Goal: Check status: Check status

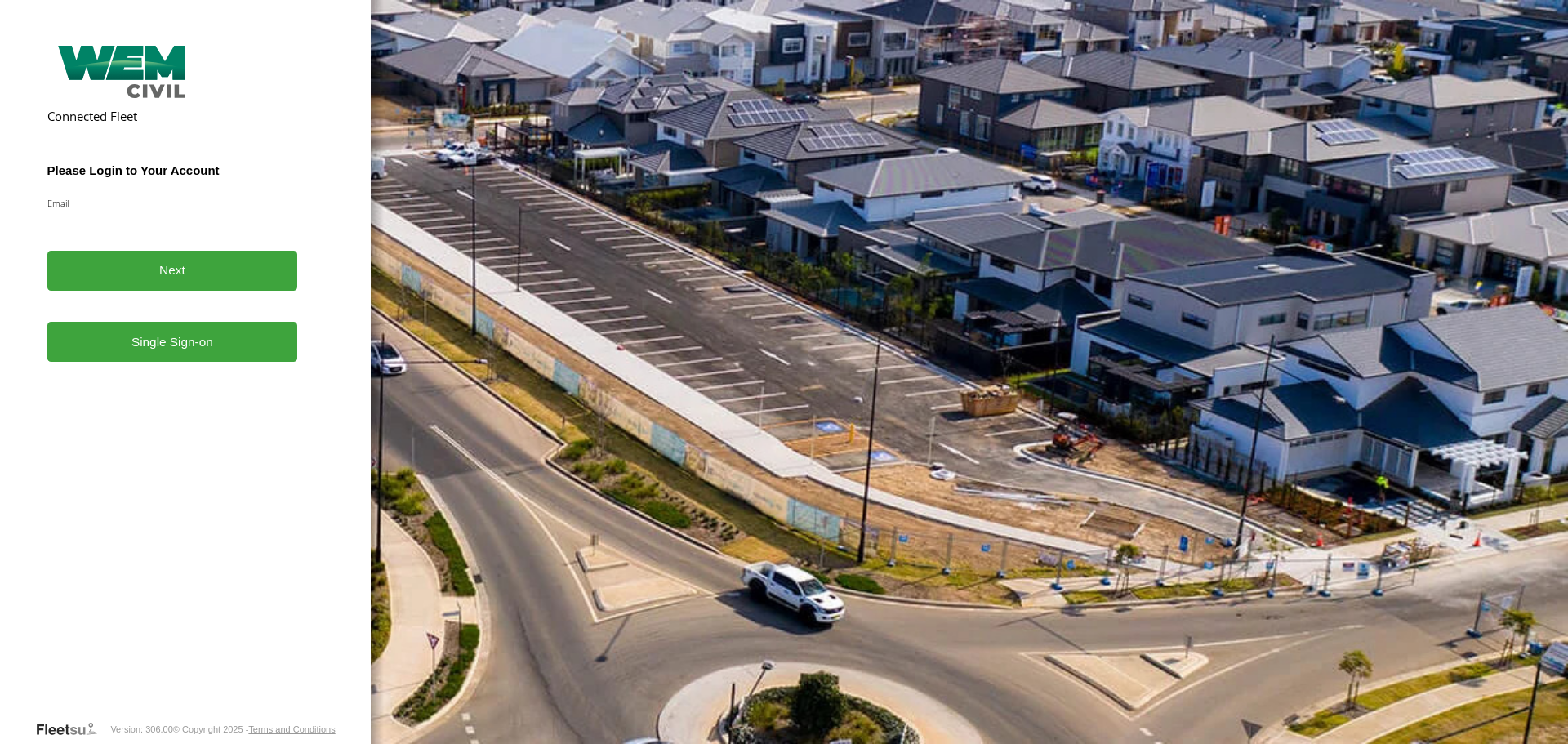
click at [166, 359] on link "Single Sign-on" at bounding box center [172, 342] width 251 height 40
click at [153, 349] on link "Single Sign-on" at bounding box center [172, 342] width 251 height 40
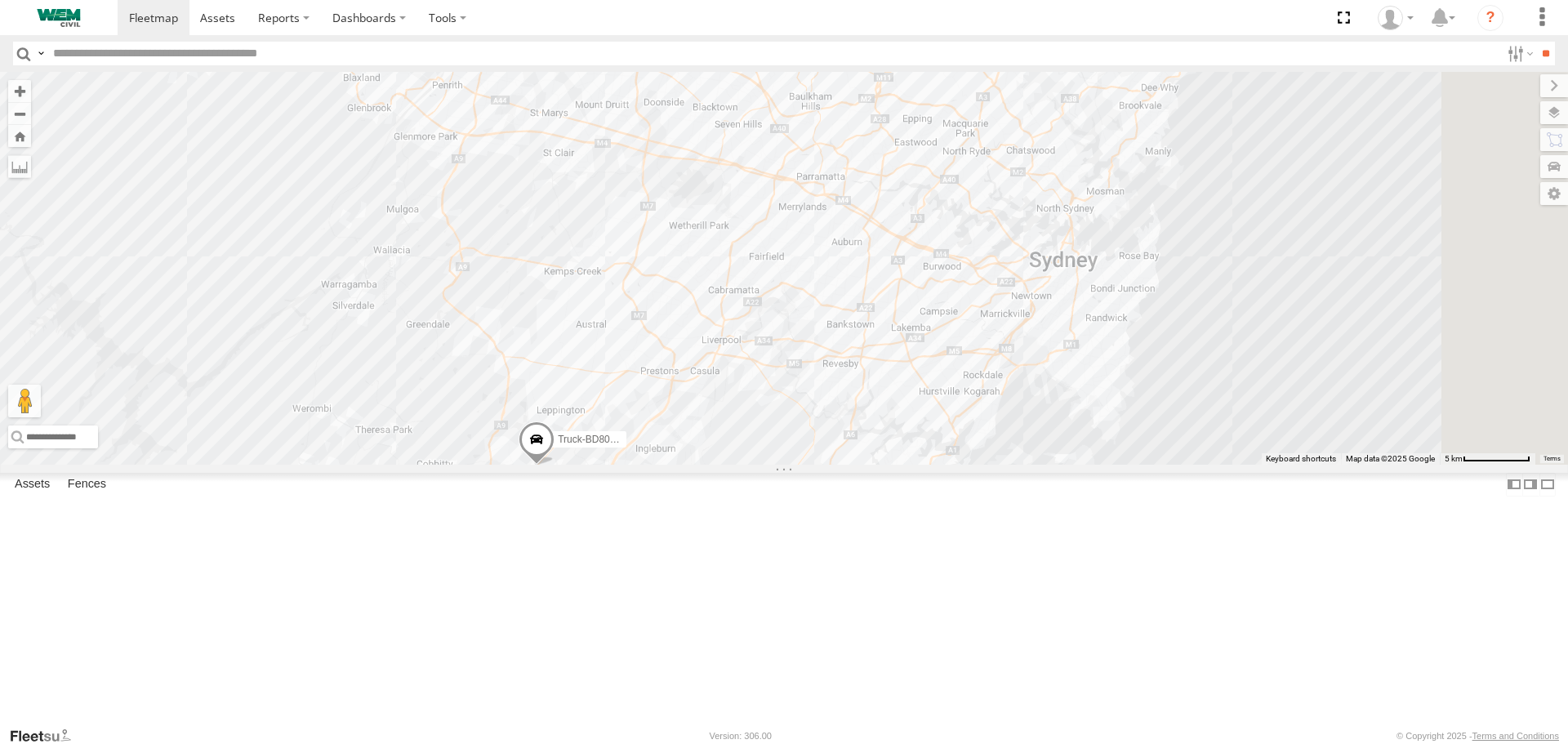
drag, startPoint x: 1184, startPoint y: 232, endPoint x: 990, endPoint y: 203, distance: 196.2
click at [990, 203] on div "2 Truck-FRO52R Truck-CI67PH Truck-BD80MD" at bounding box center [784, 268] width 1568 height 392
drag, startPoint x: 948, startPoint y: 193, endPoint x: 951, endPoint y: 203, distance: 10.4
click at [951, 203] on div "2 Truck-FRO52R Truck-CI67PH Truck-BD80MD" at bounding box center [784, 268] width 1568 height 392
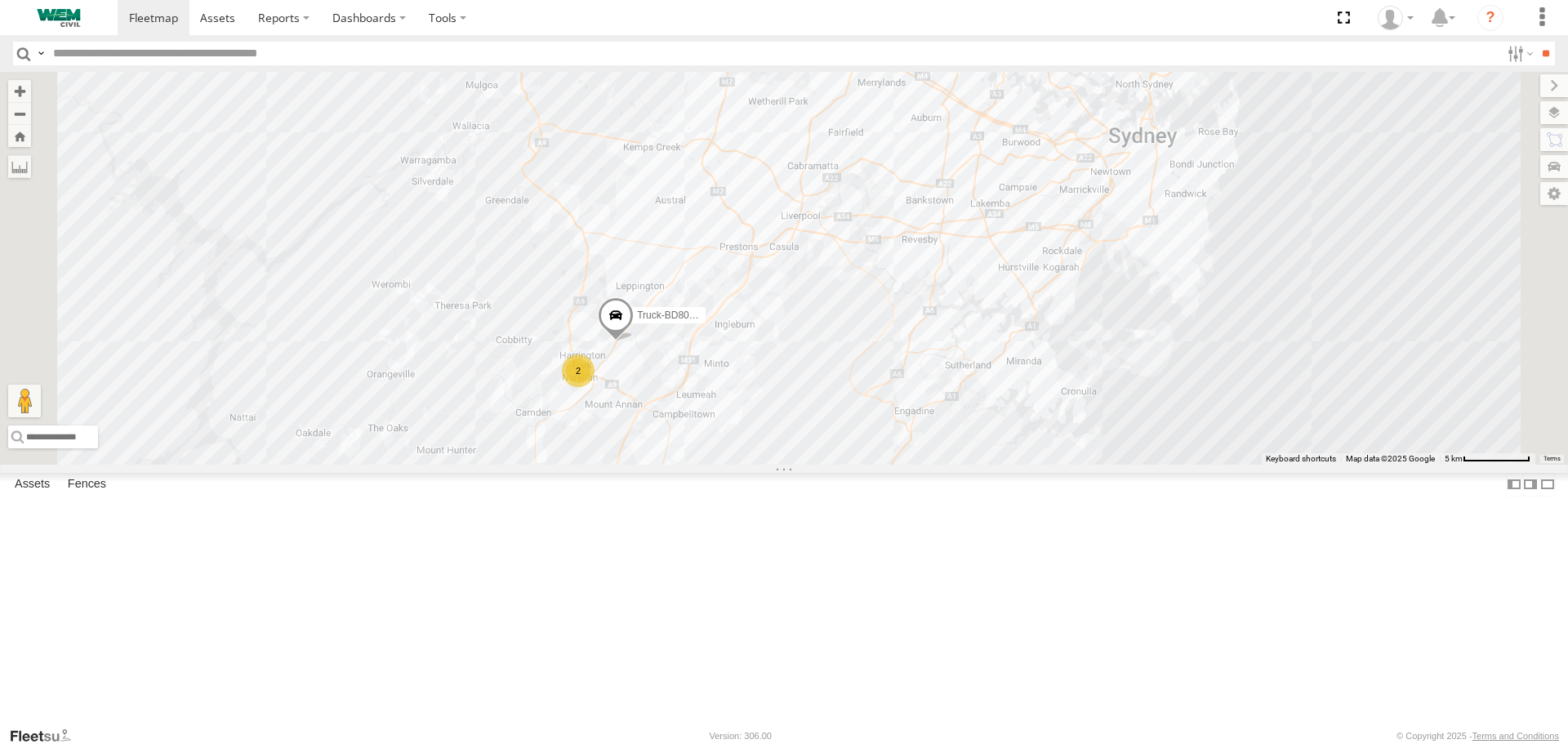
drag, startPoint x: 873, startPoint y: 449, endPoint x: 951, endPoint y: 319, distance: 151.6
click at [958, 308] on div "2 Truck-FRO52R Truck-CI67PH Truck-BD80MD" at bounding box center [784, 268] width 1568 height 392
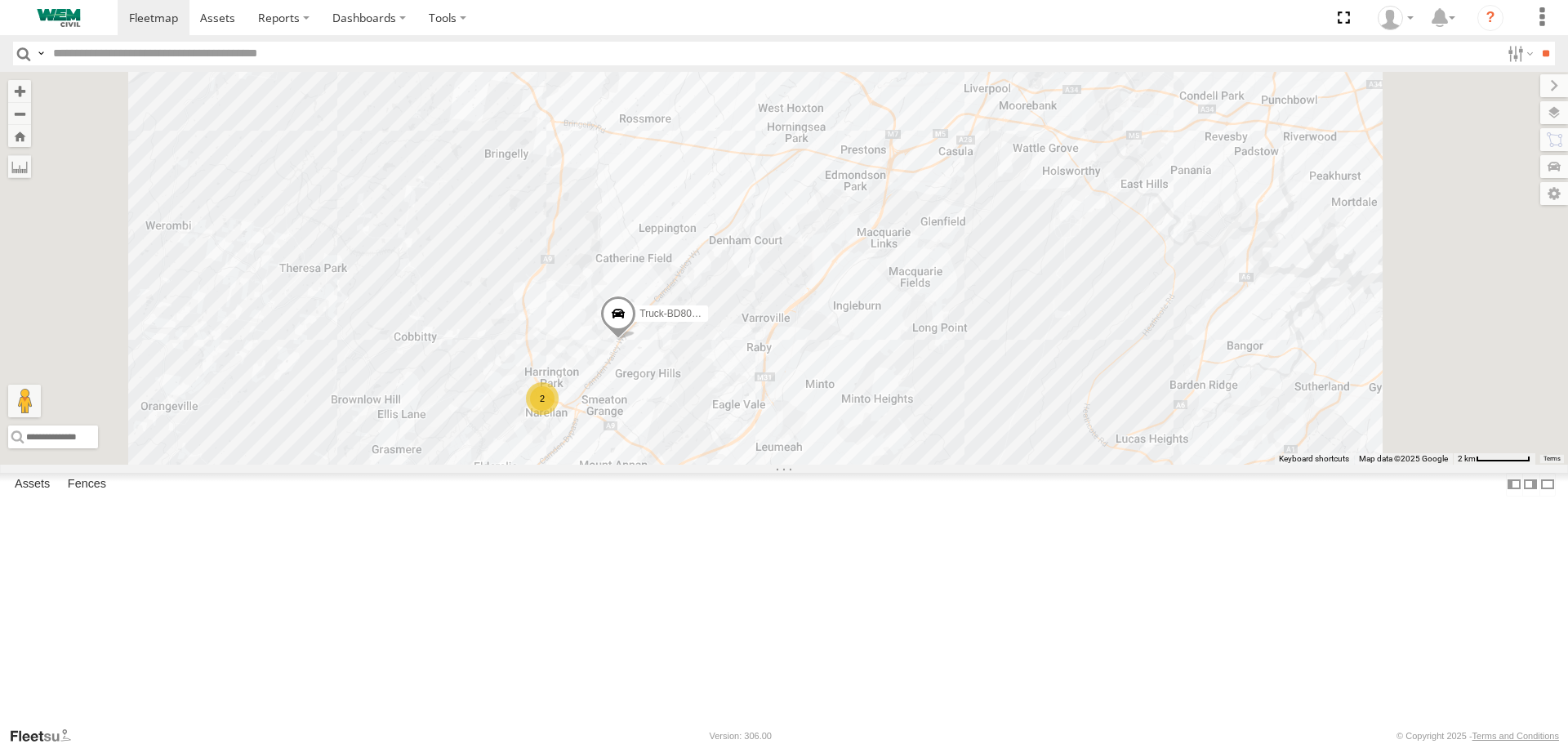
drag, startPoint x: 871, startPoint y: 245, endPoint x: 863, endPoint y: 346, distance: 101.3
click at [863, 346] on div "Truck-FRO52R Truck-CI67PH Truck-BD80MD 2" at bounding box center [784, 268] width 1568 height 392
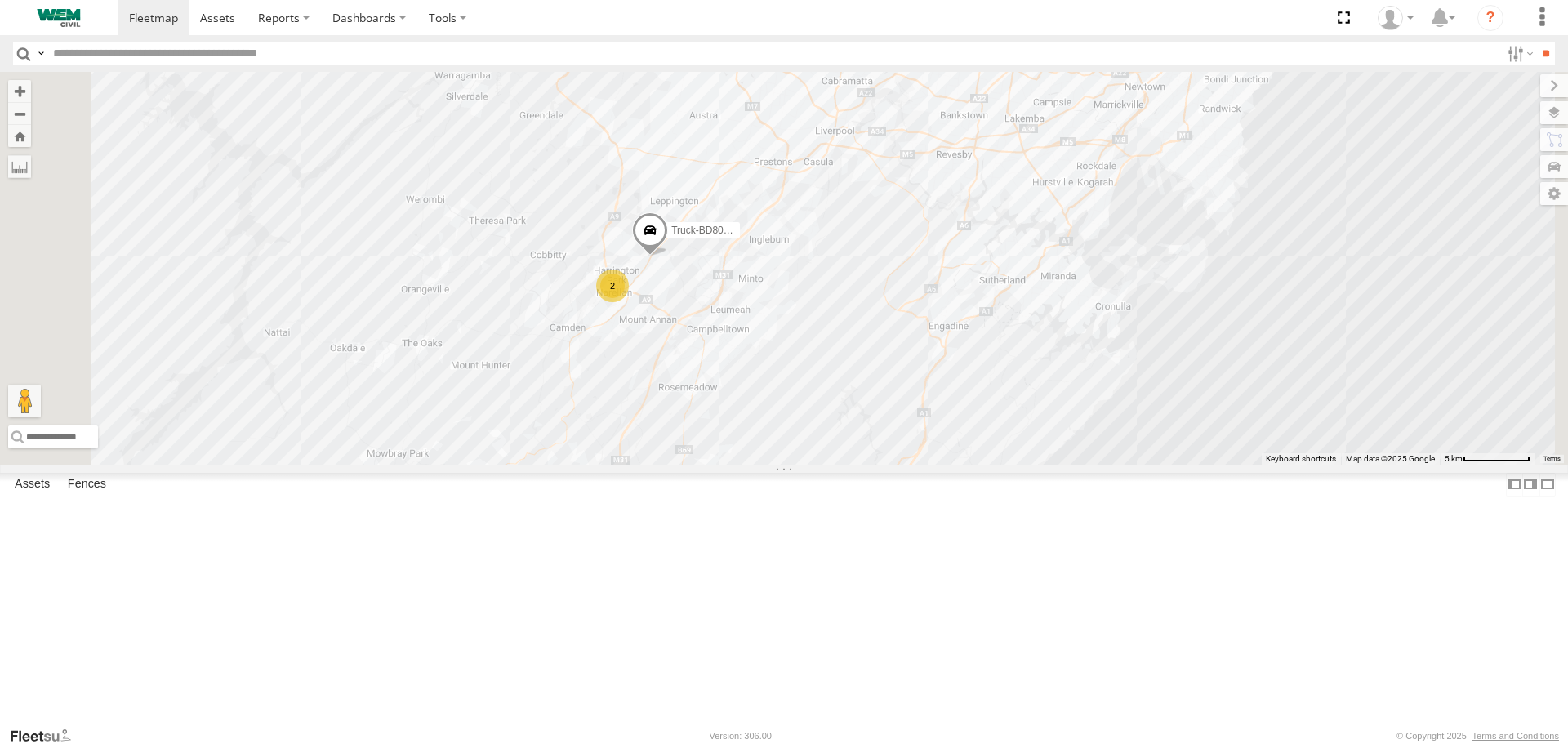
click at [0, 0] on div "Truck-FRO52R" at bounding box center [0, 0] width 0 height 0
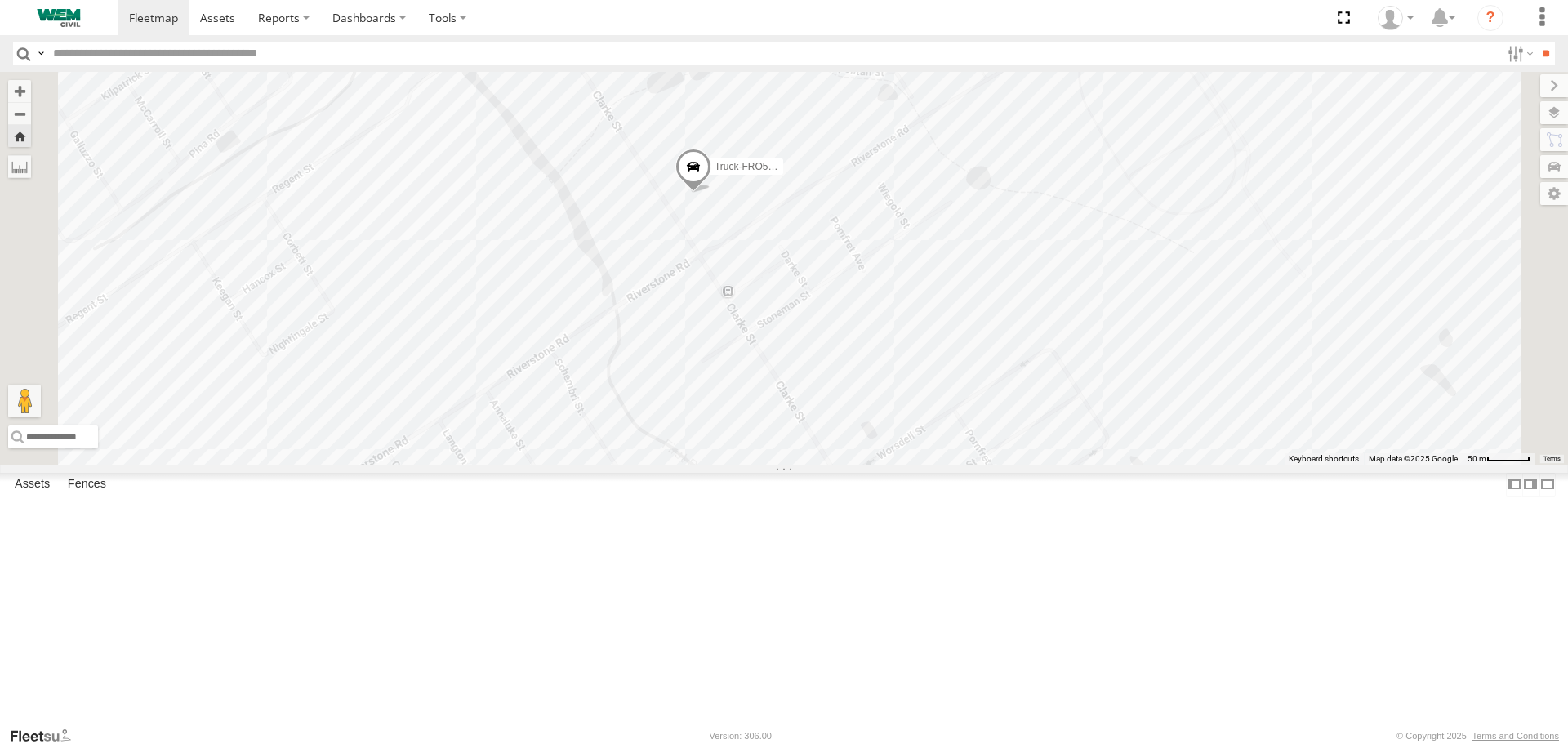
click at [0, 0] on span at bounding box center [0, 0] width 0 height 0
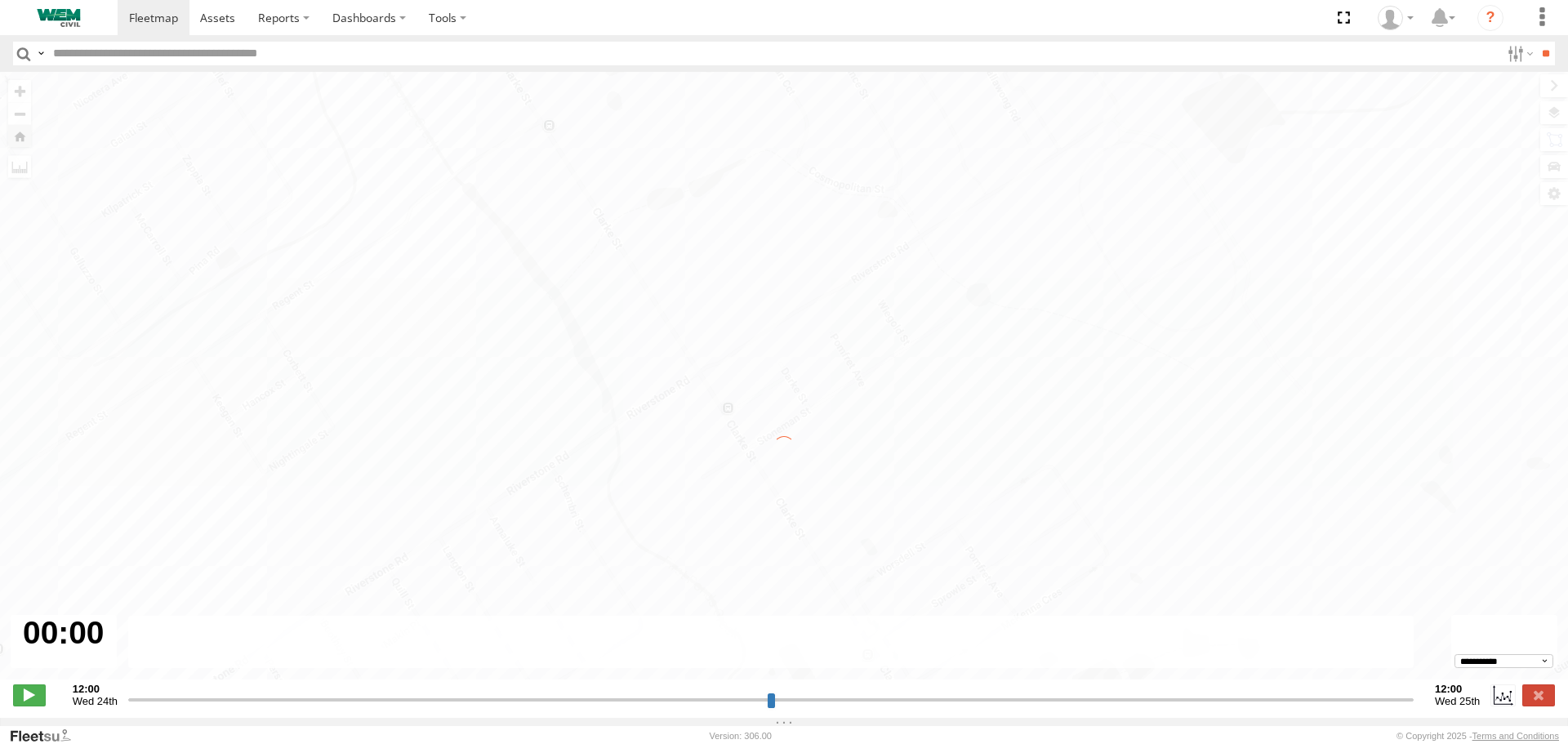
type input "**********"
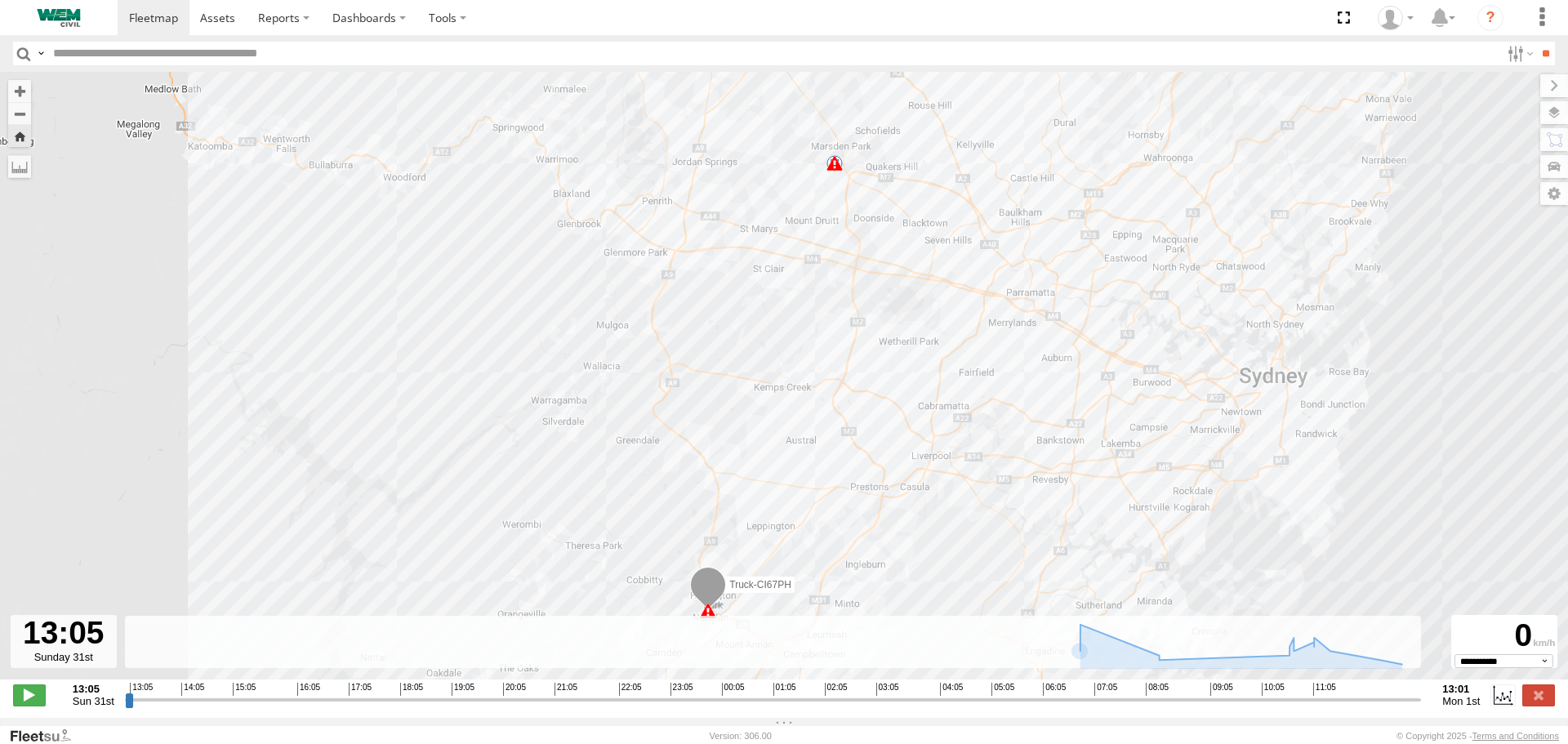
click at [72, 645] on div at bounding box center [64, 641] width 106 height 53
click at [1510, 51] on label at bounding box center [1518, 54] width 35 height 24
click at [1537, 23] on label at bounding box center [1541, 17] width 36 height 35
click at [1184, 21] on section at bounding box center [840, 17] width 1446 height 35
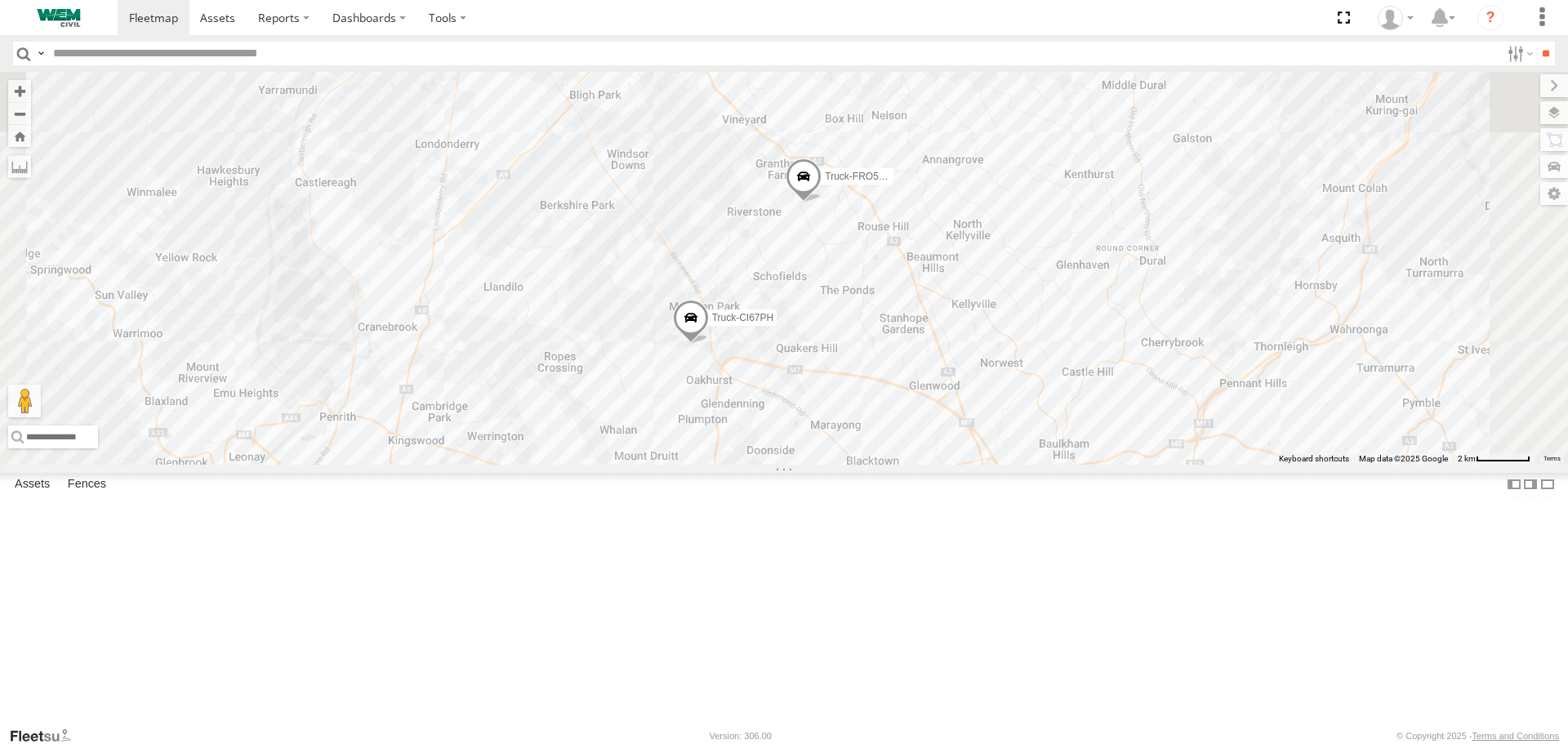
drag, startPoint x: 1116, startPoint y: 237, endPoint x: 1090, endPoint y: 408, distance: 173.0
click at [1090, 408] on div "Truck-FRO52R Truck-CI67PH Truck-BD80MD" at bounding box center [784, 268] width 1568 height 392
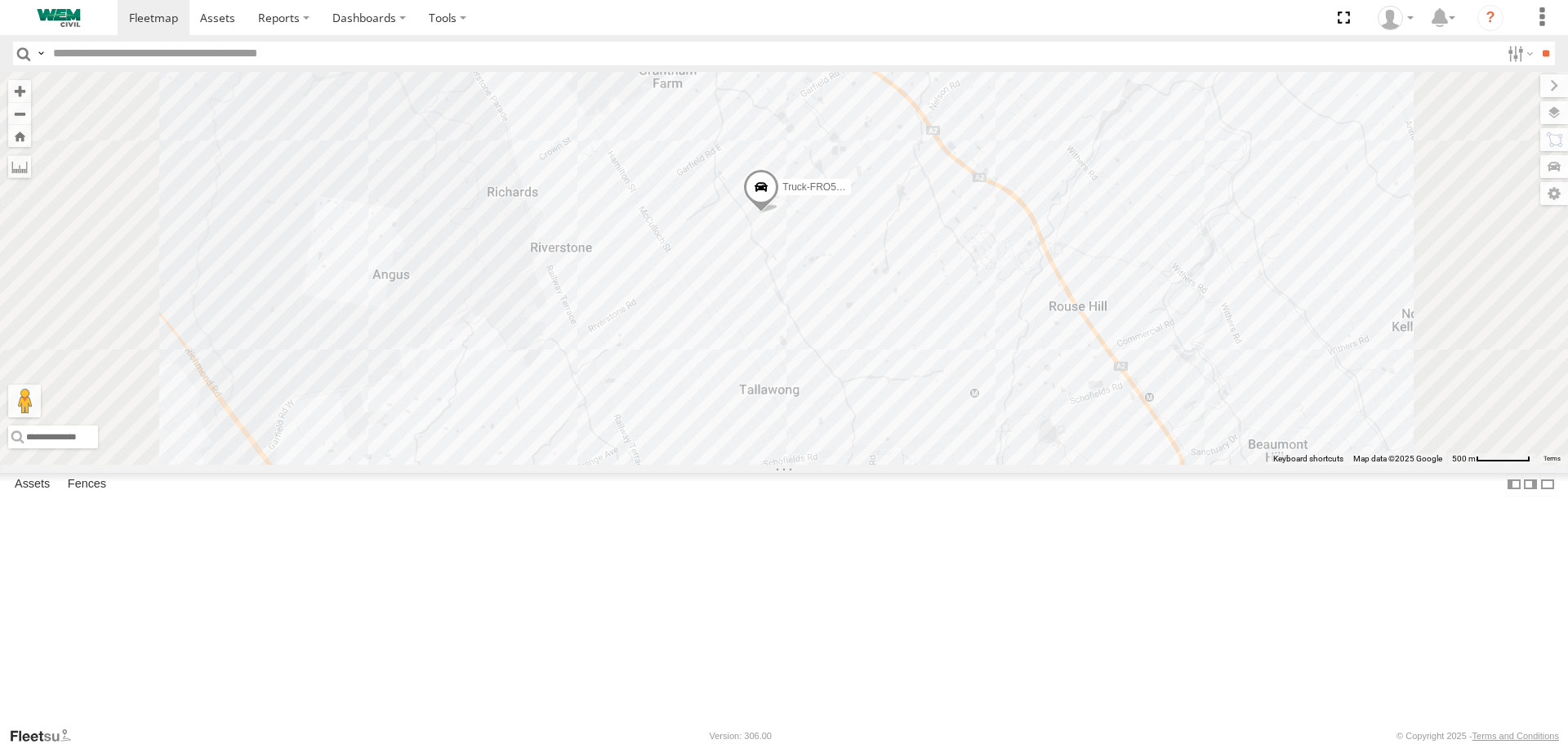
click at [848, 193] on span "Truck-FRO52R" at bounding box center [815, 186] width 66 height 11
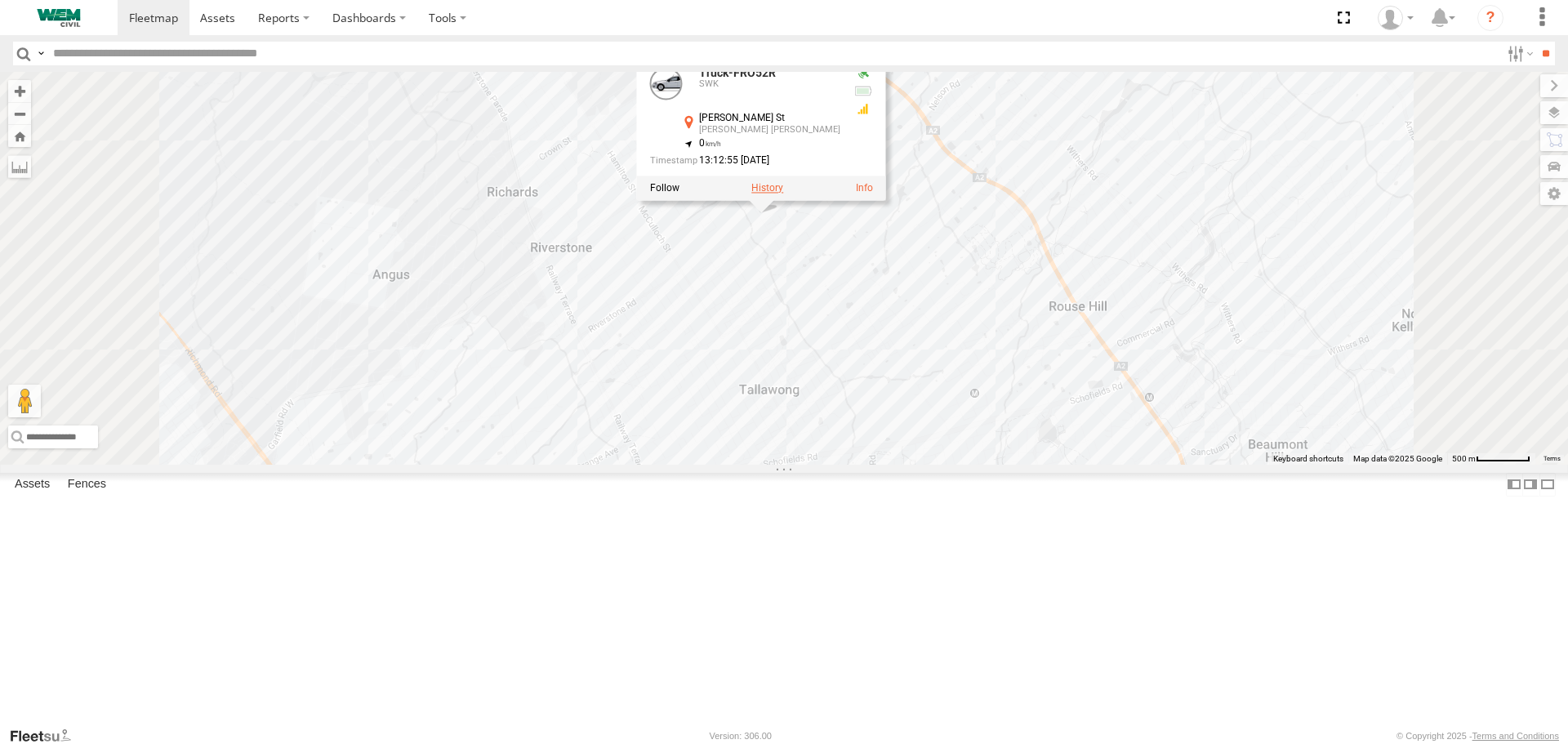
click at [783, 194] on label at bounding box center [768, 188] width 32 height 11
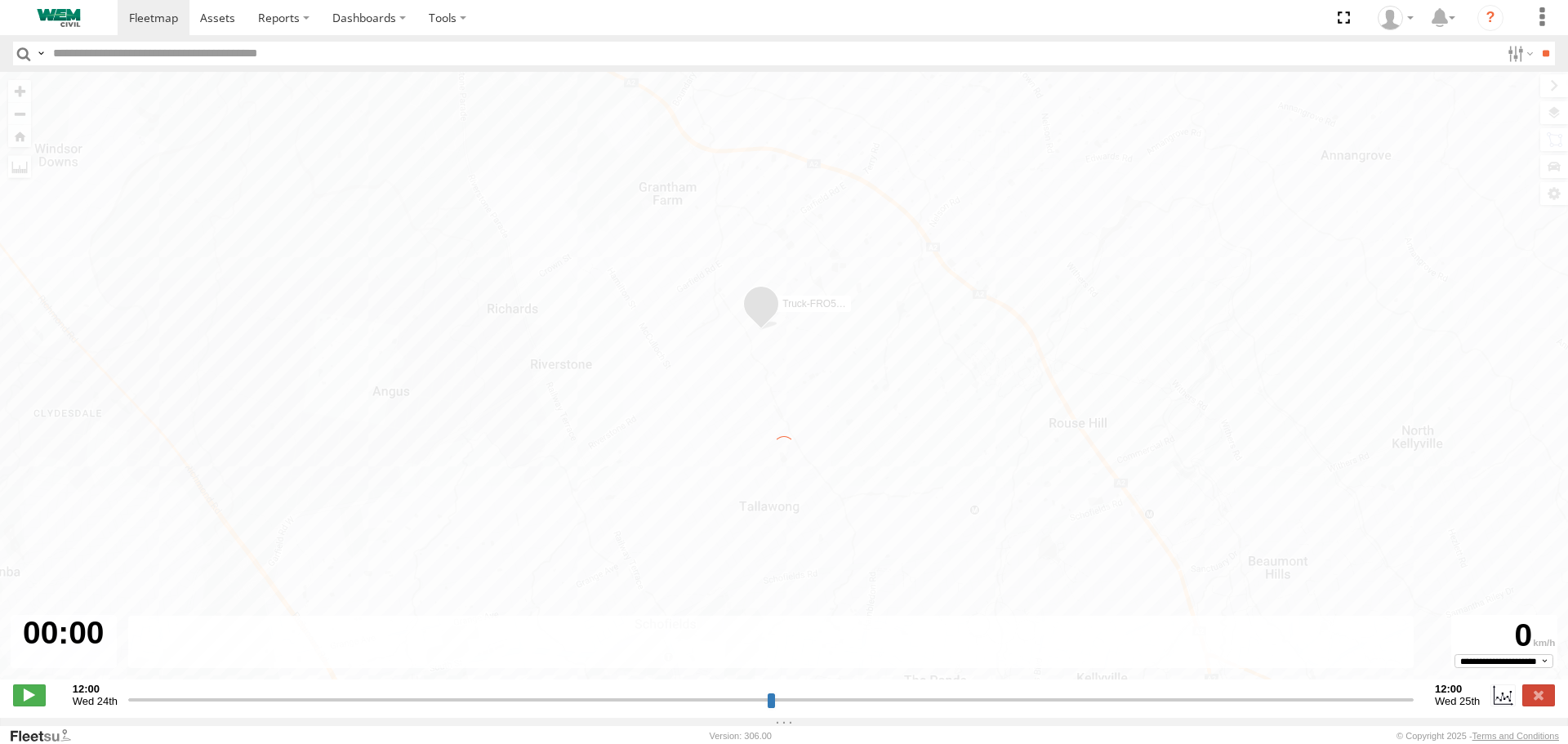
type input "**********"
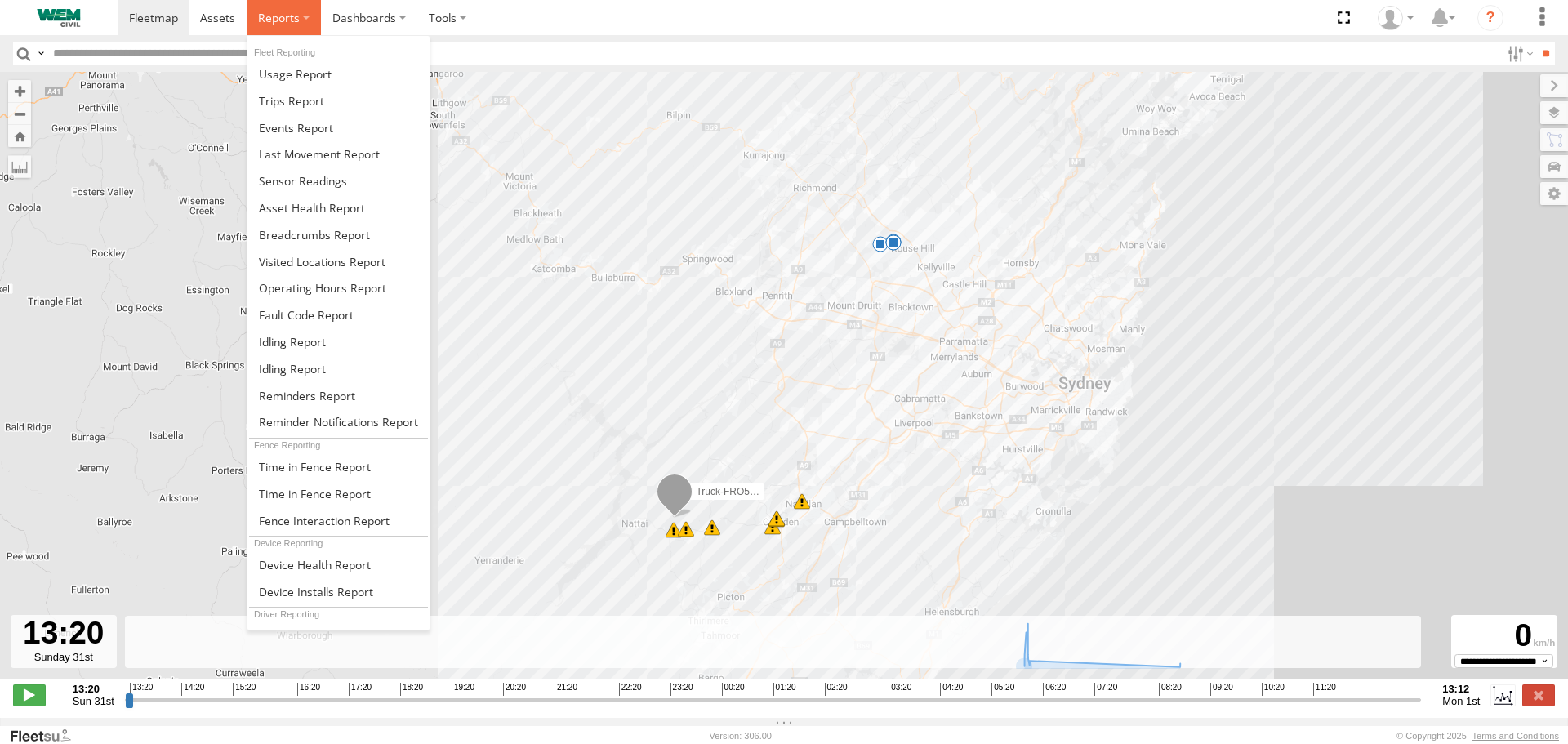
click at [284, 27] on label at bounding box center [284, 17] width 74 height 35
click at [346, 239] on span at bounding box center [314, 235] width 111 height 16
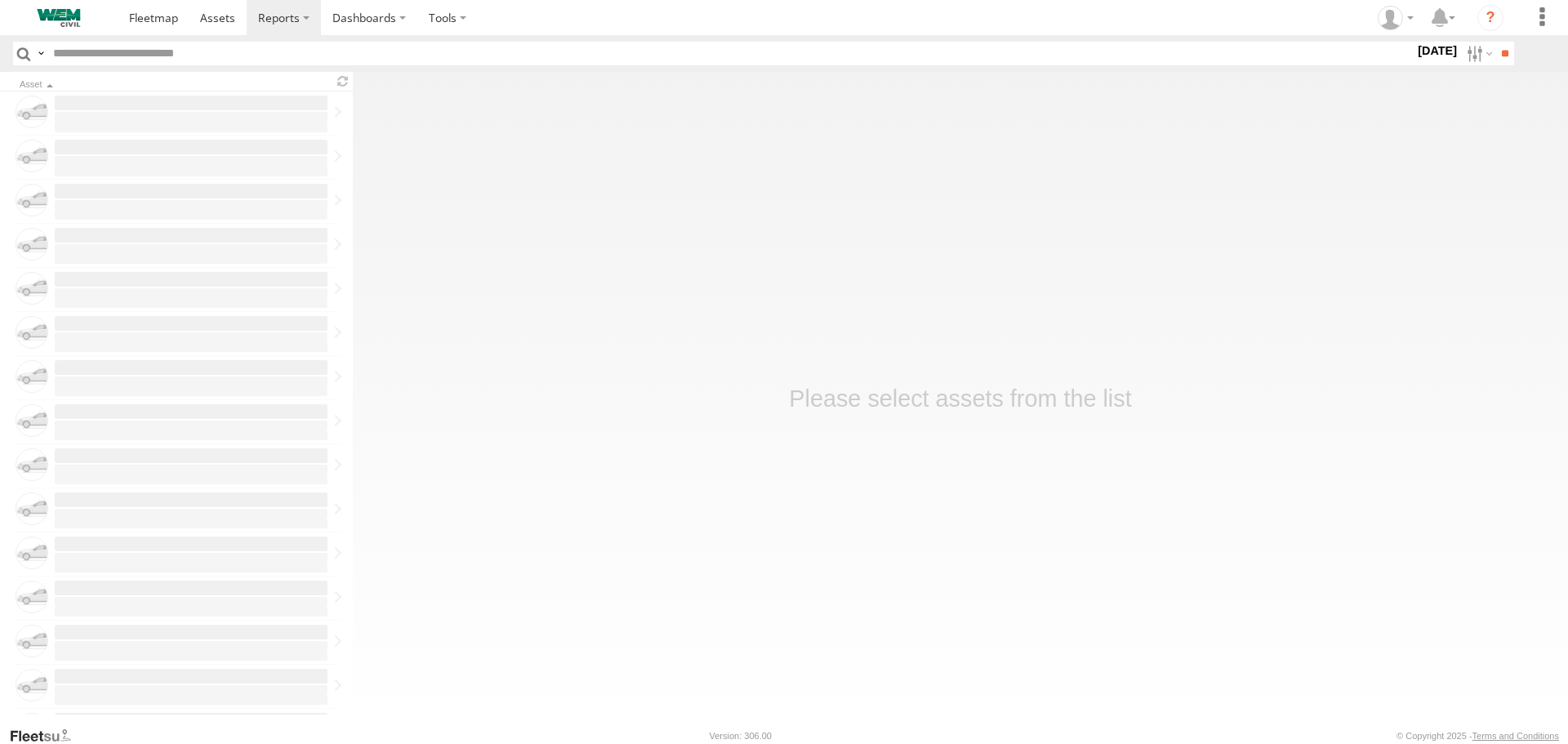
click at [1430, 53] on label "1 Sep 25" at bounding box center [1437, 51] width 46 height 18
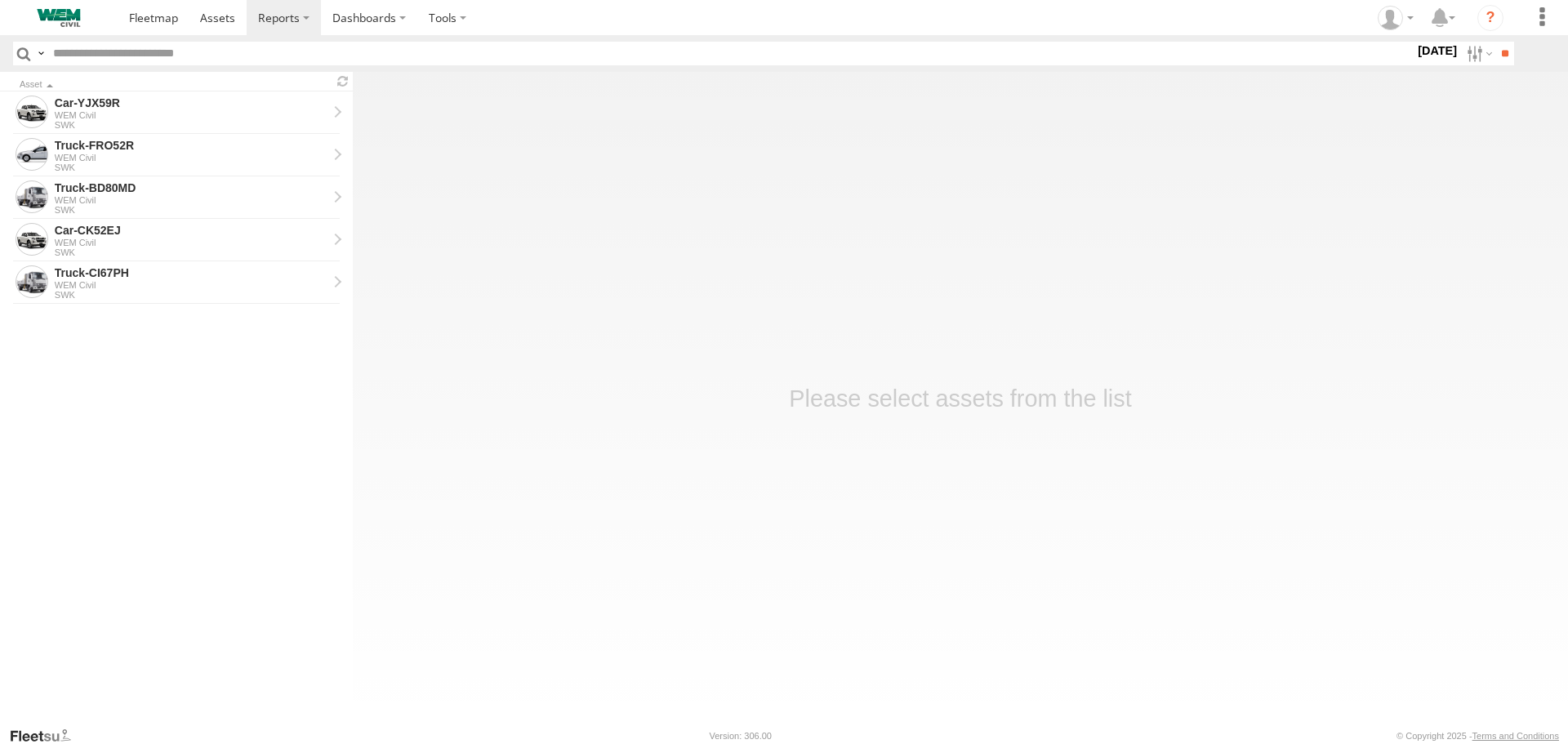
click at [0, 0] on label at bounding box center [0, 0] width 0 height 0
click at [1495, 48] on input "**" at bounding box center [1504, 54] width 19 height 24
click at [193, 238] on div "WEM Civil" at bounding box center [191, 243] width 273 height 10
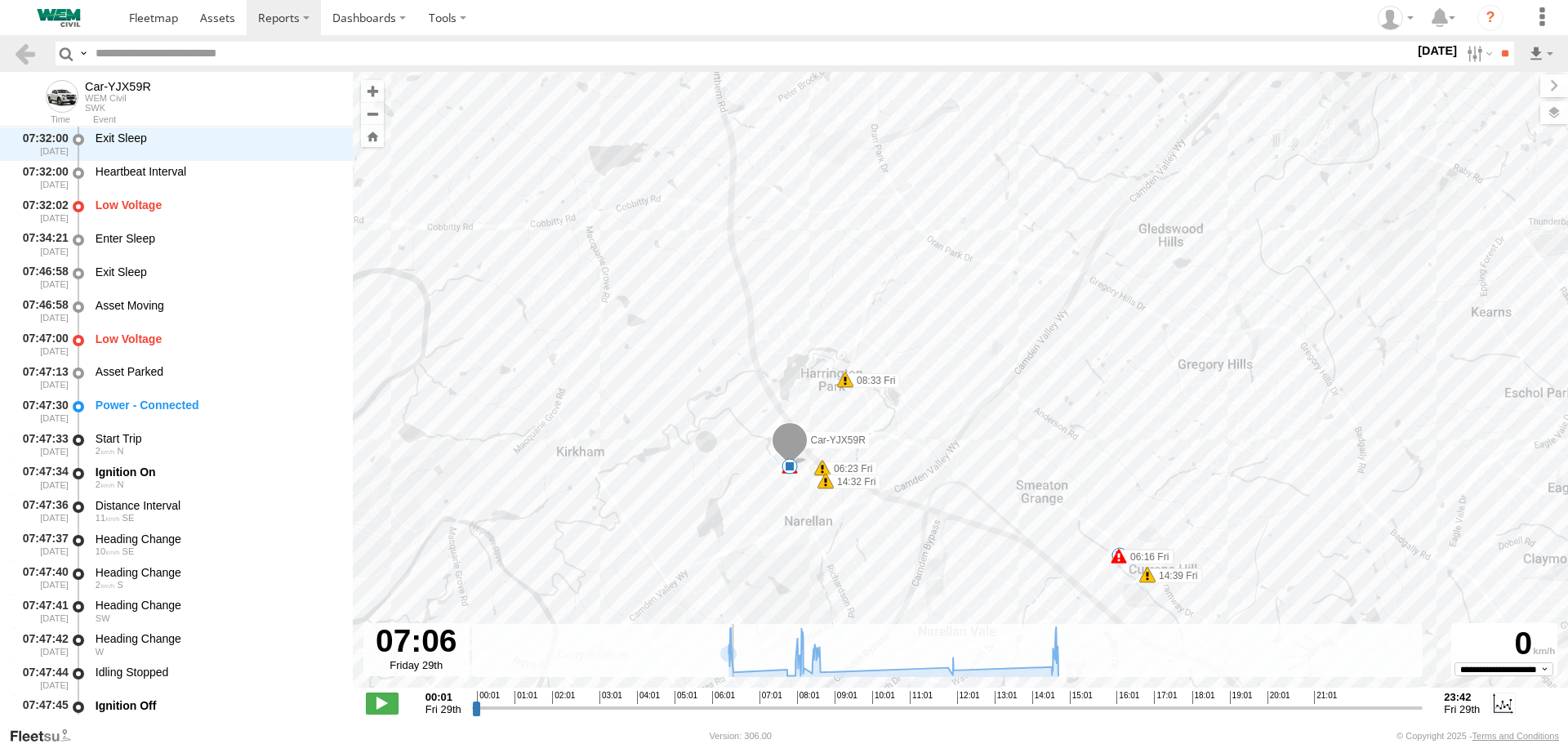
scroll to position [4439, 0]
drag, startPoint x: 480, startPoint y: 707, endPoint x: 743, endPoint y: 701, distance: 263.1
click at [743, 701] on input "range" at bounding box center [947, 708] width 951 height 16
click at [388, 703] on span at bounding box center [382, 703] width 33 height 21
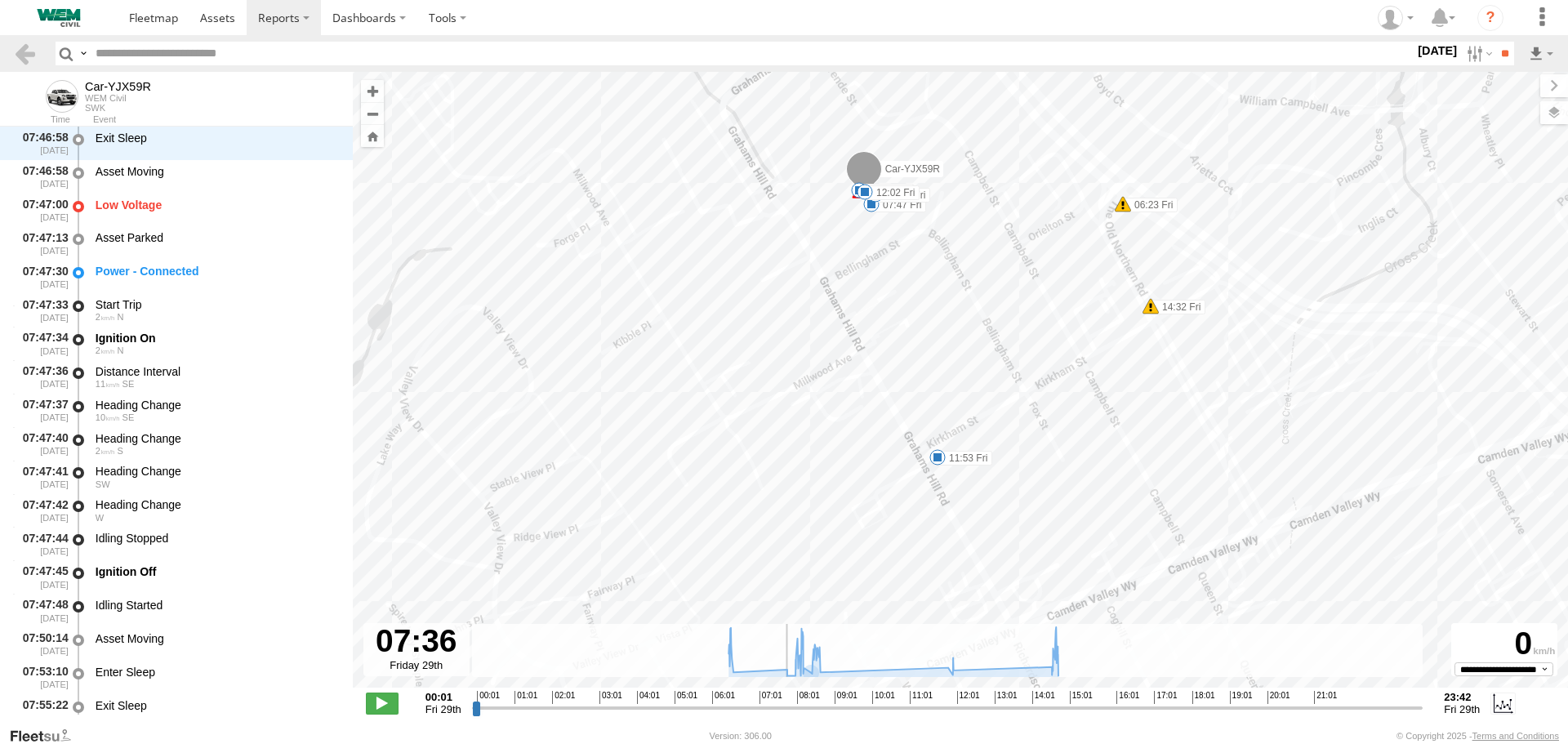
drag, startPoint x: 825, startPoint y: 514, endPoint x: 725, endPoint y: 311, distance: 226.3
click at [725, 311] on div "Car-YJX59R 06:16 Fri 06:23 Fri 08:33 Fri 14:32 Fri 14:39 Fri 14:40 Fri 06:26 Fr…" at bounding box center [960, 388] width 1215 height 633
click at [735, 676] on icon at bounding box center [733, 672] width 13 height 13
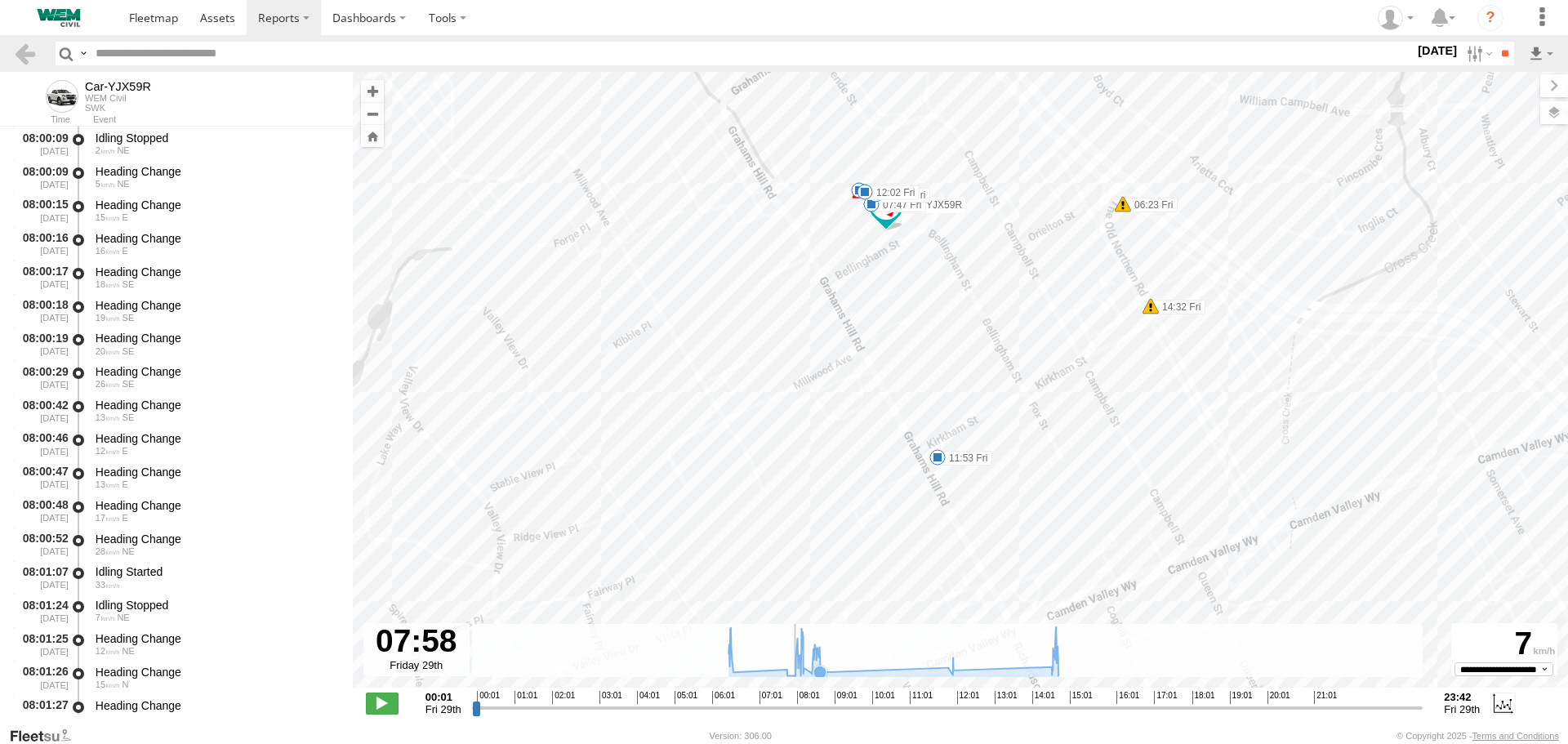
click at [829, 673] on g at bounding box center [893, 653] width 346 height 53
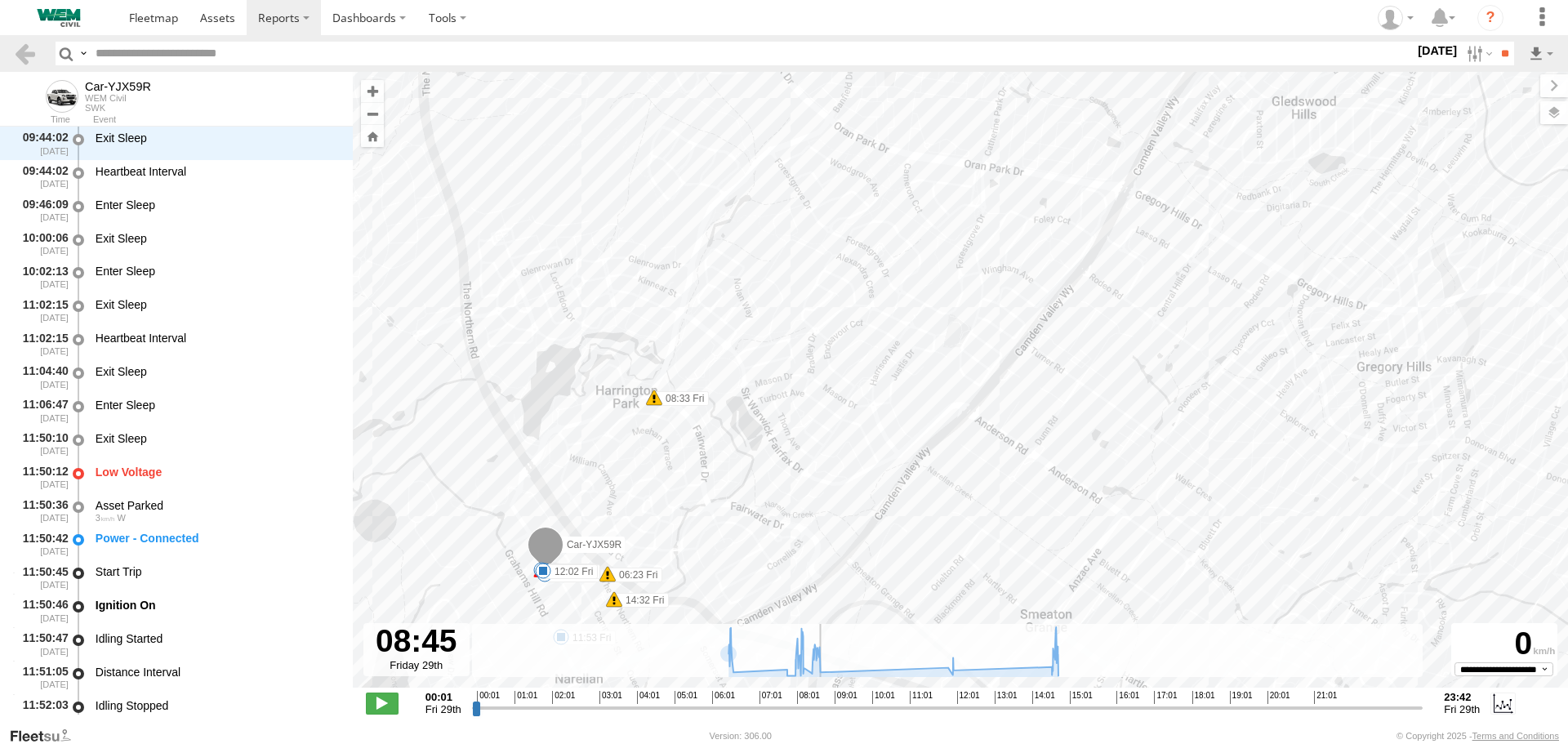
drag, startPoint x: 1312, startPoint y: 300, endPoint x: 872, endPoint y: 410, distance: 453.5
click at [869, 411] on div "Car-YJX59R 06:16 Fri 06:23 Fri 08:33 Fri 14:32 Fri 14:39 Fri 14:40 Fri 06:26 Fr…" at bounding box center [960, 388] width 1215 height 633
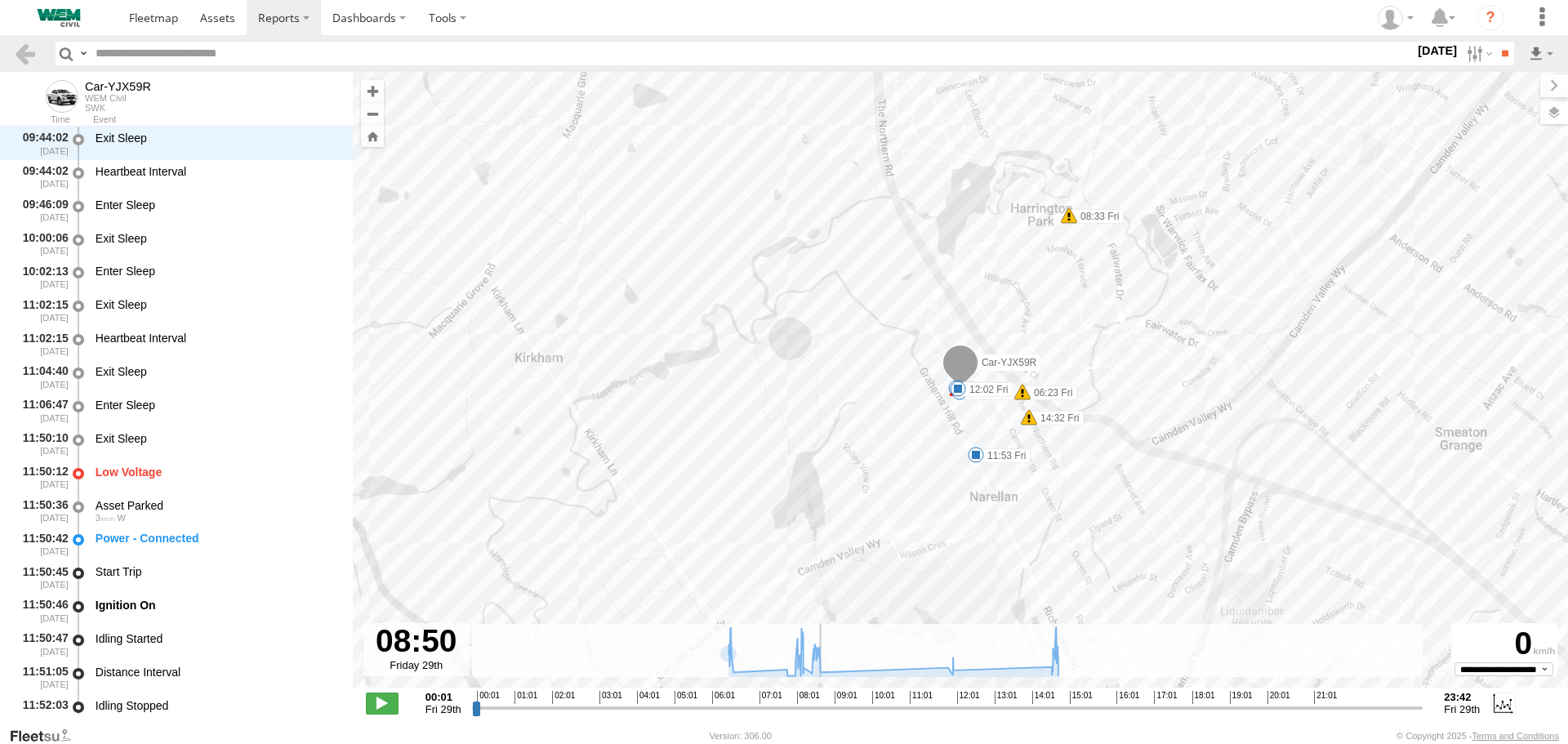
drag, startPoint x: 925, startPoint y: 360, endPoint x: 975, endPoint y: 417, distance: 75.8
click at [972, 422] on div "Car-YJX59R 06:16 Fri 06:23 Fri 08:33 Fri 14:32 Fri 14:39 Fri 14:40 Fri 06:26 Fr…" at bounding box center [960, 388] width 1215 height 633
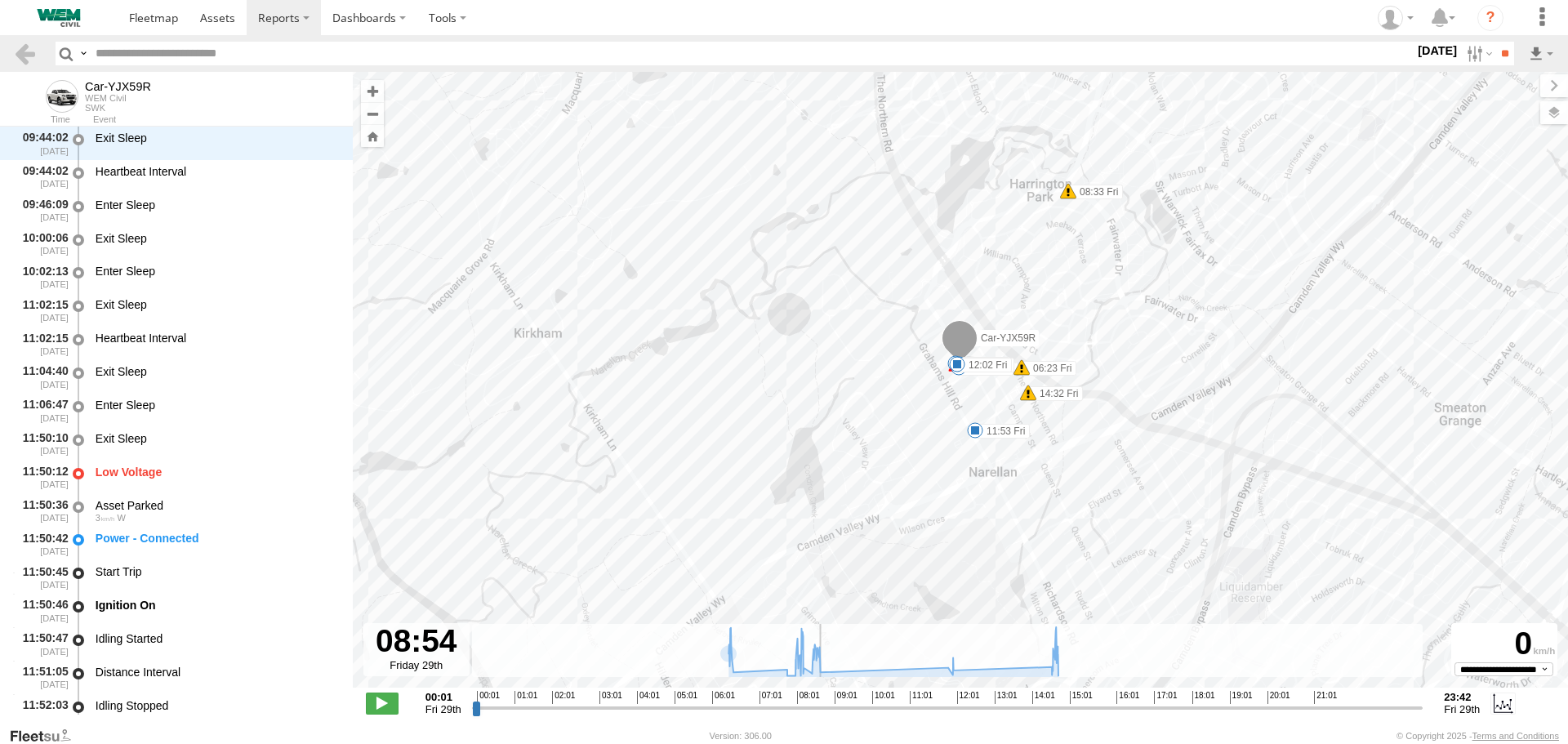
drag, startPoint x: 1131, startPoint y: 305, endPoint x: 1131, endPoint y: 284, distance: 21.0
click at [1131, 284] on div "Car-YJX59R 06:16 Fri 06:23 Fri 08:33 Fri 14:32 Fri 14:39 Fri 14:40 Fri 06:26 Fr…" at bounding box center [960, 388] width 1215 height 633
click at [103, 99] on div "WEM Civil" at bounding box center [118, 98] width 66 height 10
click at [69, 93] on span at bounding box center [62, 96] width 33 height 33
click at [31, 53] on link at bounding box center [25, 54] width 24 height 24
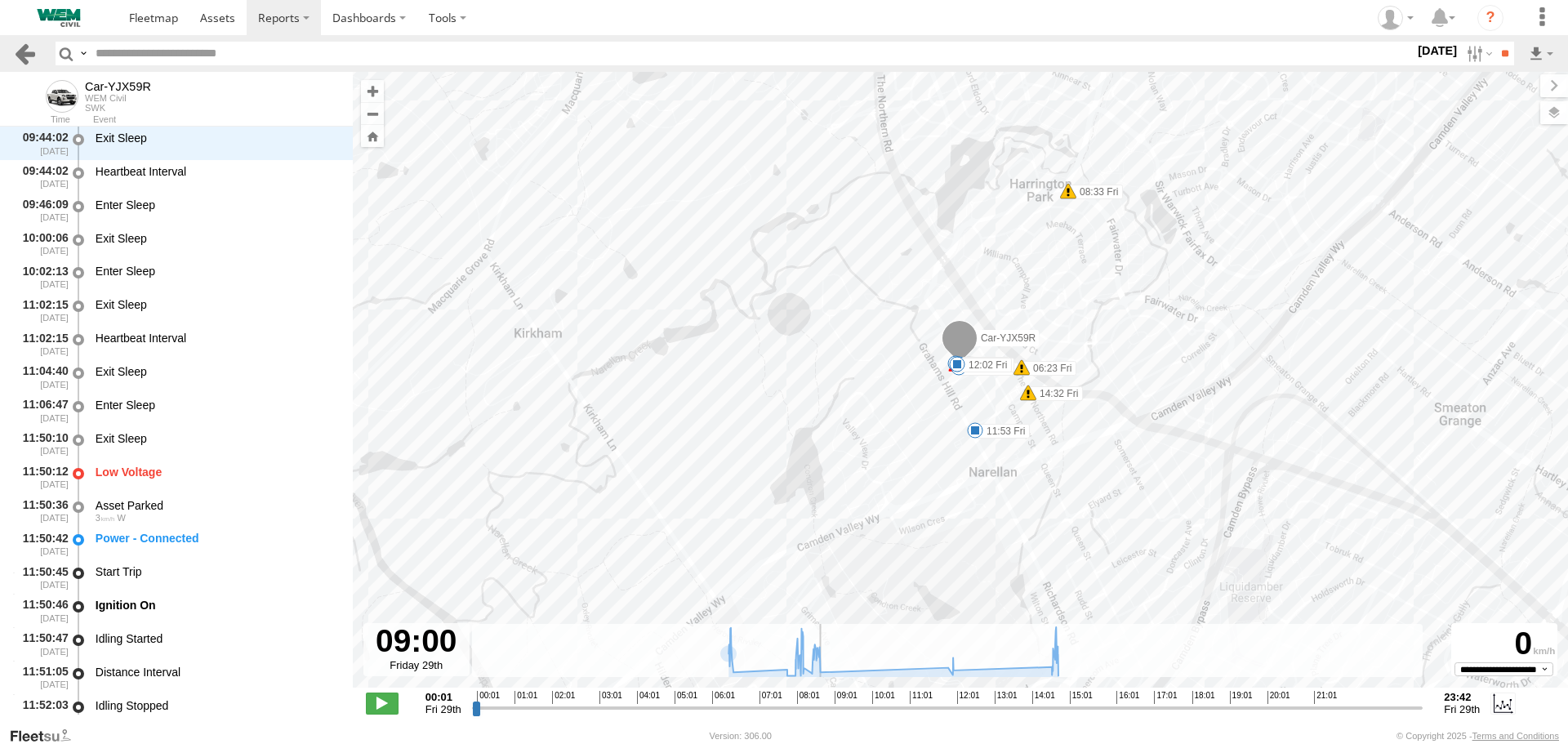
scroll to position [14788, 0]
type input "**********"
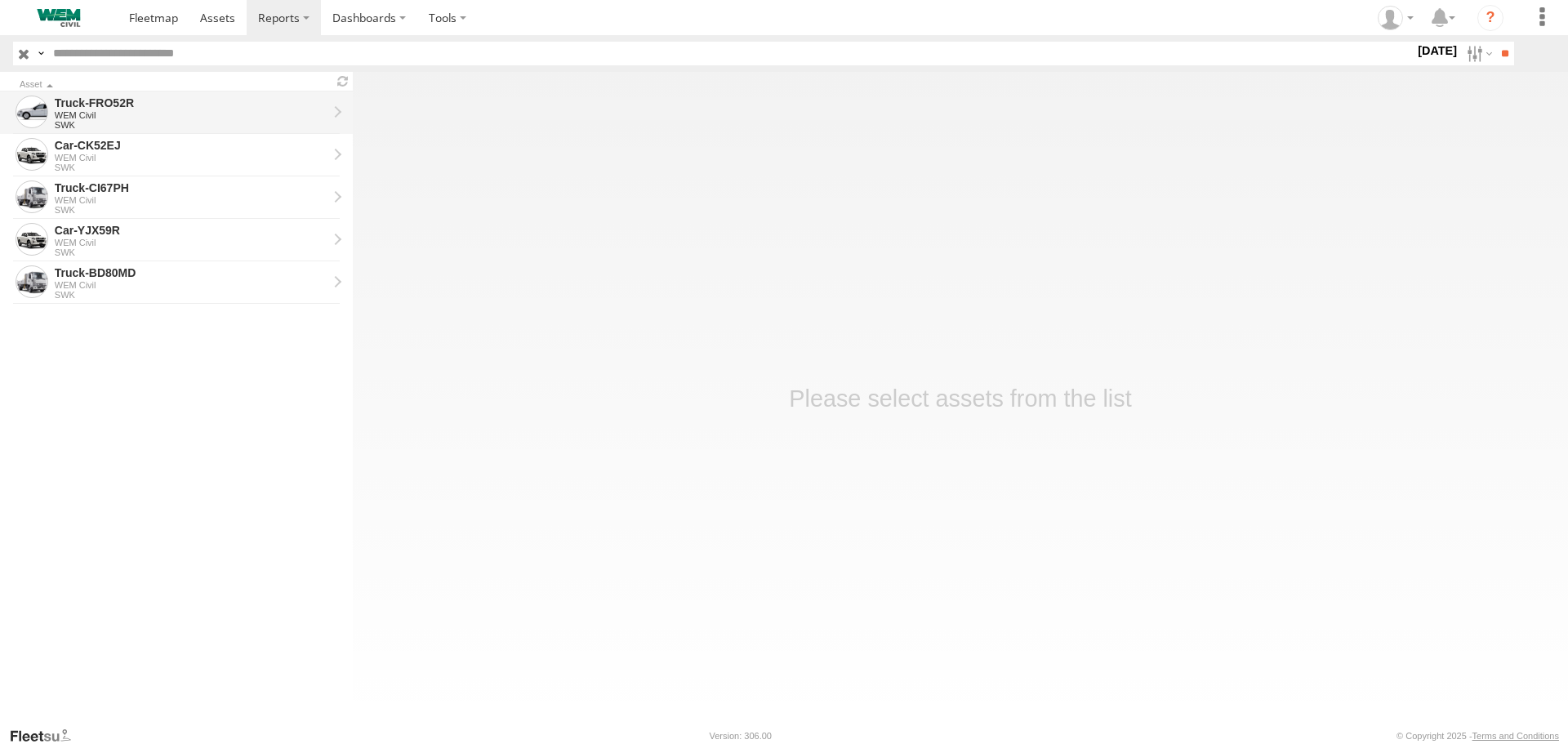
click at [95, 115] on div "WEM Civil" at bounding box center [191, 115] width 273 height 10
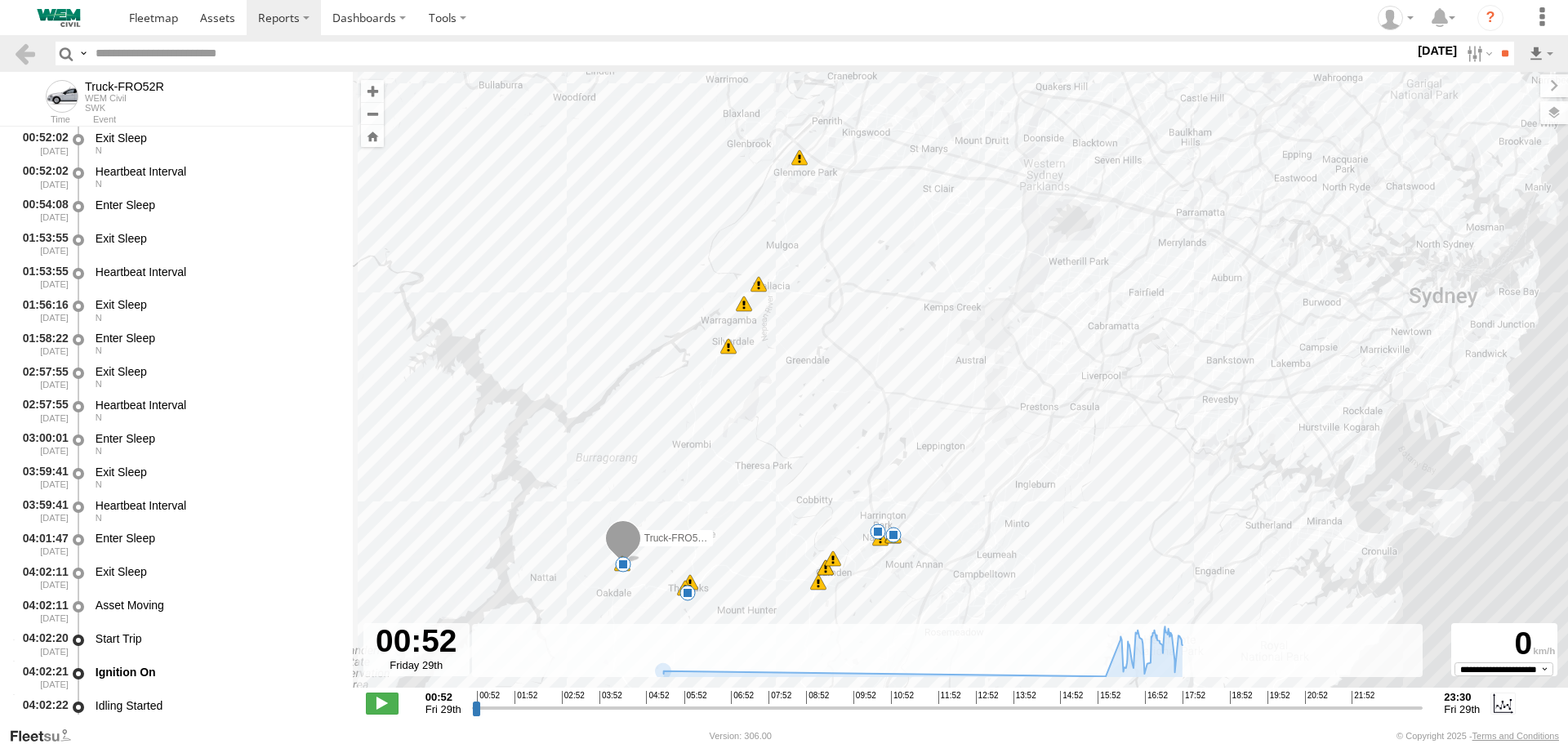
click at [714, 568] on div "Truck-FRO52R 04:38 Fri 05:13 Fri 06:09 Fri 12:34 Fri 17:06 Fri 17:18 Fri 17:20 …" at bounding box center [960, 388] width 1215 height 633
click at [376, 708] on span at bounding box center [382, 703] width 33 height 21
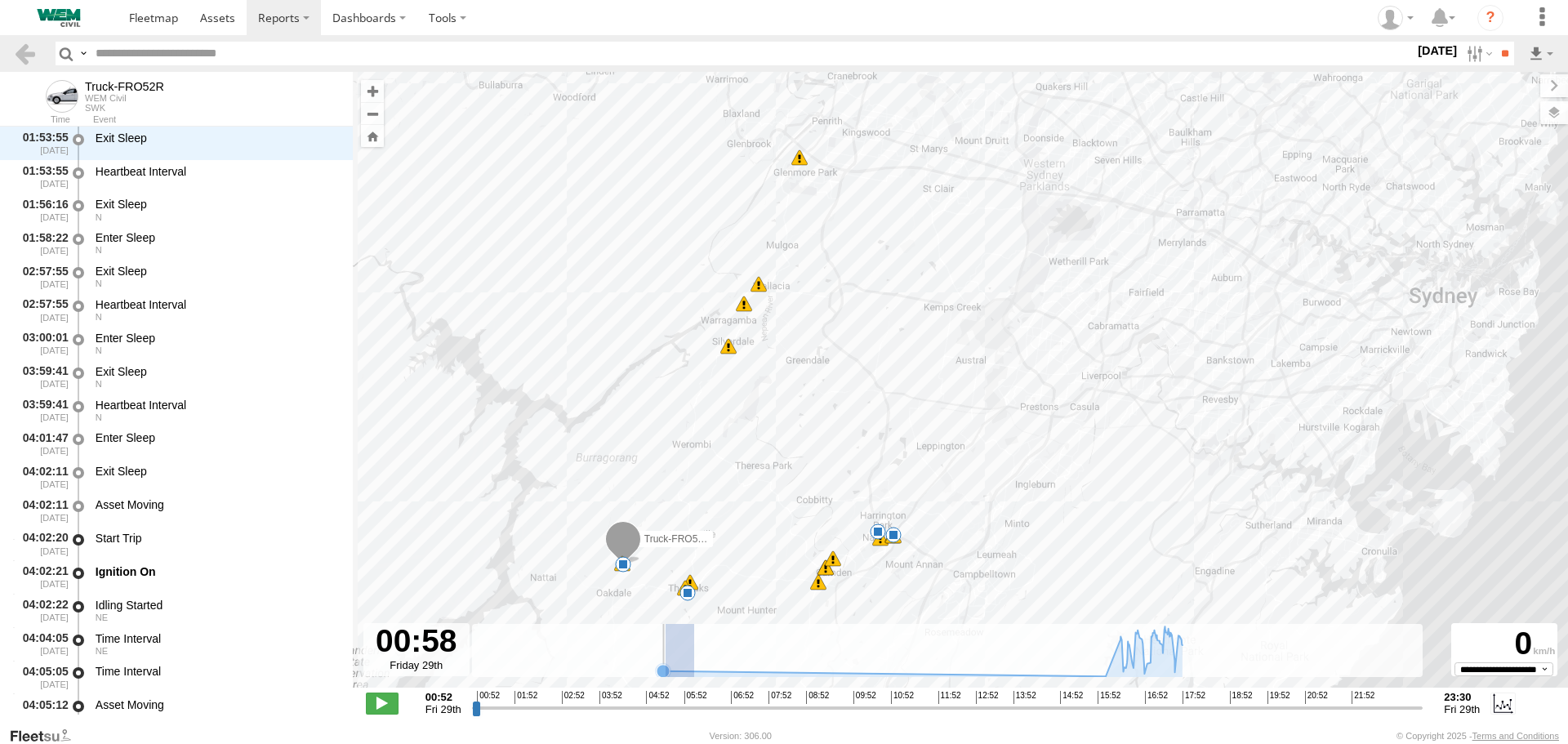
drag, startPoint x: 666, startPoint y: 672, endPoint x: 694, endPoint y: 676, distance: 28.3
click at [694, 676] on g at bounding box center [922, 653] width 536 height 53
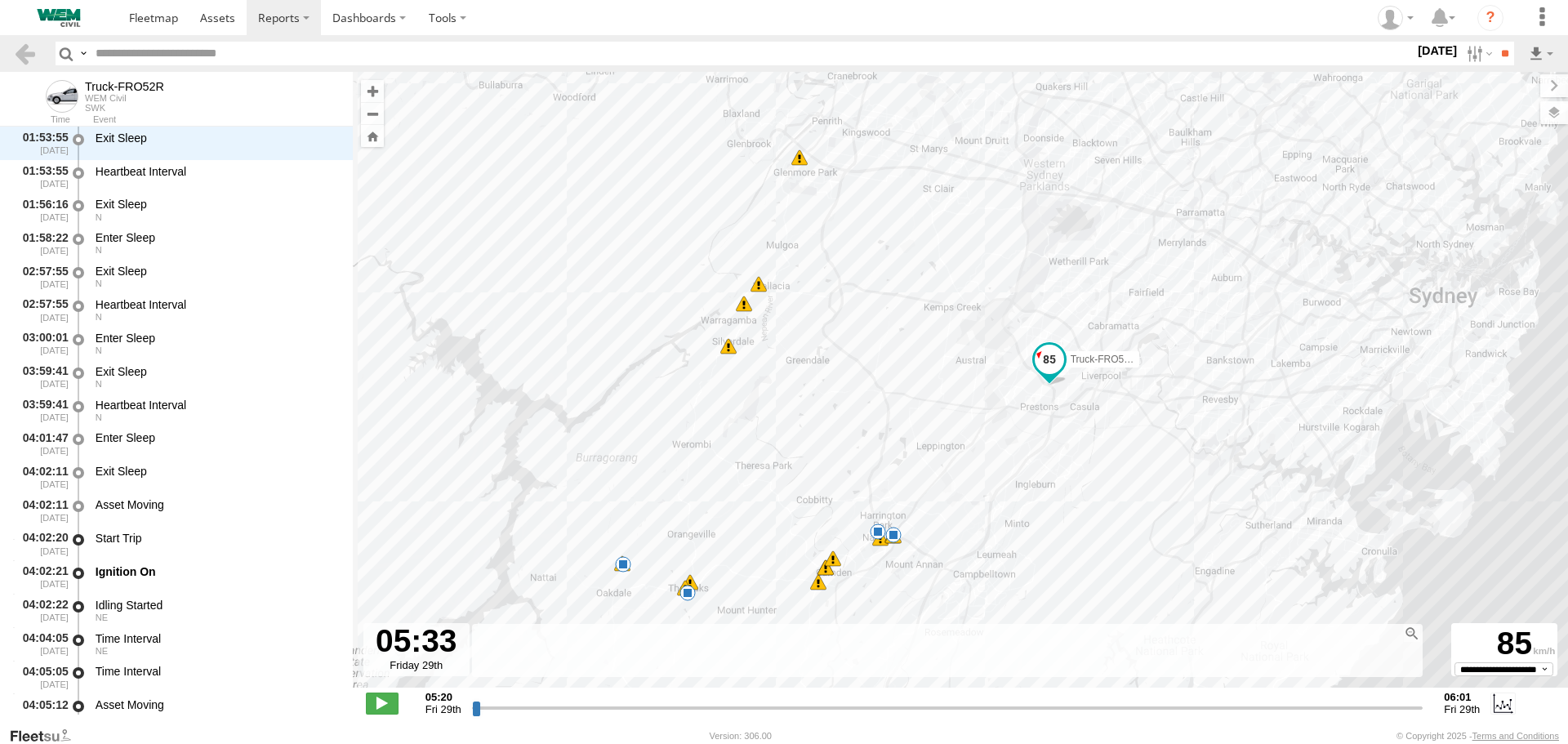
click at [684, 699] on div at bounding box center [946, 696] width 940 height 11
click at [664, 710] on input "range" at bounding box center [947, 708] width 951 height 16
click at [605, 712] on input "range" at bounding box center [947, 708] width 951 height 16
drag, startPoint x: 572, startPoint y: 709, endPoint x: 464, endPoint y: 716, distance: 108.2
click at [472, 716] on input "range" at bounding box center [947, 708] width 951 height 16
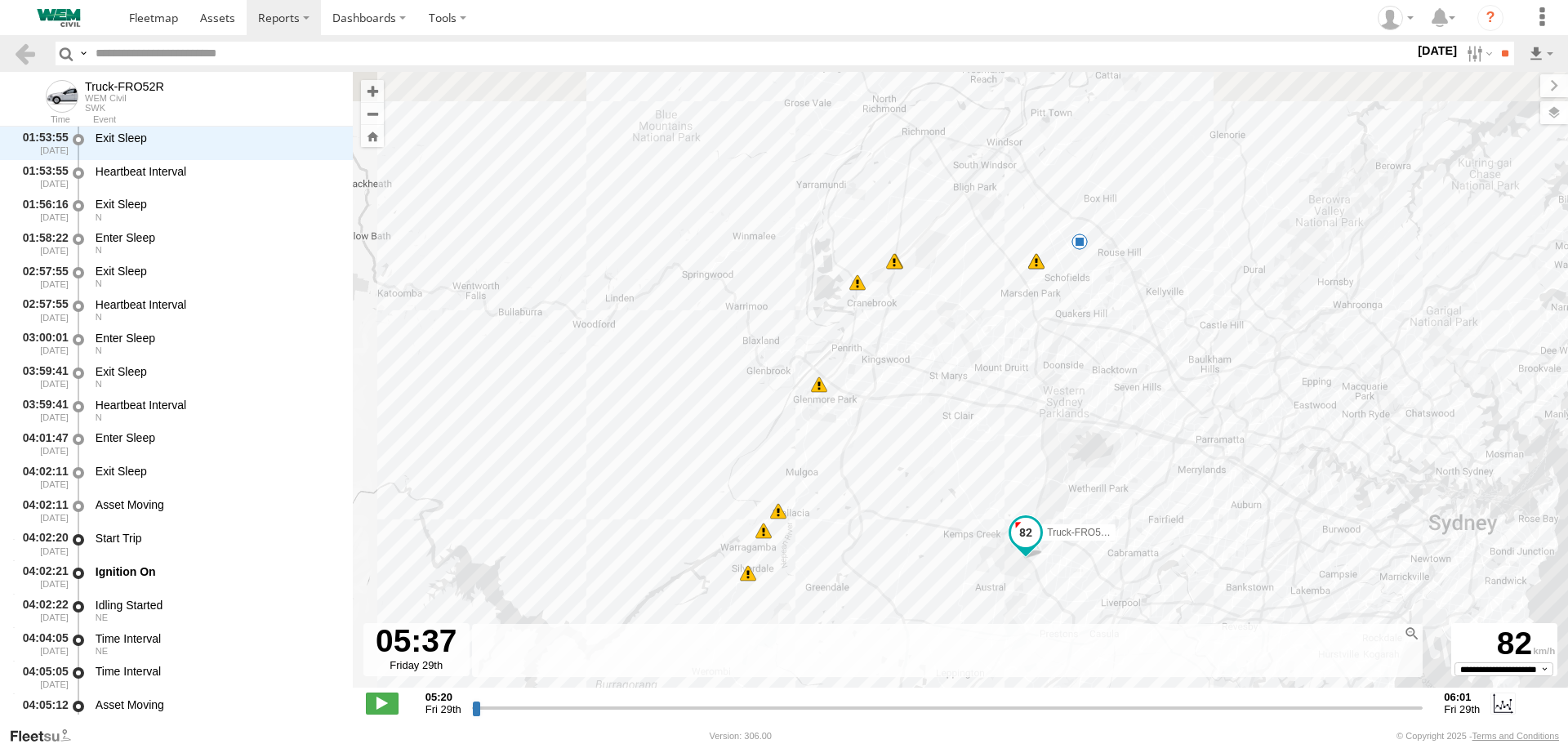
drag, startPoint x: 1182, startPoint y: 196, endPoint x: 1202, endPoint y: 425, distance: 229.9
click at [1202, 425] on div "Truck-FRO52R 04:38 Fri 05:13 Fri 06:09 Fri 12:34 Fri 17:06 Fri 17:18 Fri 17:20 …" at bounding box center [960, 388] width 1215 height 633
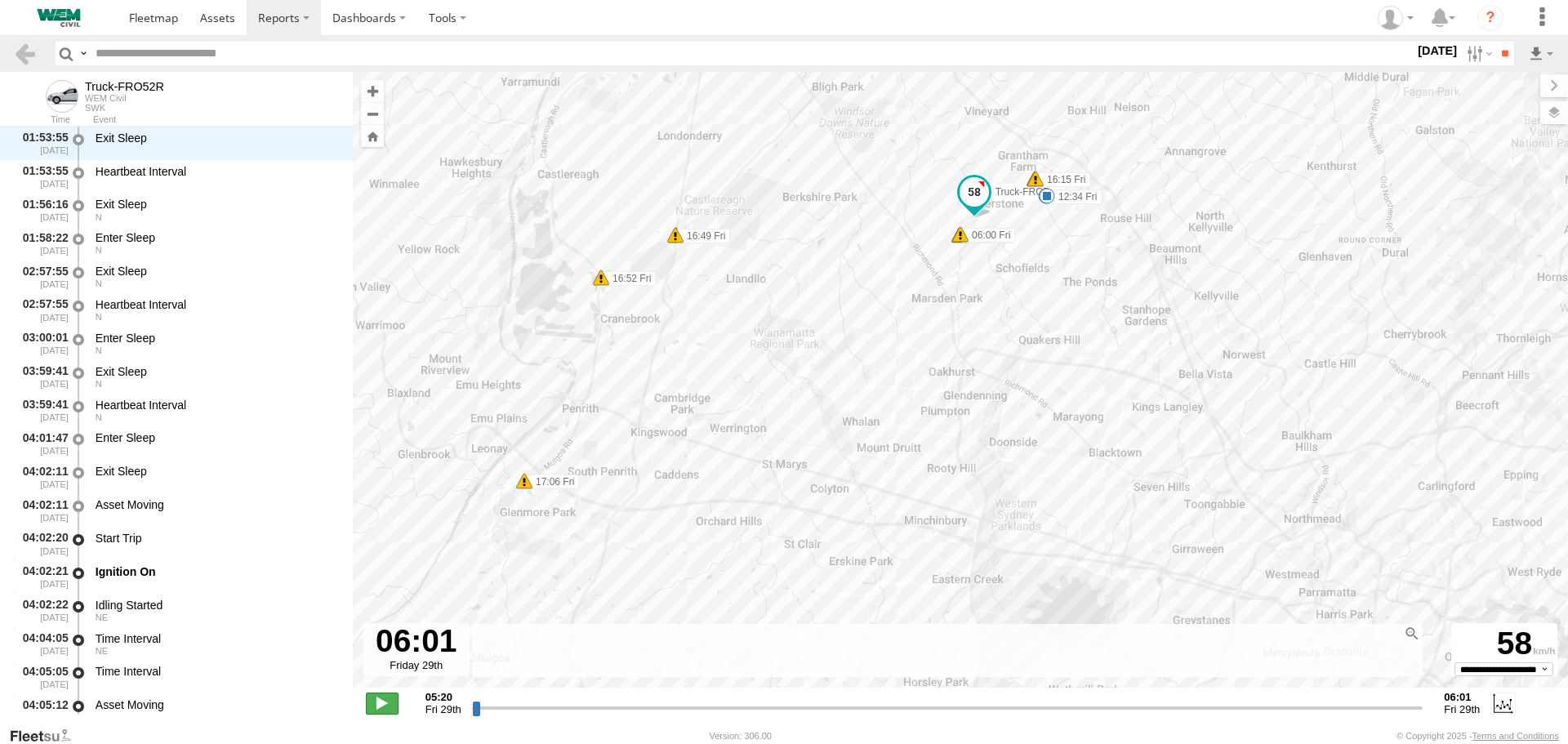
click at [370, 708] on span at bounding box center [382, 703] width 33 height 21
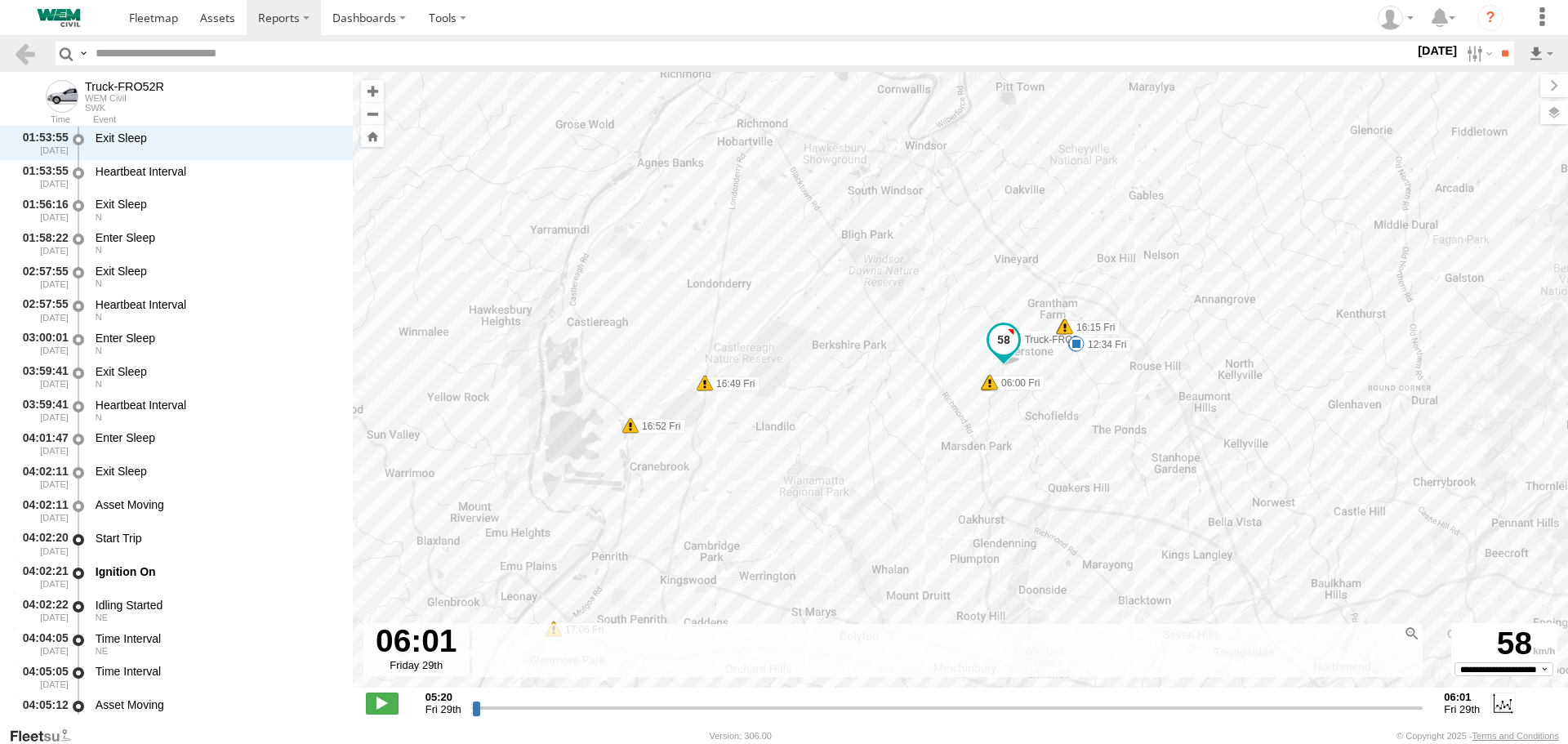
drag, startPoint x: 1386, startPoint y: 707, endPoint x: 1453, endPoint y: 711, distance: 67.1
type input "**********"
click at [1423, 711] on input "range" at bounding box center [947, 708] width 951 height 16
click at [1510, 710] on label at bounding box center [1502, 703] width 25 height 21
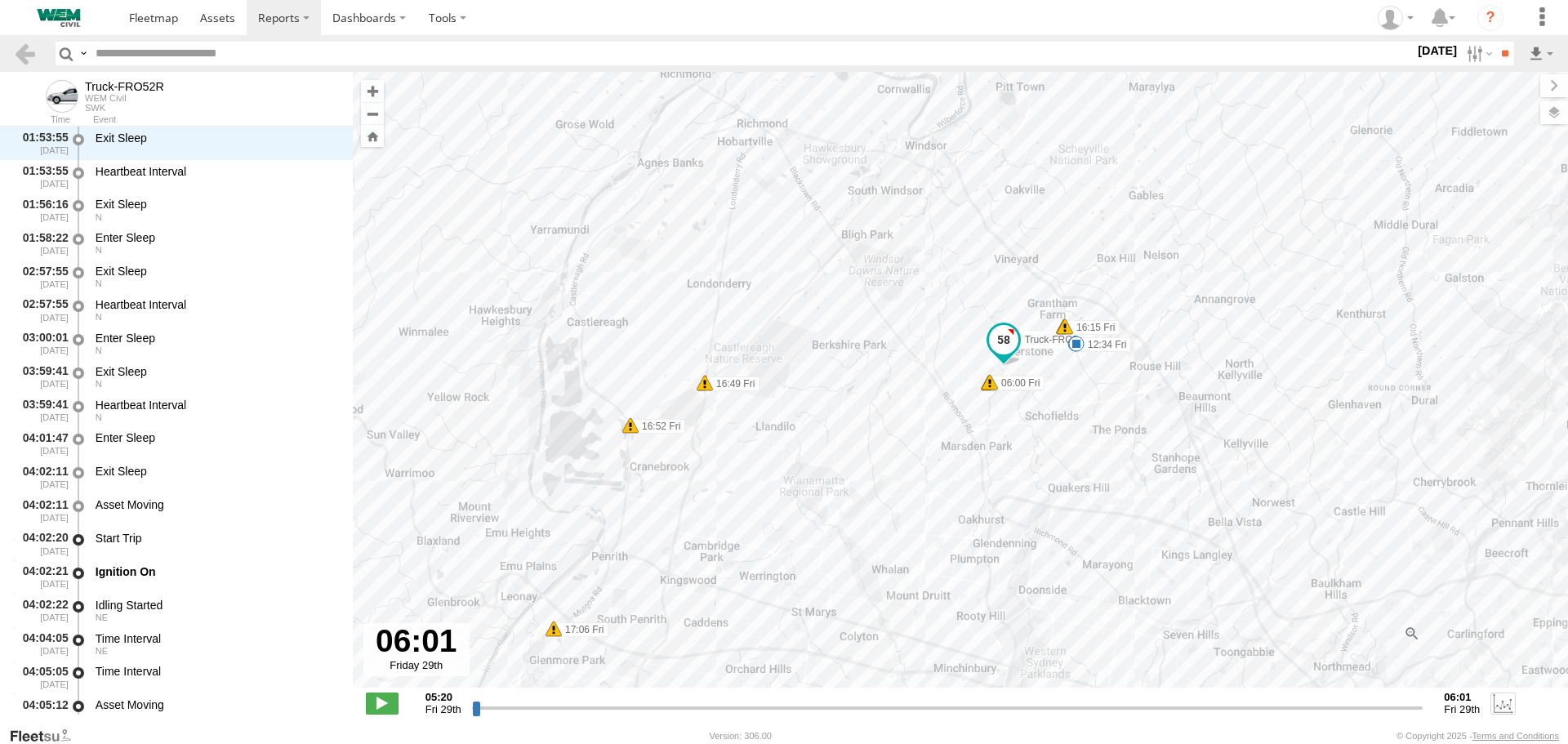
click at [1506, 704] on label at bounding box center [1502, 703] width 25 height 21
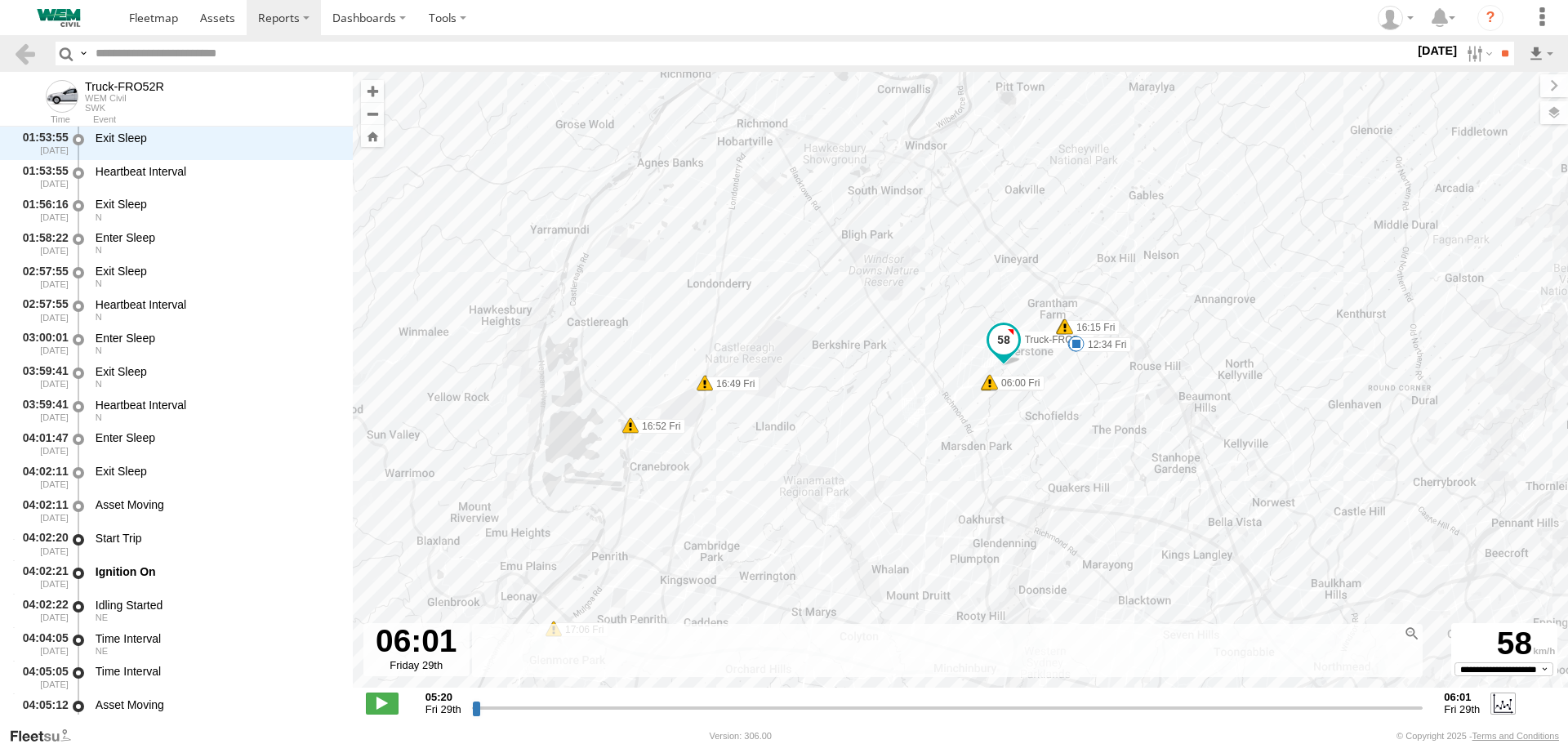
click at [1506, 704] on label at bounding box center [1502, 703] width 25 height 21
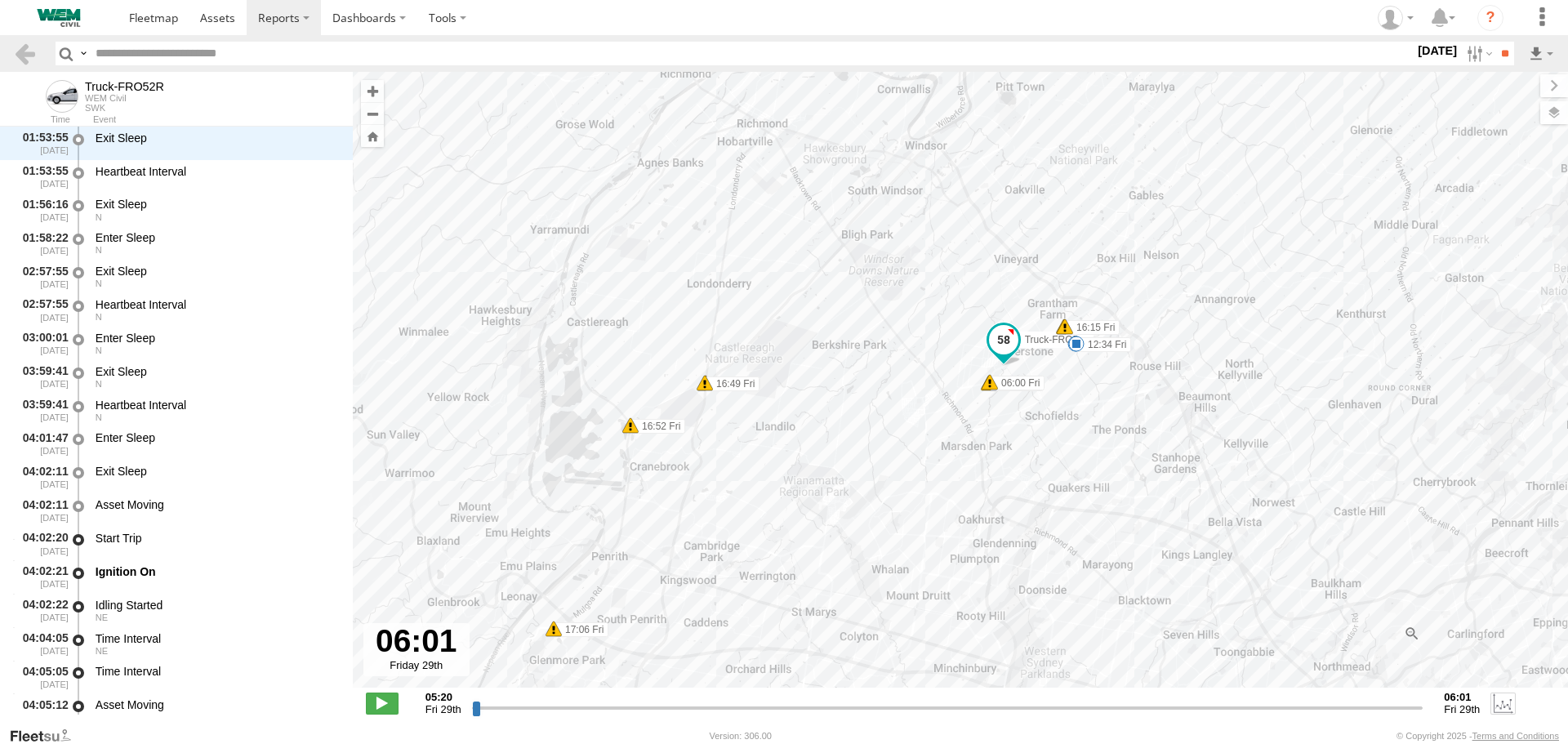
click at [1506, 704] on label at bounding box center [1502, 703] width 25 height 21
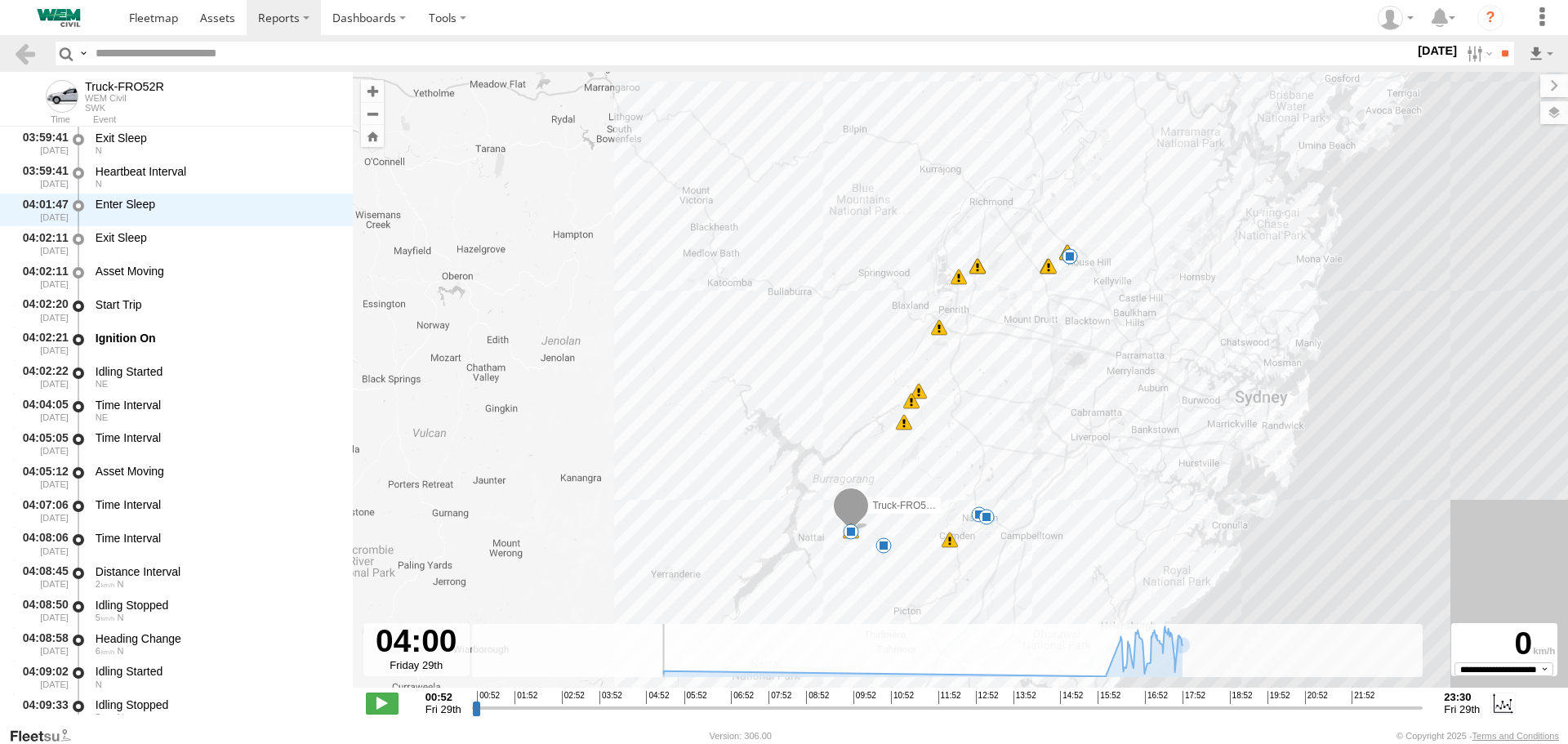
scroll to position [400, 0]
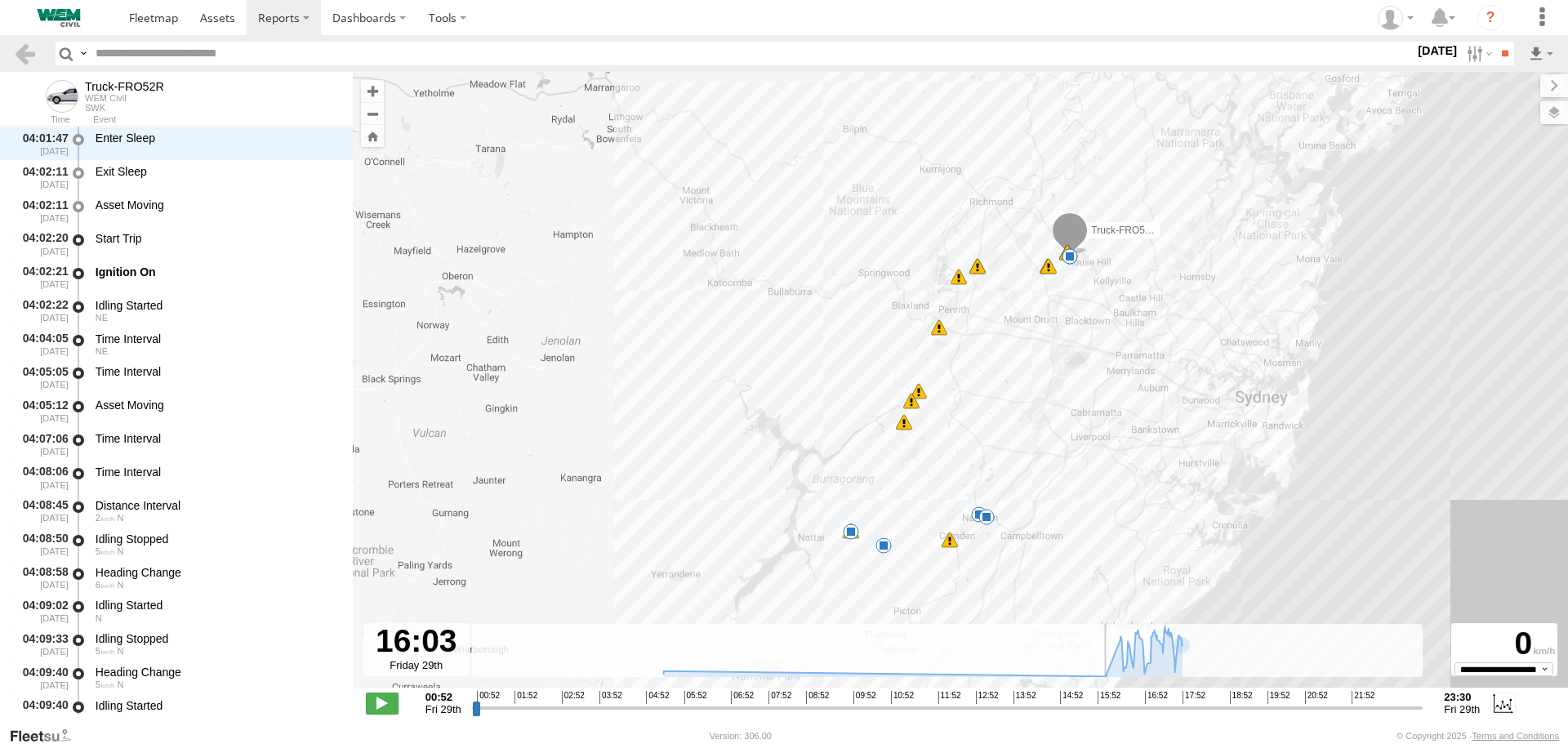
drag, startPoint x: 473, startPoint y: 706, endPoint x: 1107, endPoint y: 726, distance: 634.3
click at [1107, 716] on input "range" at bounding box center [947, 708] width 951 height 16
click at [380, 698] on span at bounding box center [382, 703] width 33 height 21
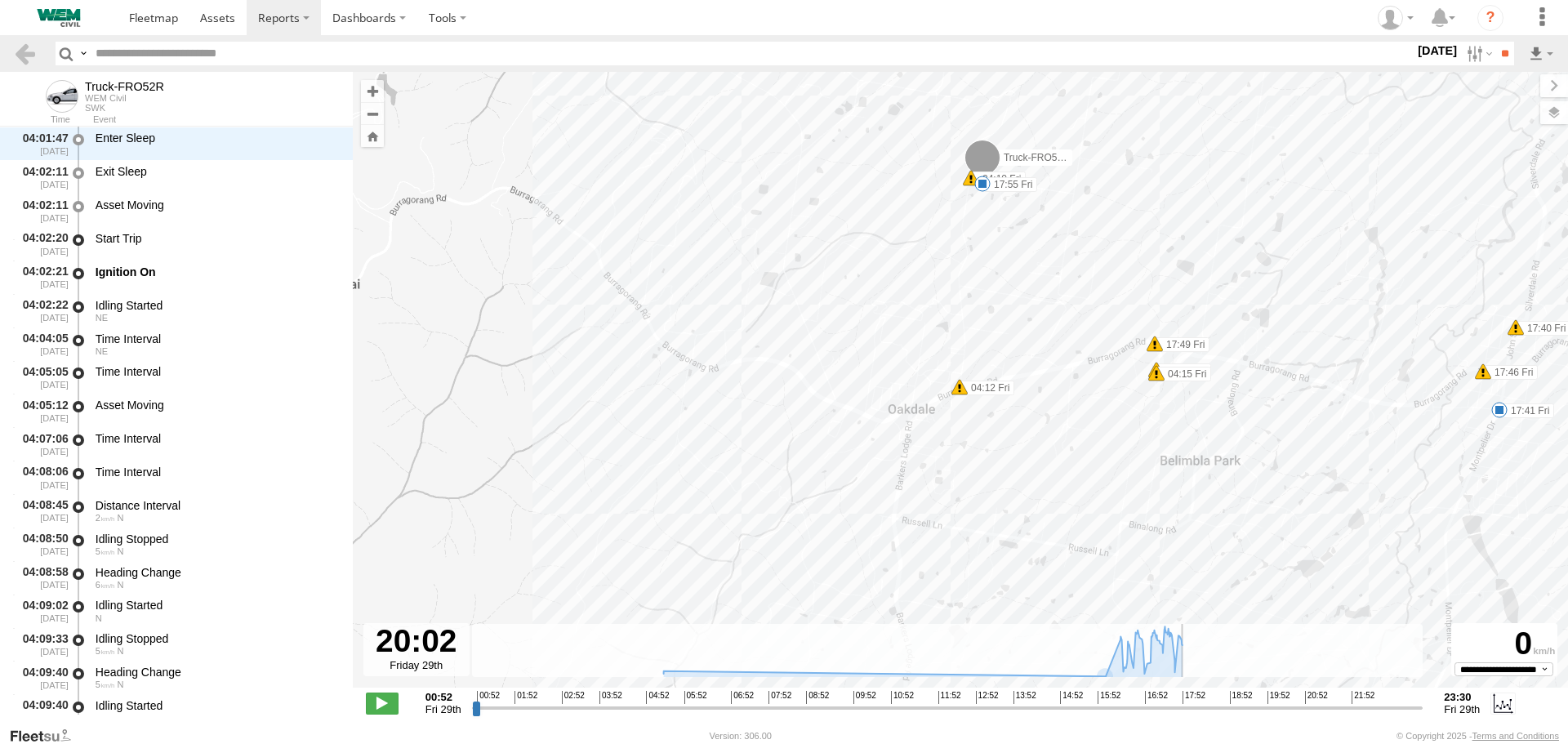
click at [1420, 53] on label "[DATE]" at bounding box center [1437, 51] width 46 height 18
click at [0, 0] on label at bounding box center [0, 0] width 0 height 0
click at [1502, 52] on input "**" at bounding box center [1504, 54] width 19 height 24
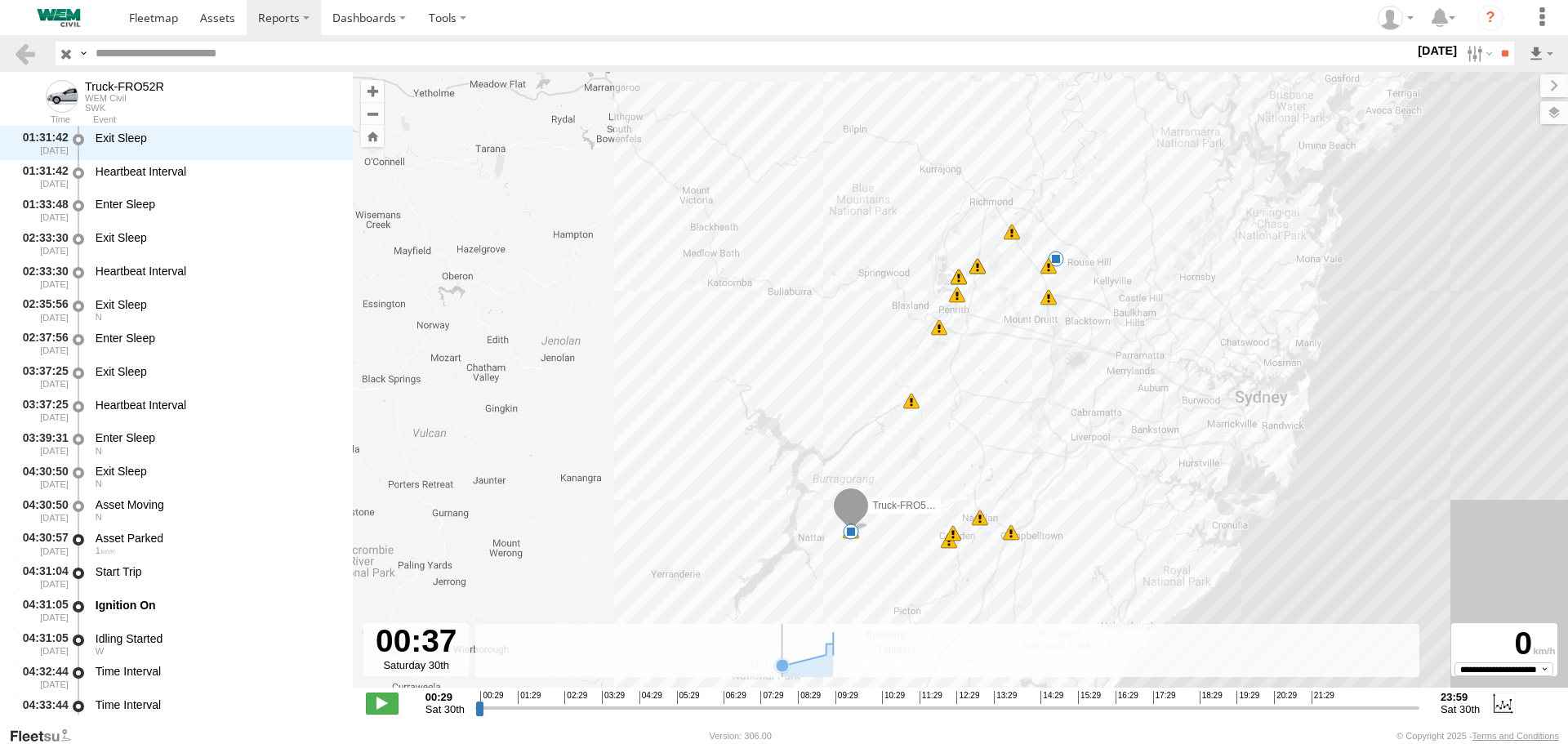
click at [783, 675] on icon "Created with Highcharts 6.0.7 [DOMAIN_NAME]" at bounding box center [946, 650] width 943 height 53
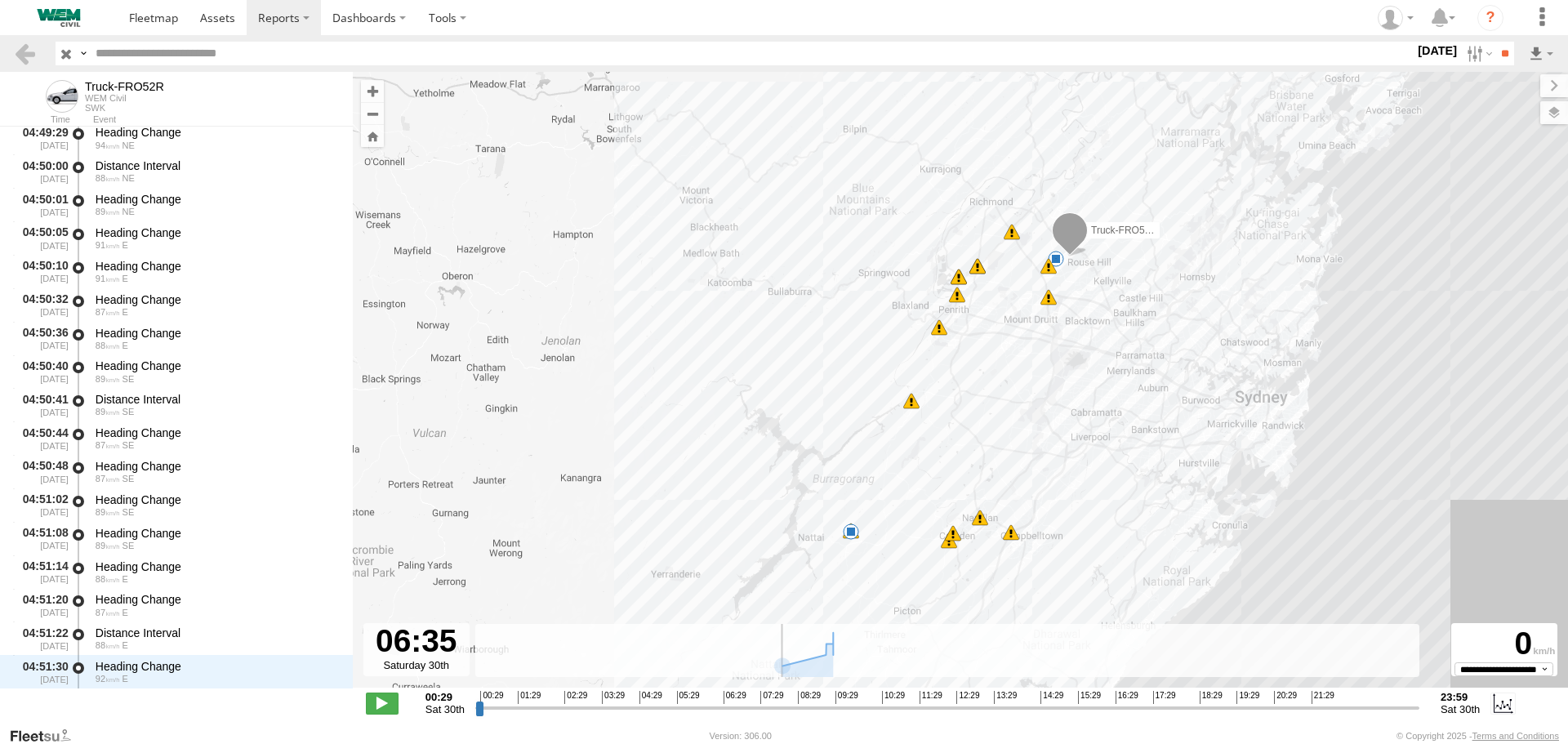
drag, startPoint x: 483, startPoint y: 708, endPoint x: 721, endPoint y: 728, distance: 238.8
click at [721, 716] on input "range" at bounding box center [946, 708] width 943 height 16
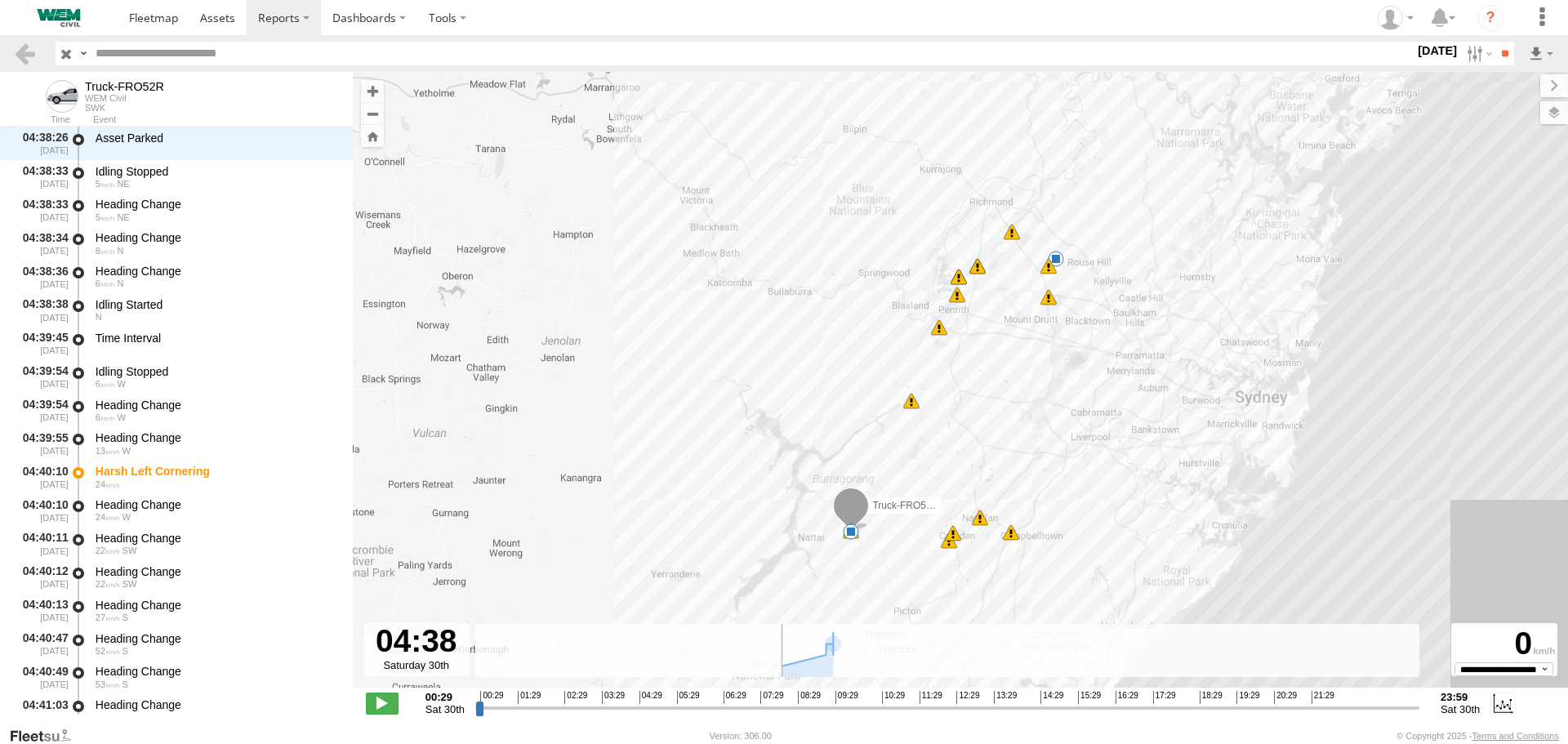
drag, startPoint x: 732, startPoint y: 708, endPoint x: 647, endPoint y: 712, distance: 85.1
click at [644, 716] on input "range" at bounding box center [946, 708] width 943 height 16
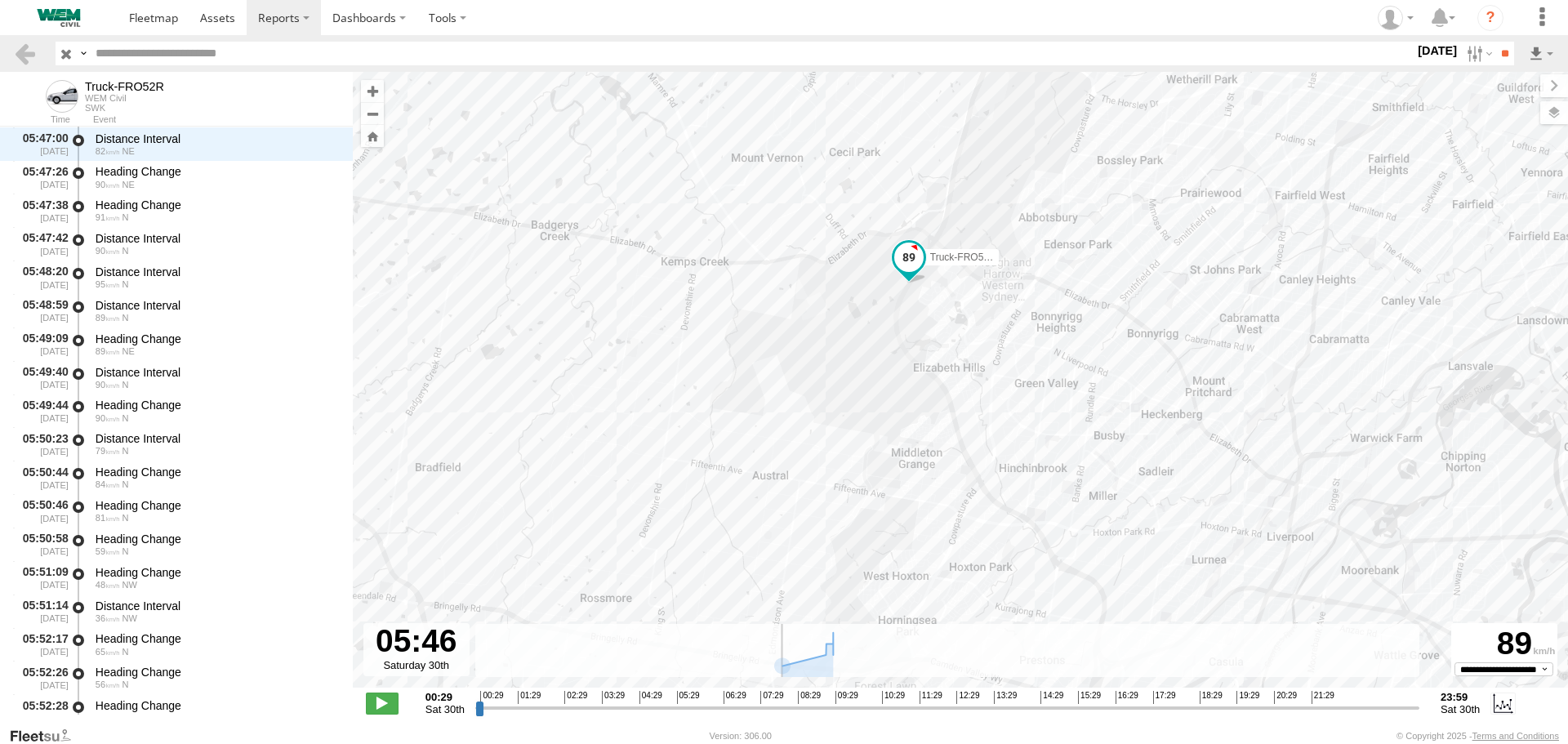
drag, startPoint x: 1088, startPoint y: 221, endPoint x: 1077, endPoint y: 322, distance: 101.6
click at [1086, 299] on div "Truck-FRO52R 12:16 Sat 04:56 Sat 04:57 Sat 05:03 Sat 05:29 Sat 06:03 Sat 06:09 …" at bounding box center [960, 388] width 1215 height 633
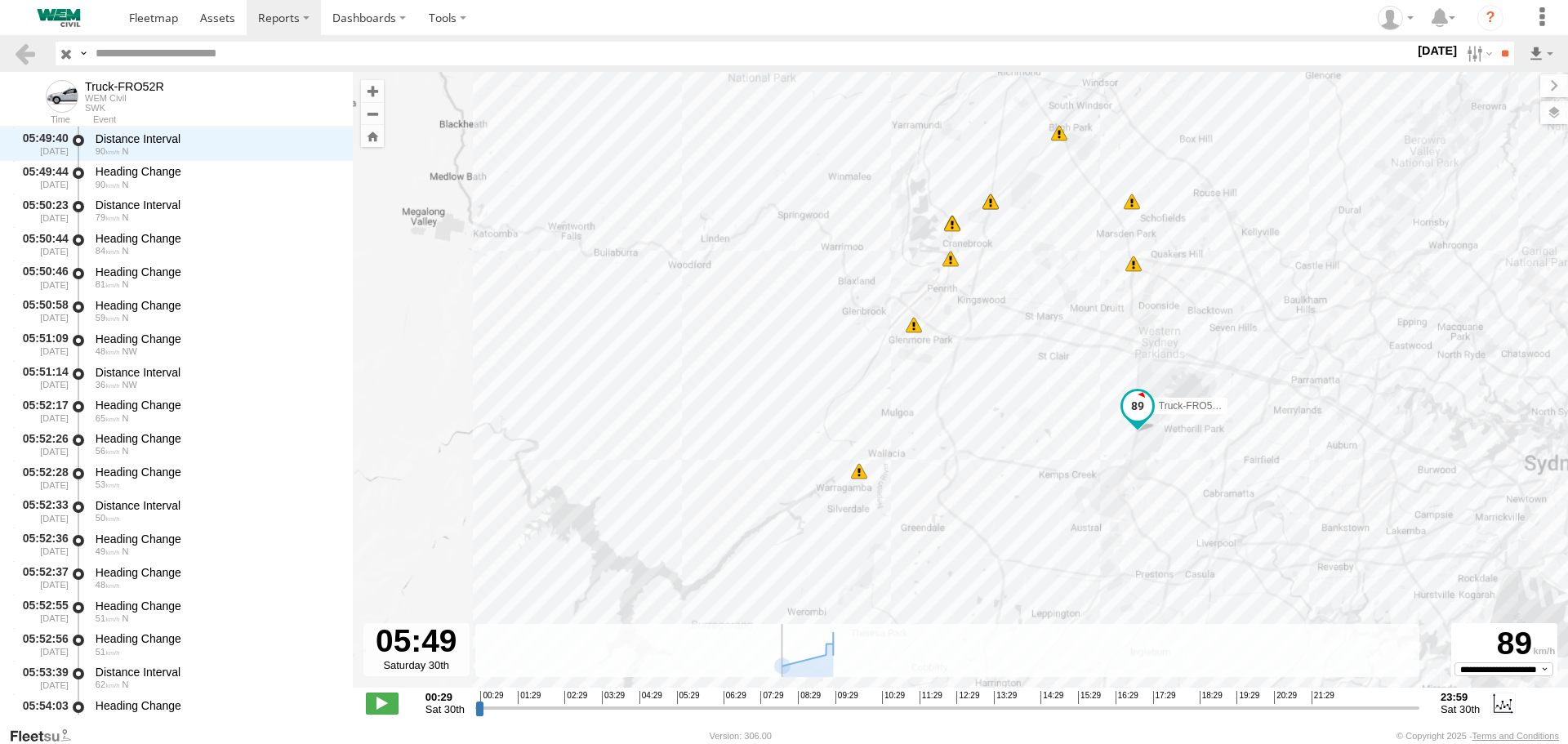
drag, startPoint x: 1169, startPoint y: 114, endPoint x: 1215, endPoint y: 301, distance: 192.6
click at [1215, 301] on div "Truck-FRO52R 12:16 Sat 04:56 Sat 04:57 Sat 05:03 Sat 05:29 Sat 06:03 Sat 06:09 …" at bounding box center [960, 388] width 1215 height 633
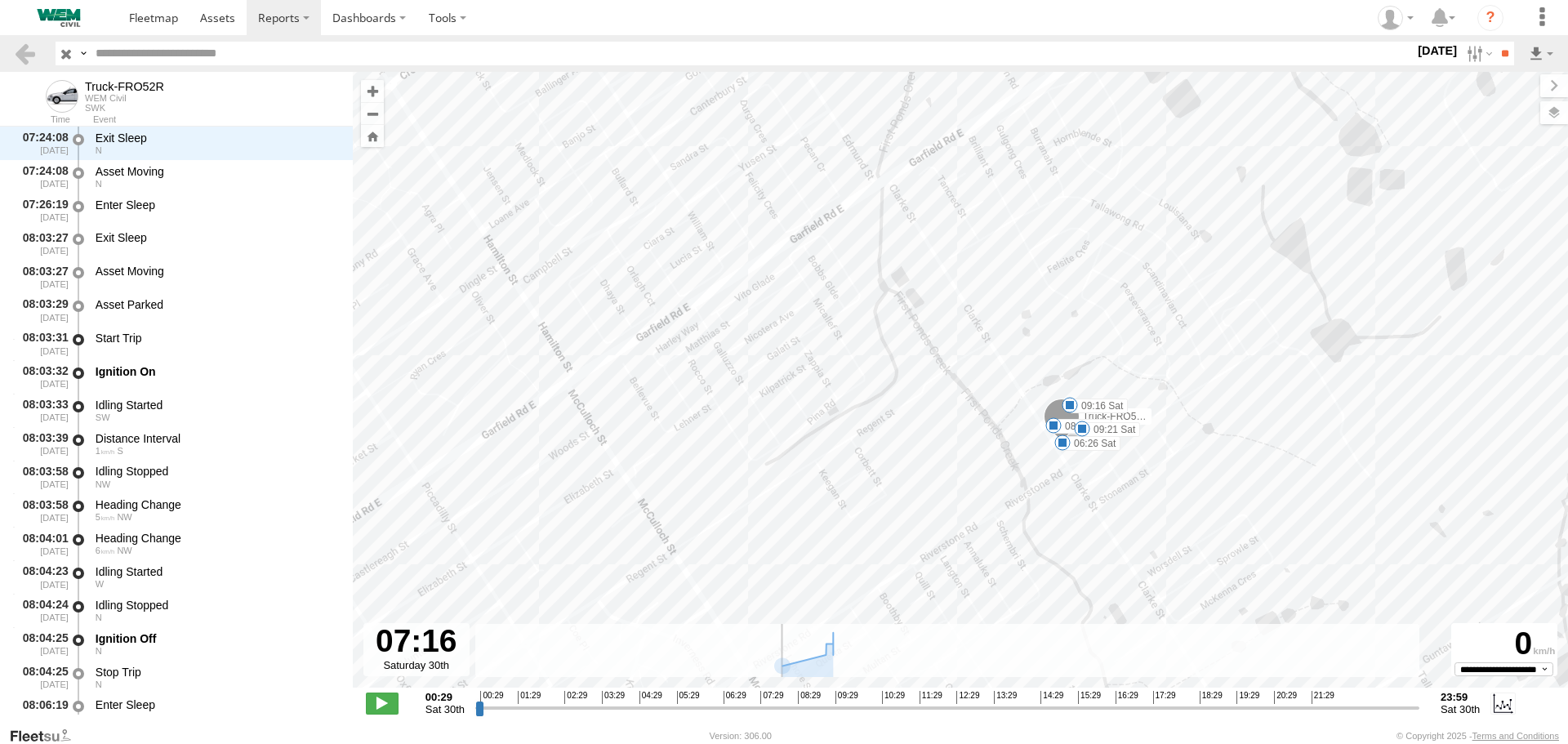
drag, startPoint x: 855, startPoint y: 288, endPoint x: 930, endPoint y: 357, distance: 101.9
click at [930, 357] on div "Truck-FRO52R 12:16 Sat 04:56 Sat 04:57 Sat 05:03 Sat 05:29 Sat 06:03 Sat 06:09 …" at bounding box center [960, 388] width 1215 height 633
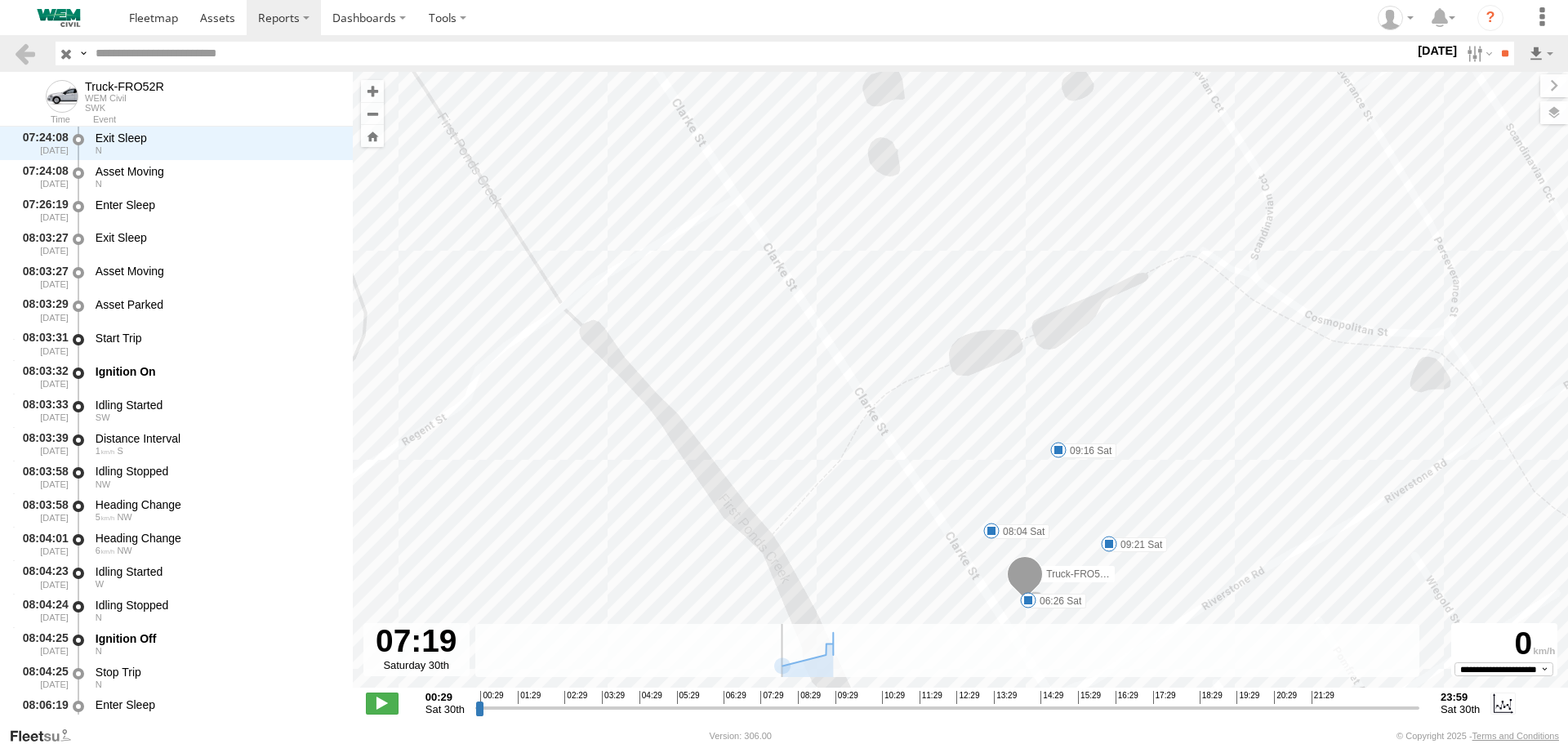
drag, startPoint x: 1097, startPoint y: 377, endPoint x: 1069, endPoint y: 198, distance: 181.2
click at [1069, 196] on div "Truck-FRO52R 12:16 Sat 04:56 Sat 04:57 Sat 05:03 Sat 05:29 Sat 06:03 Sat 06:09 …" at bounding box center [960, 388] width 1215 height 633
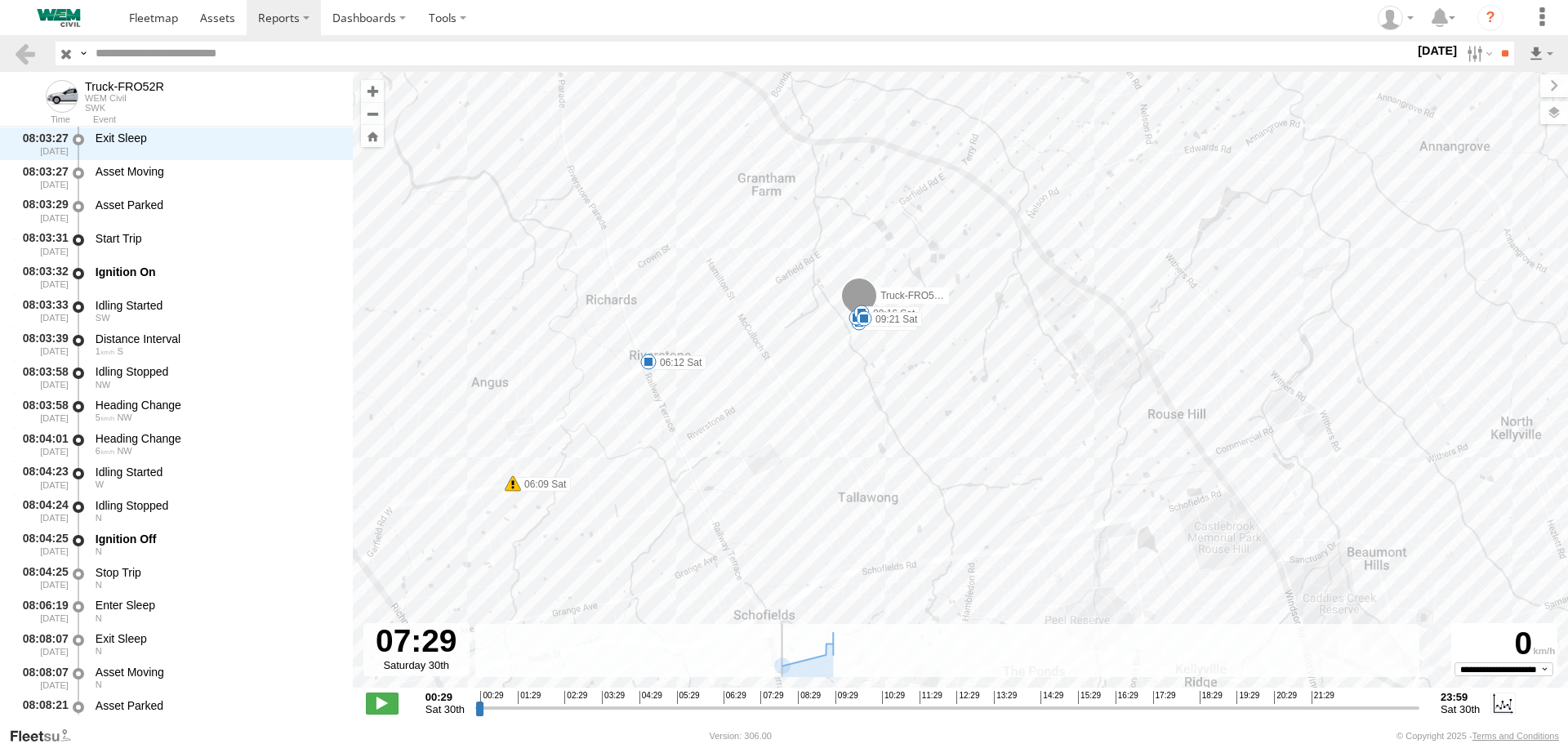
drag, startPoint x: 650, startPoint y: 449, endPoint x: 800, endPoint y: 295, distance: 215.0
click at [794, 301] on div "Truck-FRO52R 12:16 Sat 04:56 Sat 04:57 Sat 05:03 Sat 05:29 Sat 06:03 Sat 06:09 …" at bounding box center [960, 388] width 1215 height 633
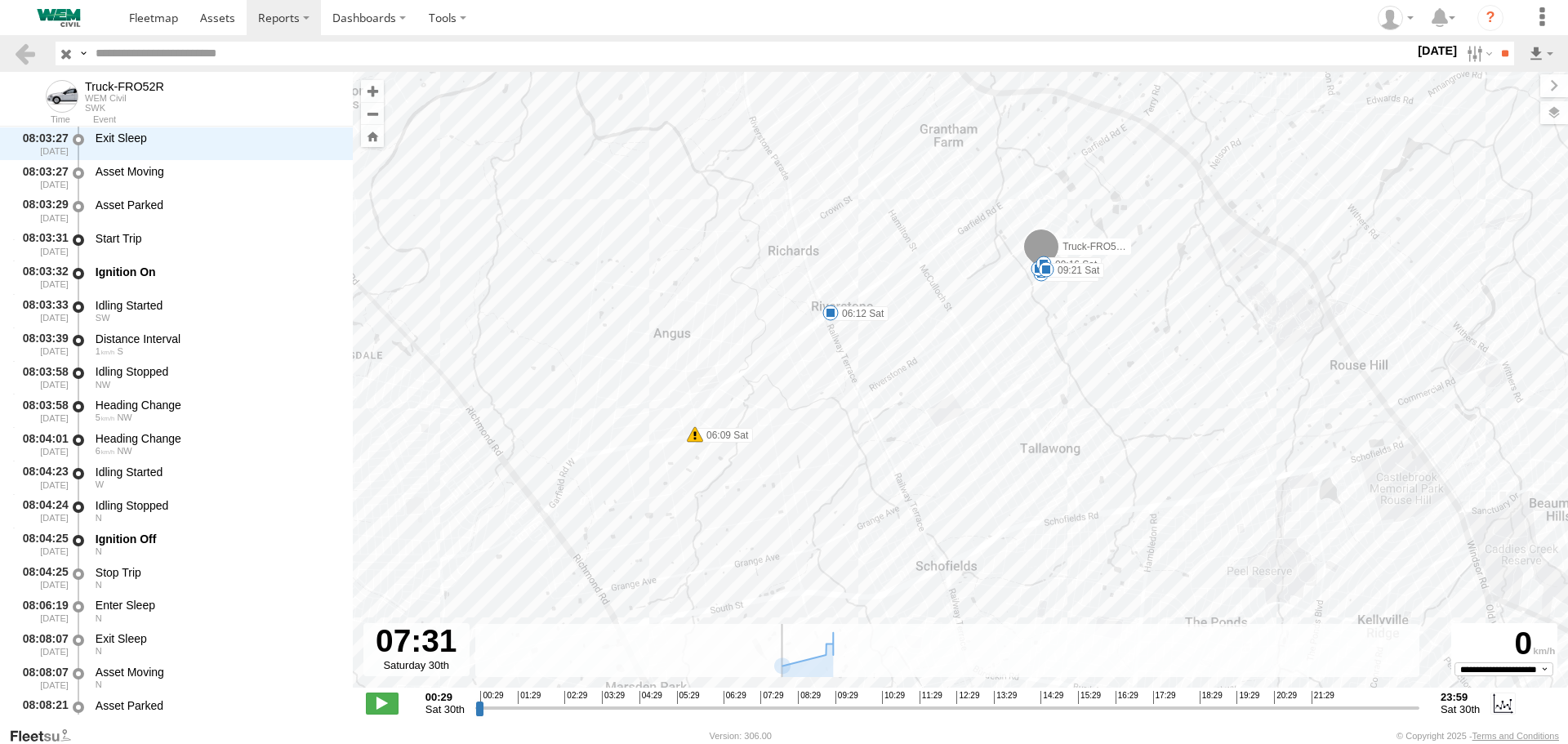
drag, startPoint x: 773, startPoint y: 486, endPoint x: 870, endPoint y: 342, distance: 173.6
click at [863, 351] on div "Truck-FRO52R 12:16 Sat 04:56 Sat 04:57 Sat 05:03 Sat 05:29 Sat 06:03 Sat 06:09 …" at bounding box center [960, 388] width 1215 height 633
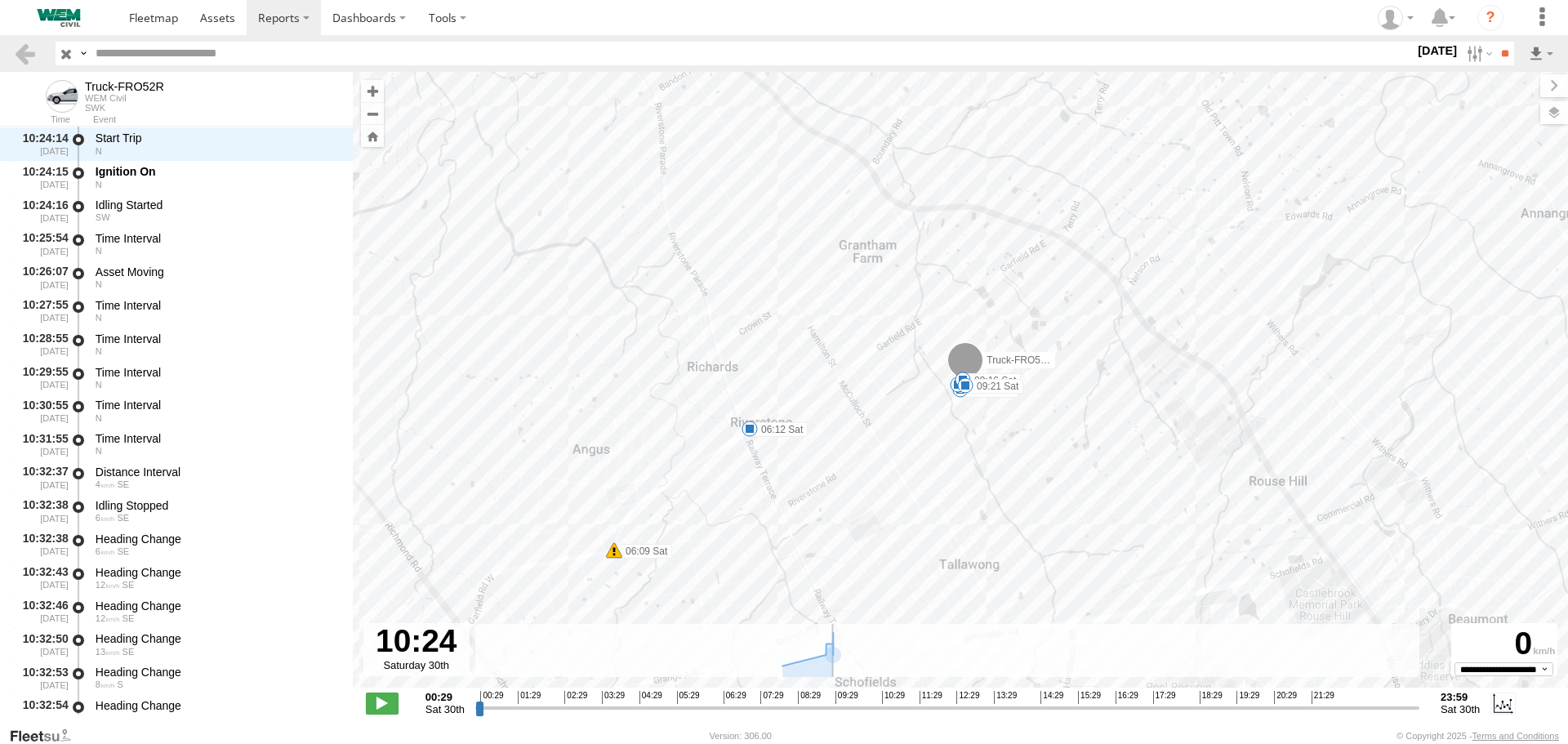
scroll to position [23367, 0]
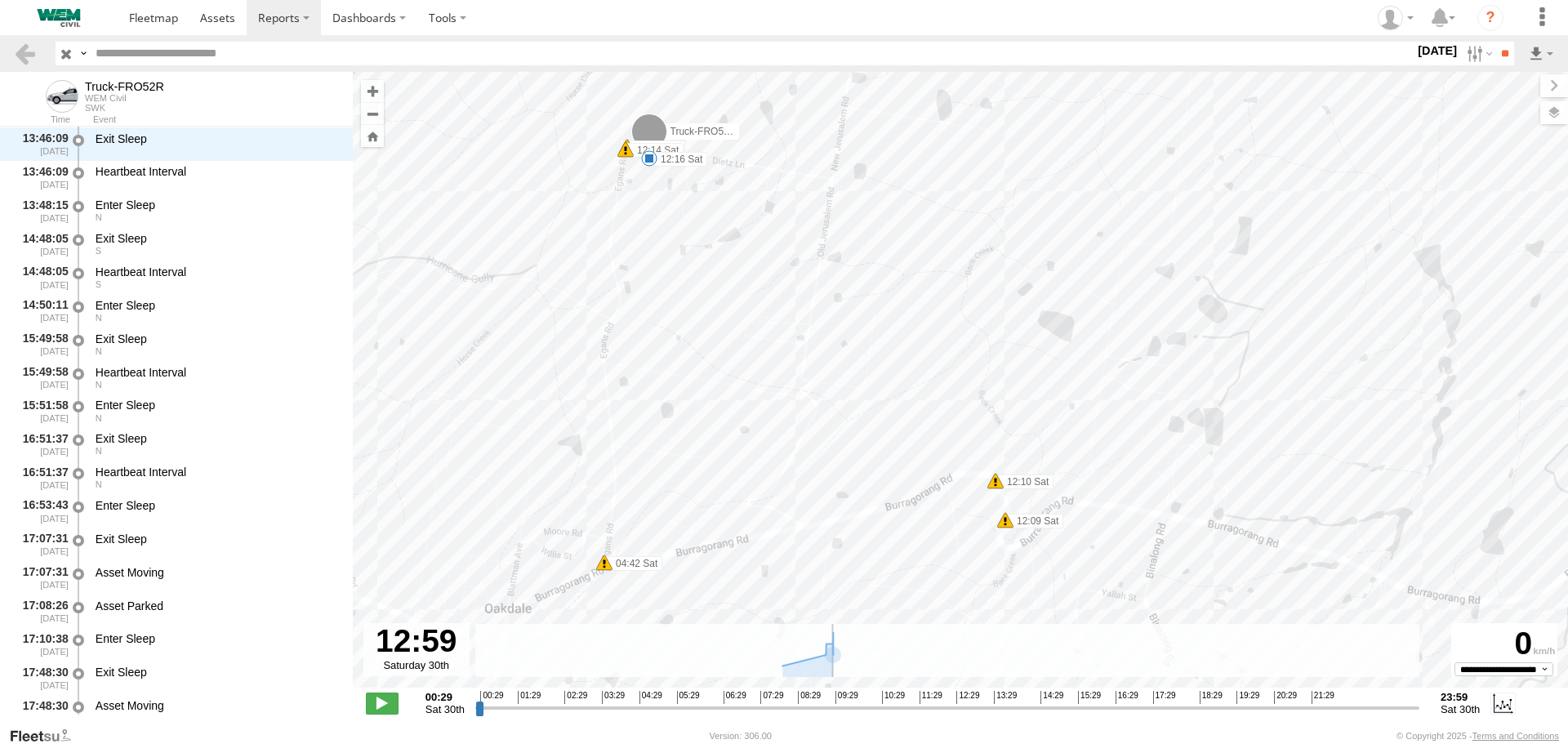
drag, startPoint x: 1219, startPoint y: 409, endPoint x: 834, endPoint y: 145, distance: 466.8
click at [834, 145] on div "Truck-FRO52R 12:16 Sat 04:56 Sat 04:57 Sat 05:03 Sat 05:29 Sat 06:03 Sat 06:09 …" at bounding box center [960, 388] width 1215 height 633
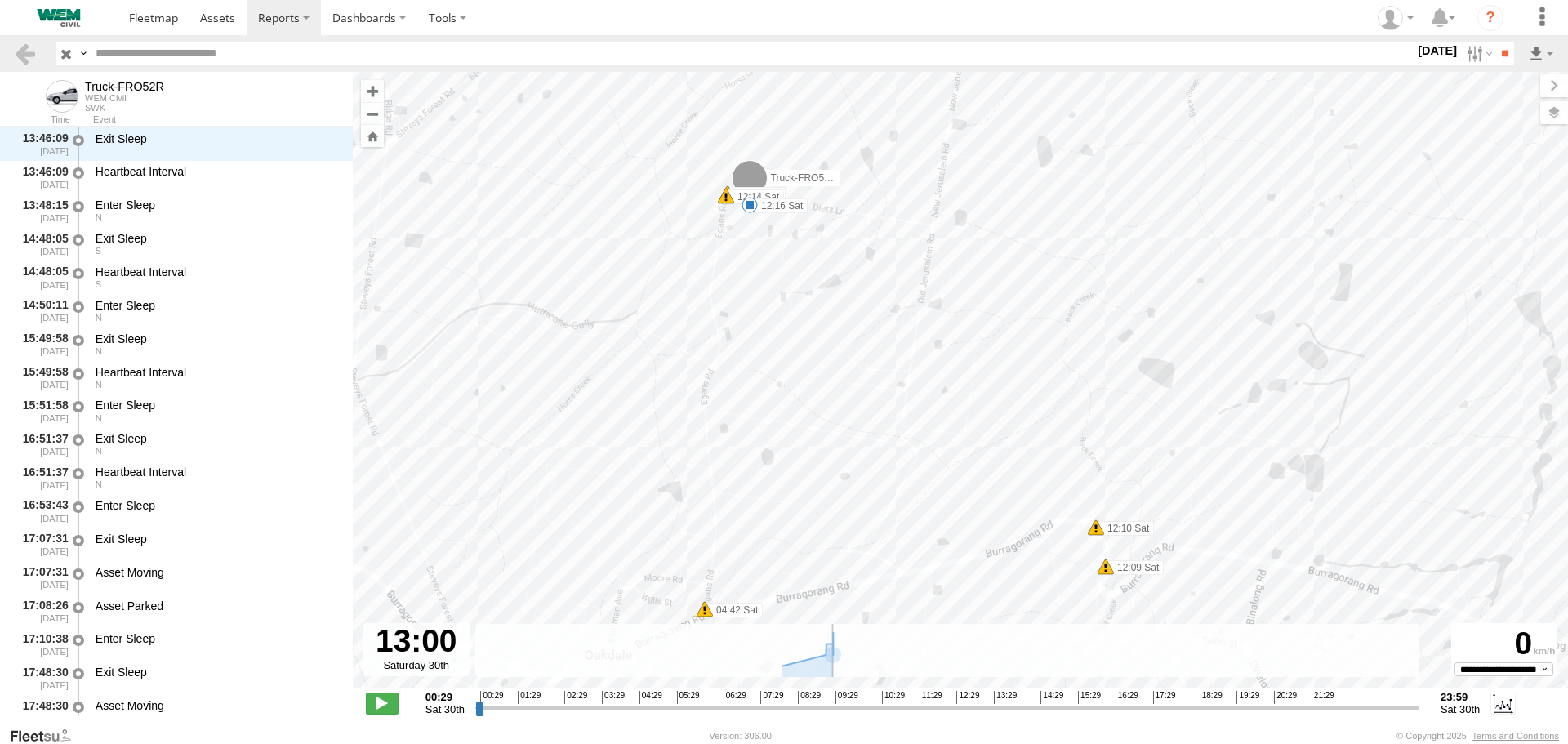
drag, startPoint x: 1115, startPoint y: 413, endPoint x: 784, endPoint y: 158, distance: 417.8
click at [785, 159] on div "Truck-FRO52R 12:16 Sat 04:56 Sat 04:57 Sat 05:03 Sat 05:29 Sat 06:03 Sat 06:09 …" at bounding box center [960, 388] width 1215 height 633
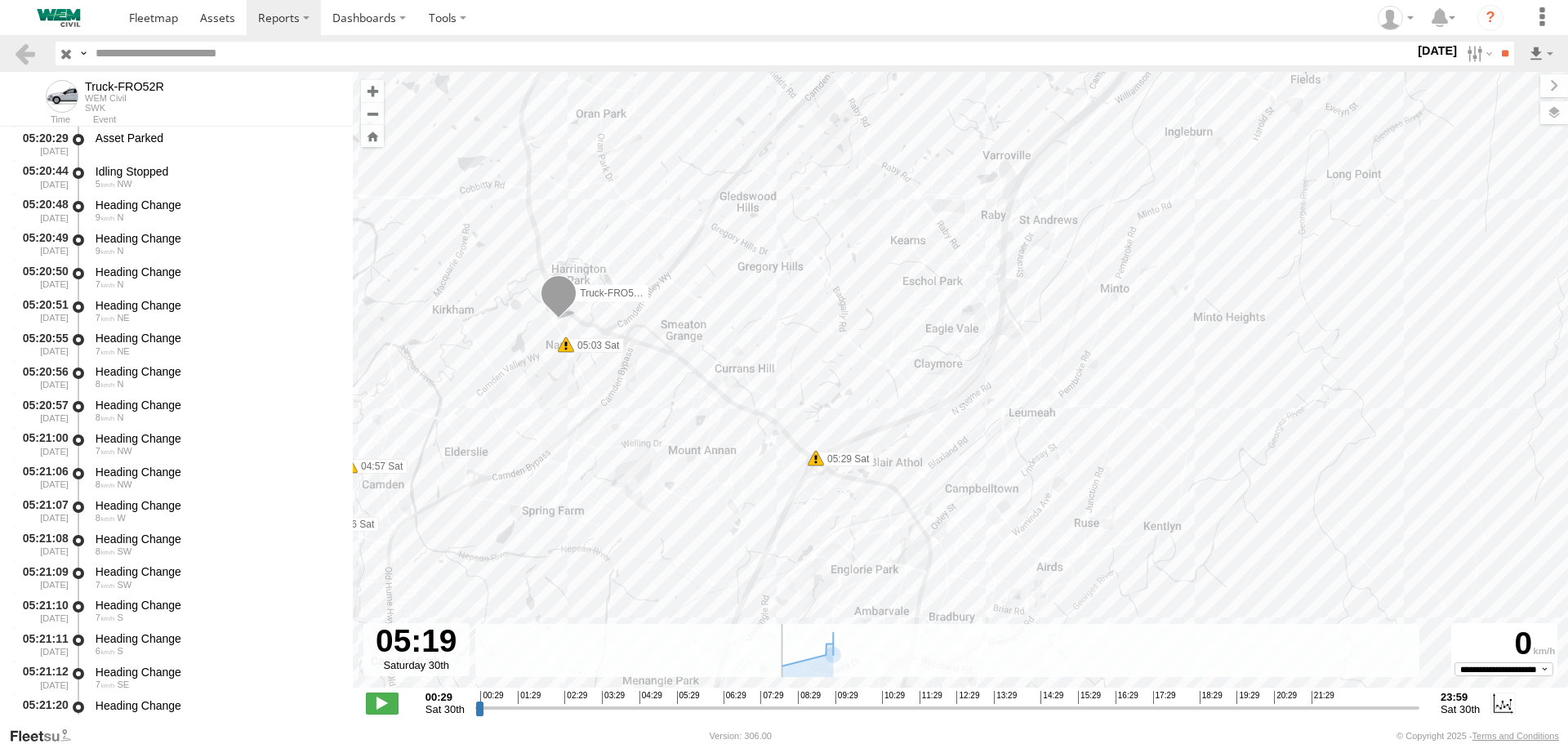
drag, startPoint x: 977, startPoint y: 707, endPoint x: 671, endPoint y: 715, distance: 306.1
click at [671, 715] on input "range" at bounding box center [946, 708] width 943 height 16
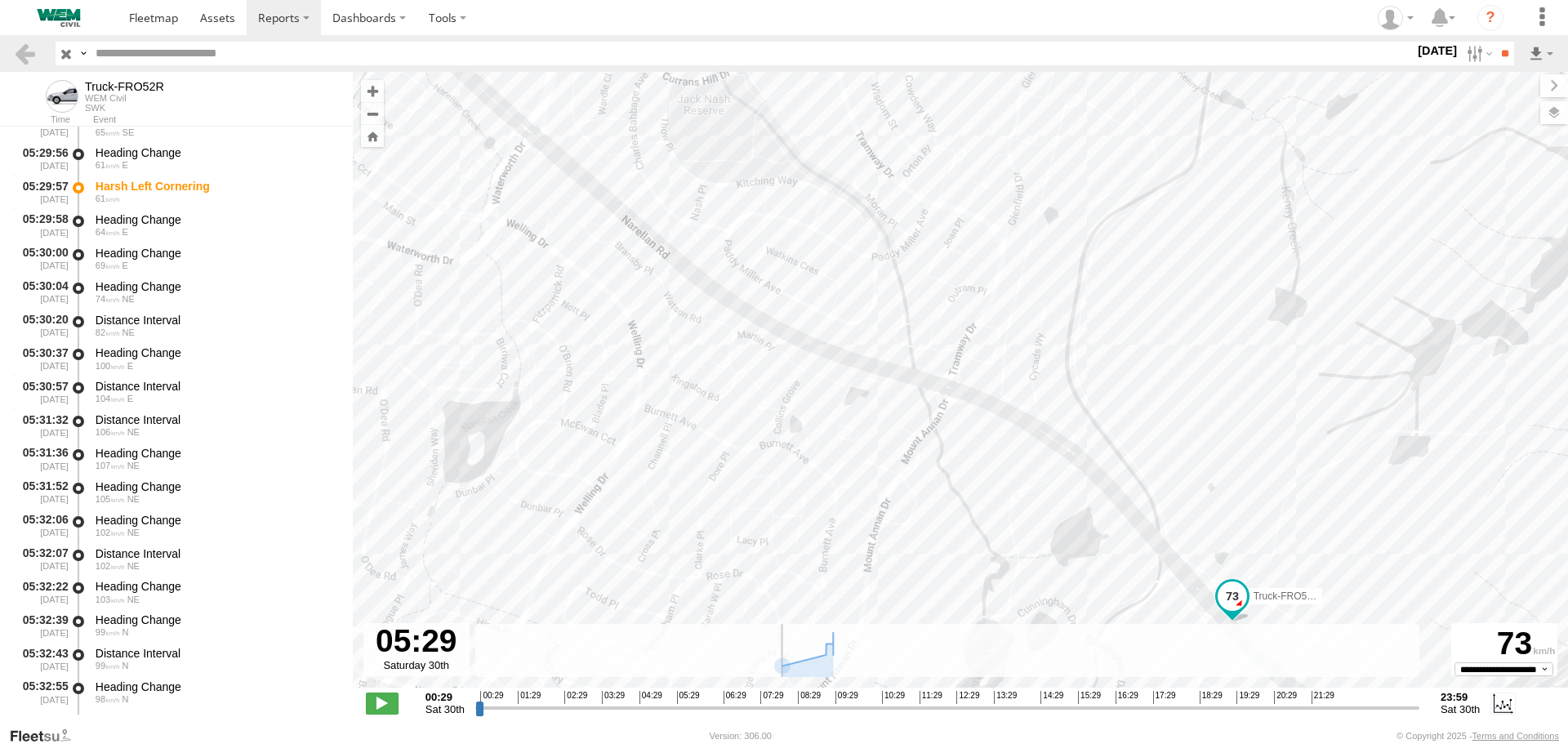
drag, startPoint x: 741, startPoint y: 391, endPoint x: 1090, endPoint y: 480, distance: 360.2
click at [1090, 480] on div "Truck-FRO52R 12:16 Sat 04:56 Sat 04:57 Sat 05:03 Sat 05:29 Sat 06:03 Sat 06:09 …" at bounding box center [960, 388] width 1215 height 633
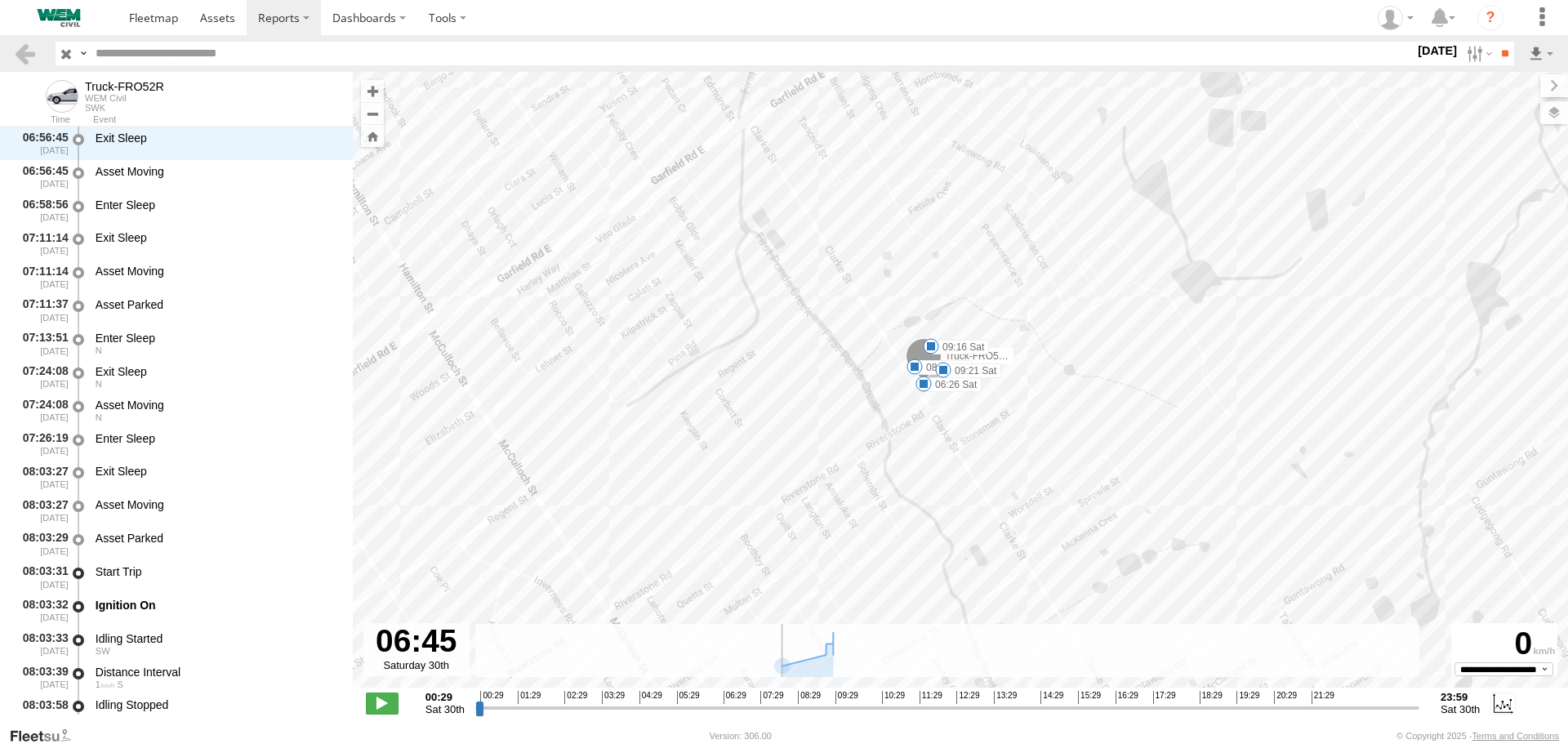
click at [1431, 49] on label "[DATE]" at bounding box center [1437, 51] width 46 height 18
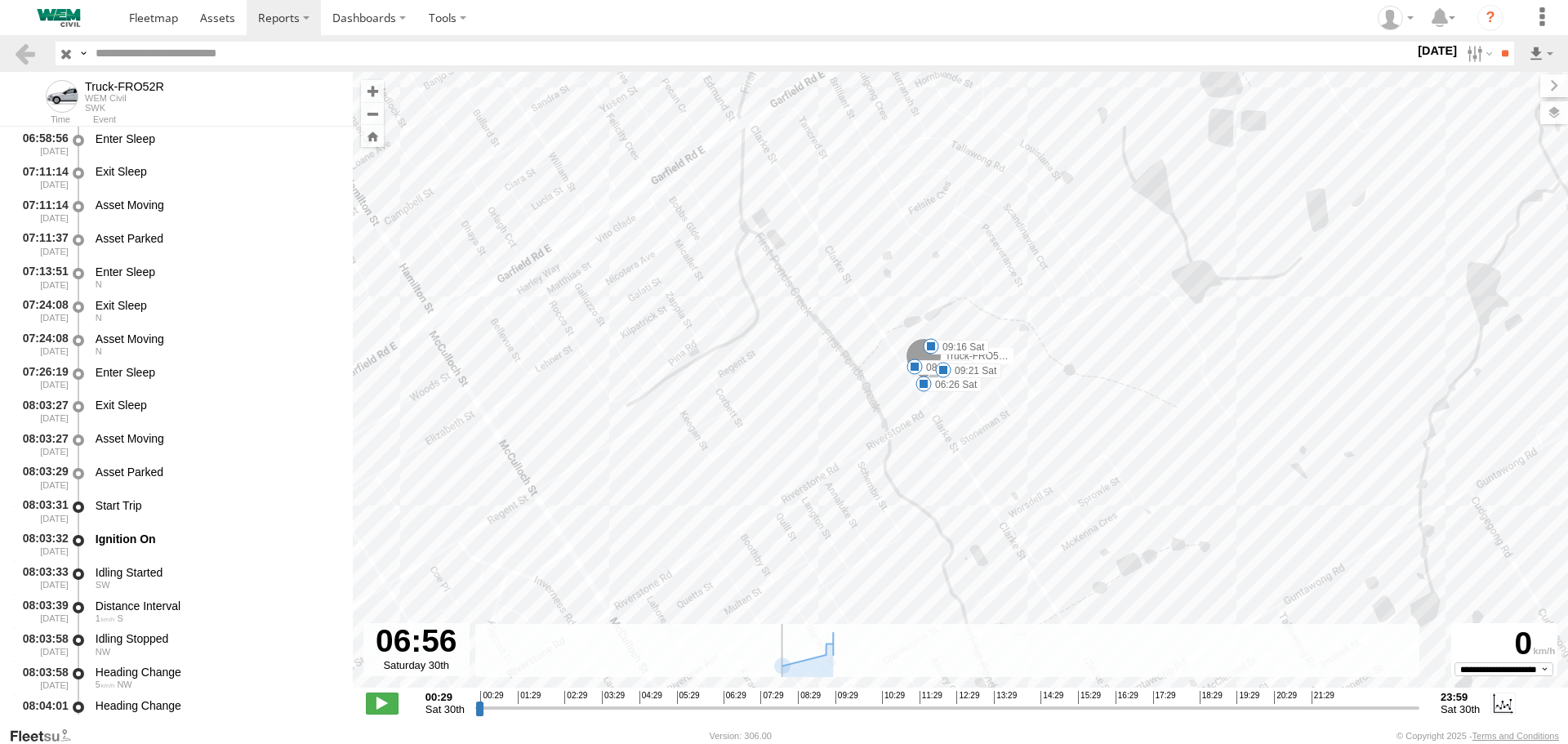
click at [0, 0] on label at bounding box center [0, 0] width 0 height 0
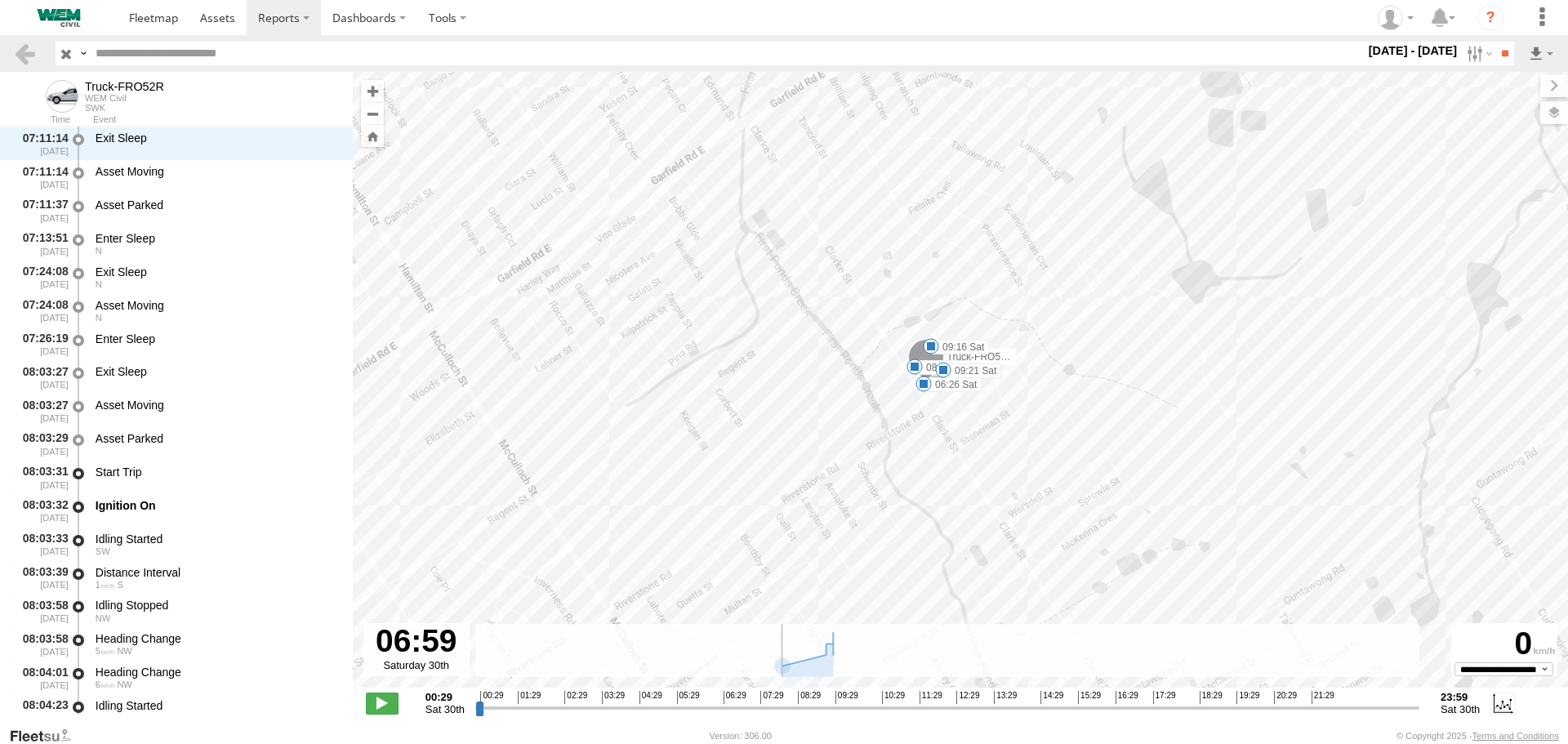
click at [0, 0] on div "S M T W T F S" at bounding box center [0, 0] width 0 height 0
click at [0, 0] on label at bounding box center [0, 0] width 0 height 0
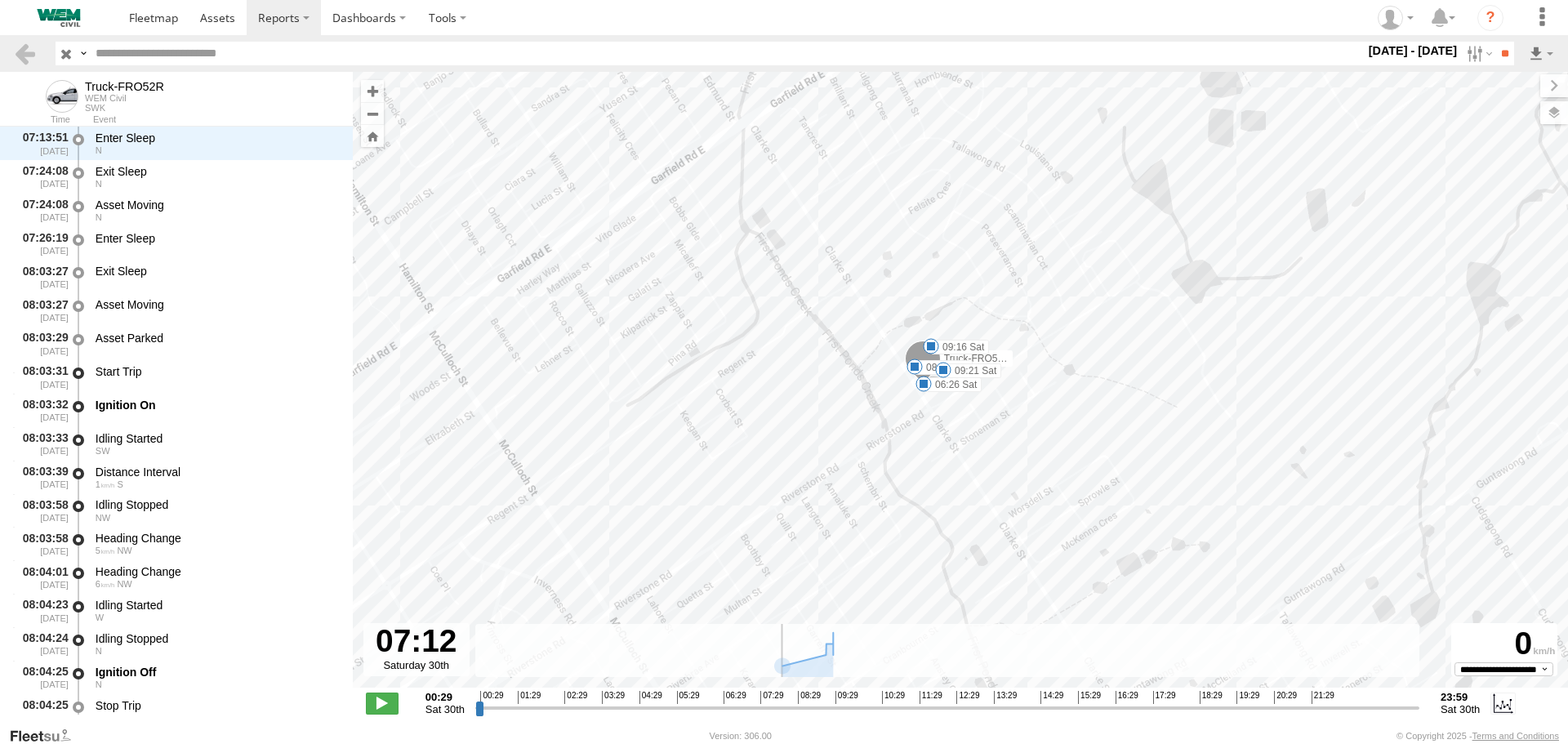
click at [0, 0] on label at bounding box center [0, 0] width 0 height 0
click at [1495, 51] on input "**" at bounding box center [1504, 54] width 19 height 24
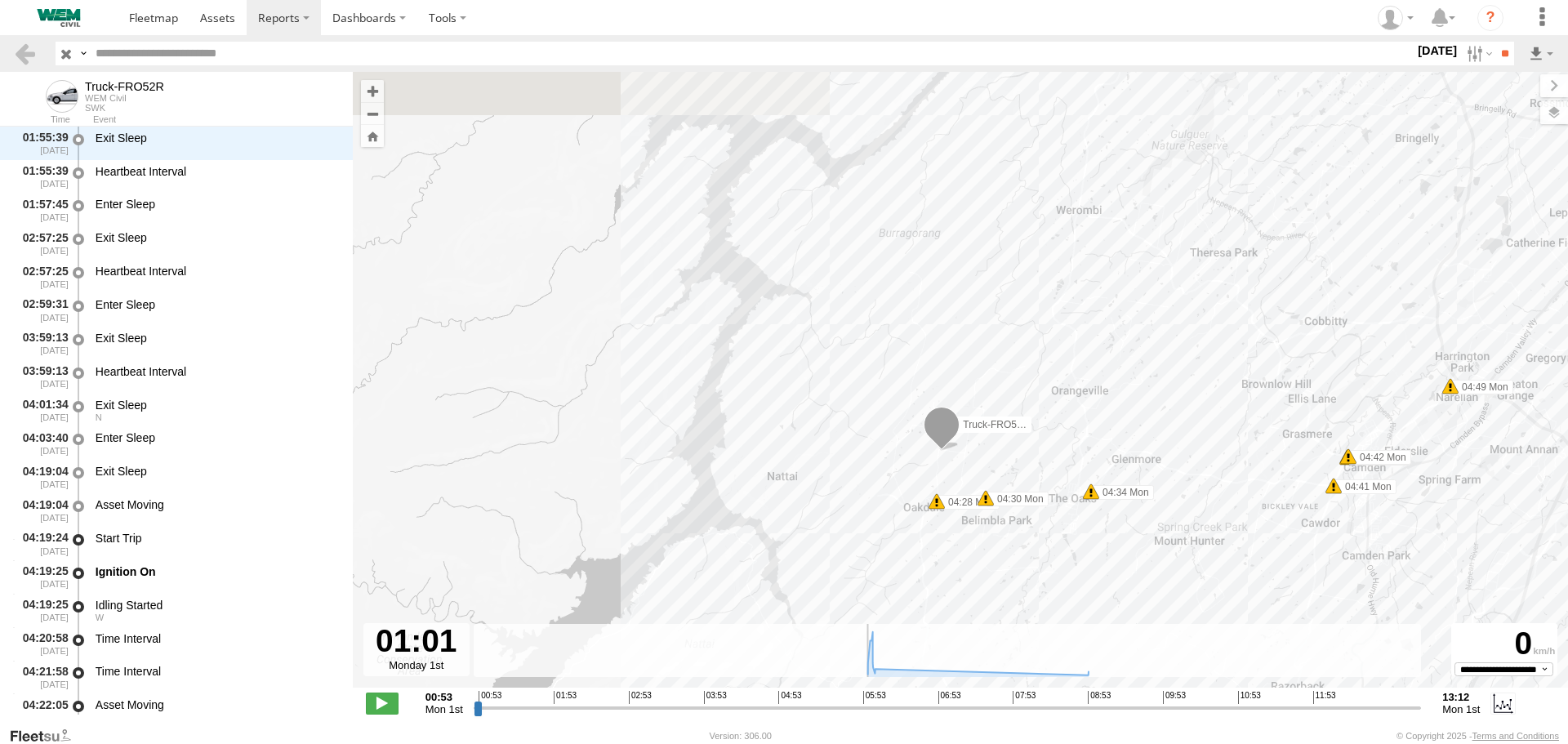
drag, startPoint x: 1122, startPoint y: 212, endPoint x: 1068, endPoint y: 371, distance: 167.9
click at [1069, 368] on div "Truck-FRO52R 05:56 Mon 06:07 Mon 06:10 Mon 08:56 Mon 04:28 Mon 04:30 Mon 04:34 …" at bounding box center [960, 388] width 1215 height 633
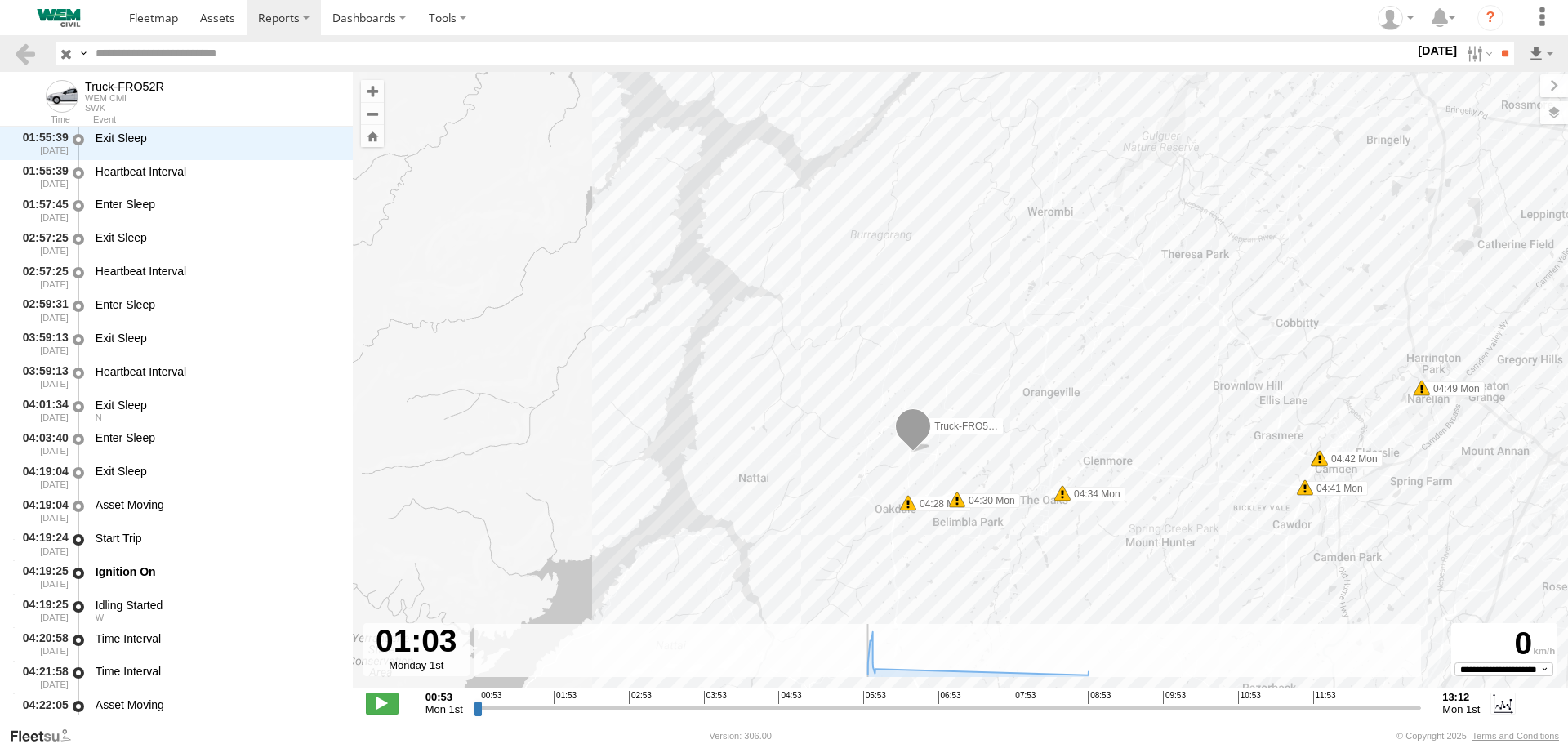
drag, startPoint x: 1322, startPoint y: 166, endPoint x: 1077, endPoint y: 525, distance: 434.6
click at [1059, 561] on div "Truck-FRO52R 05:56 Mon 06:07 Mon 06:10 Mon 08:56 Mon 04:28 Mon 04:30 Mon 04:34 …" at bounding box center [960, 388] width 1215 height 633
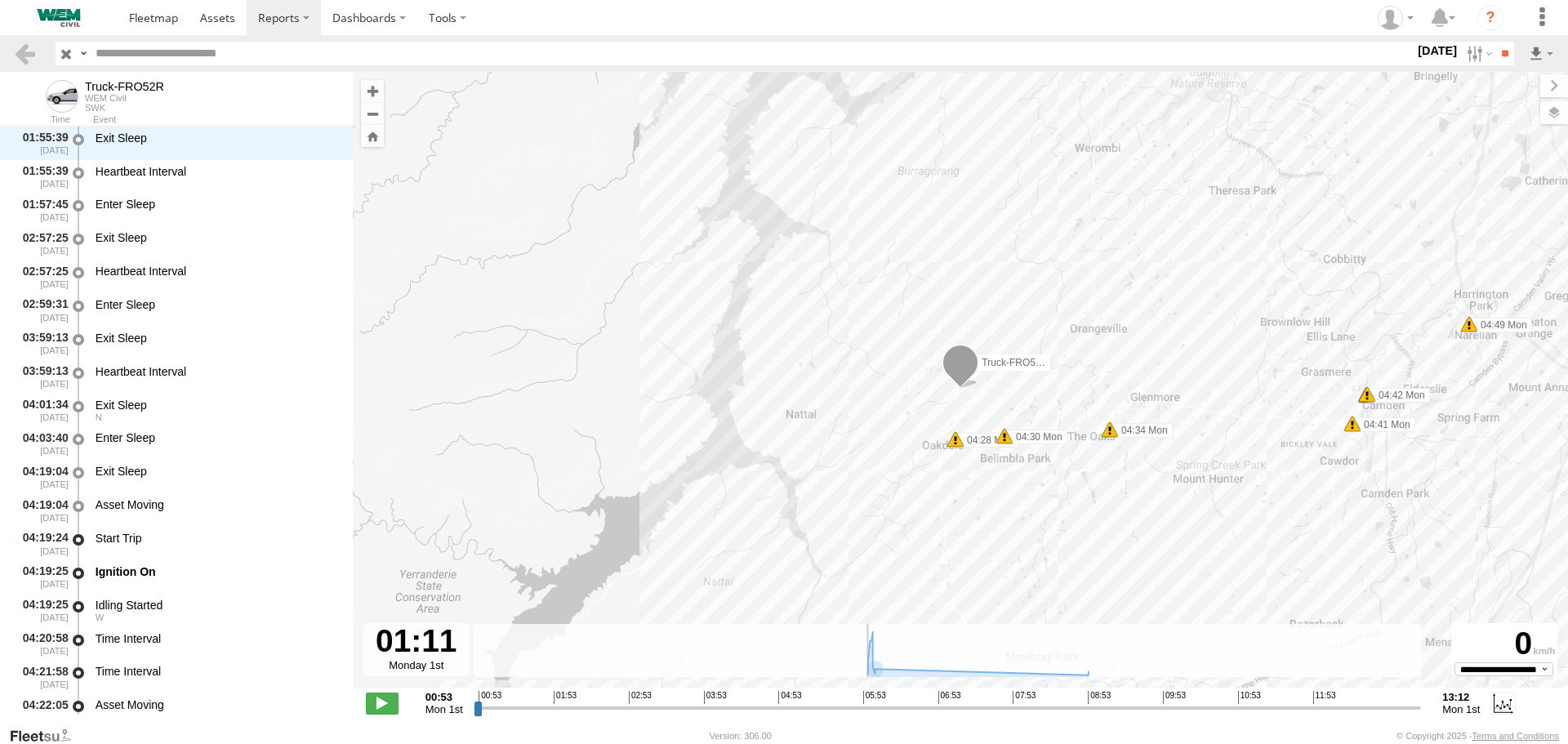
scroll to position [100, 0]
type input "**********"
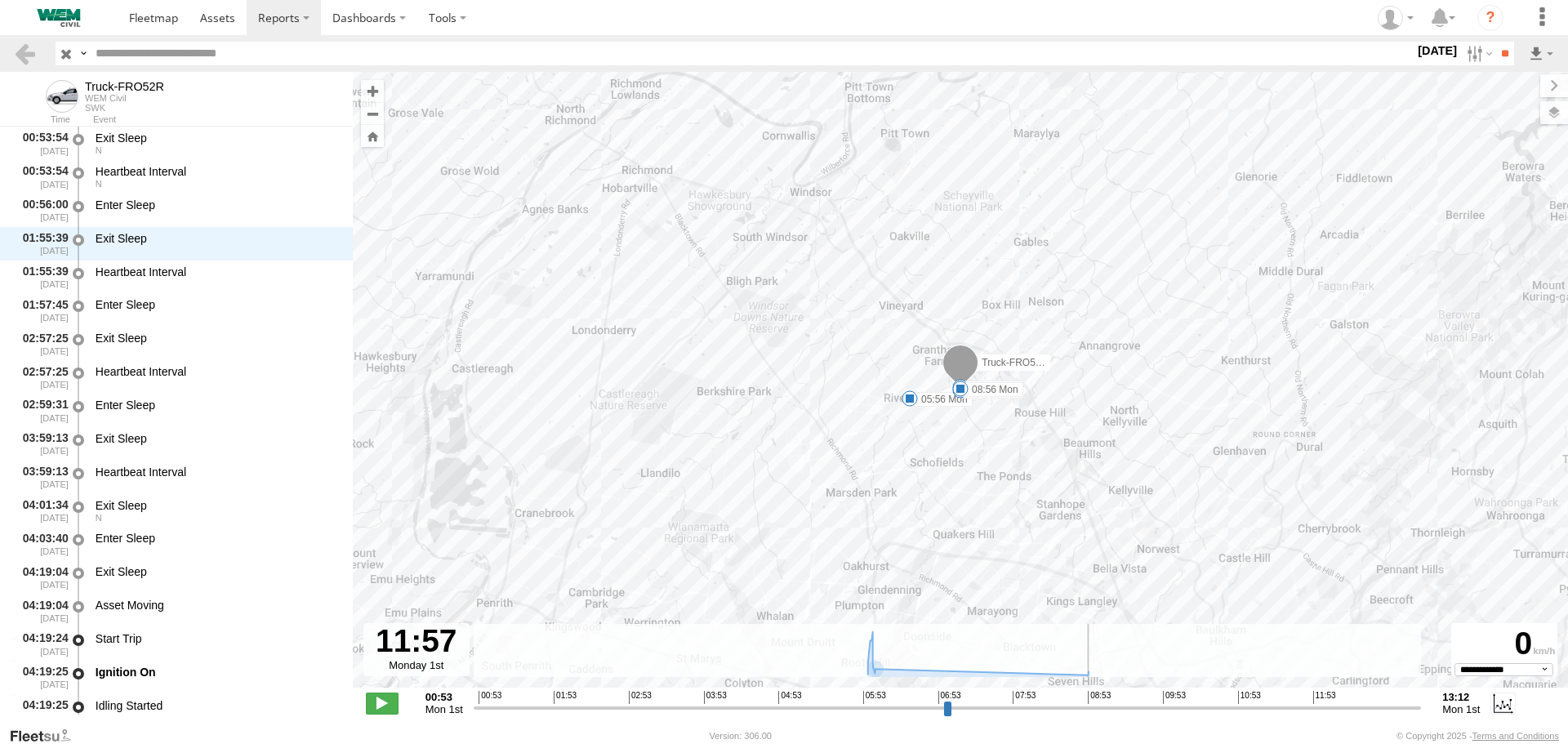
select select "**********"
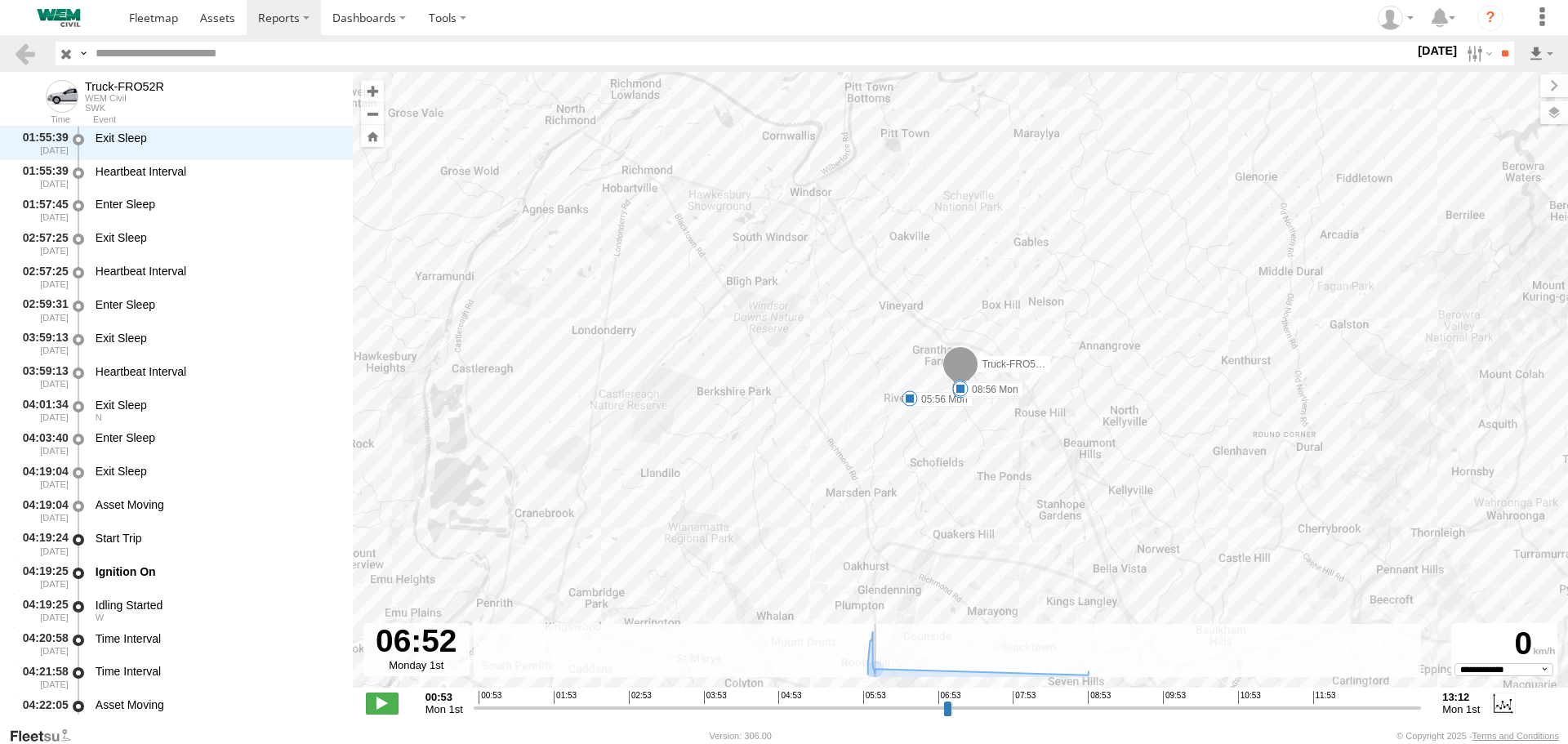
drag, startPoint x: 1322, startPoint y: 709, endPoint x: 930, endPoint y: 702, distance: 392.1
click at [930, 702] on input "range" at bounding box center [947, 708] width 947 height 16
type input "**********"
